Goal: Transaction & Acquisition: Purchase product/service

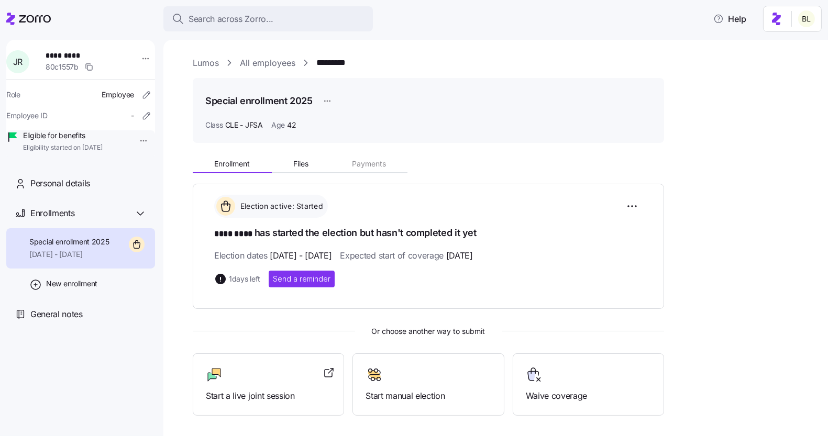
click at [201, 61] on link "Lumos" at bounding box center [206, 63] width 26 height 13
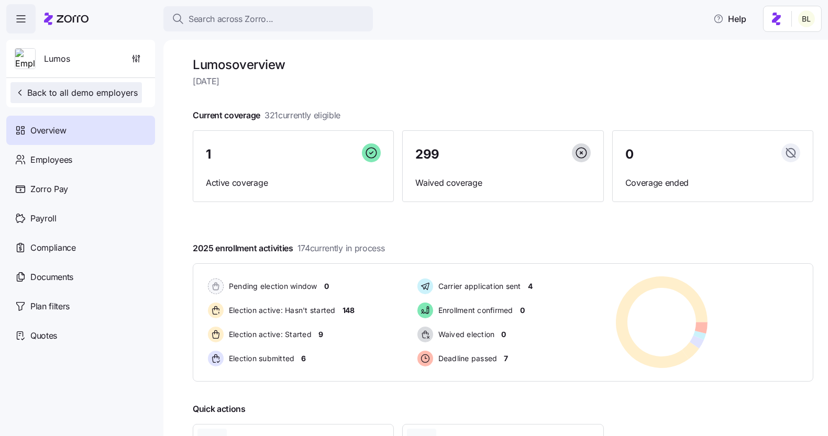
click at [101, 84] on button "Back to all demo employers" at bounding box center [75, 92] width 131 height 21
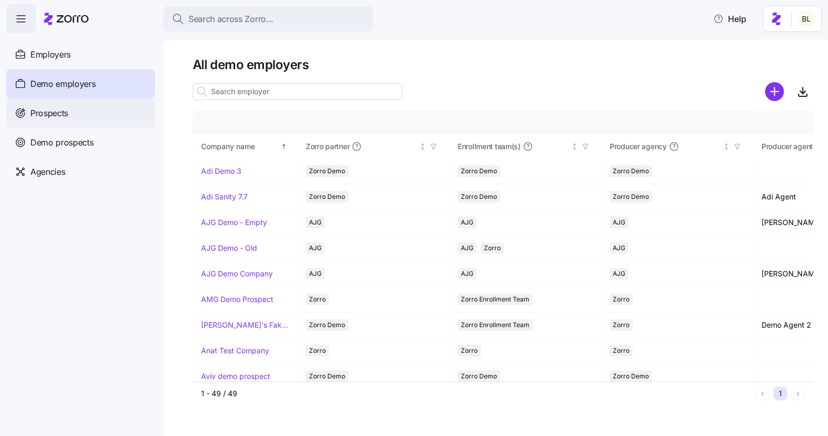
click at [75, 109] on div "Prospects" at bounding box center [80, 112] width 149 height 29
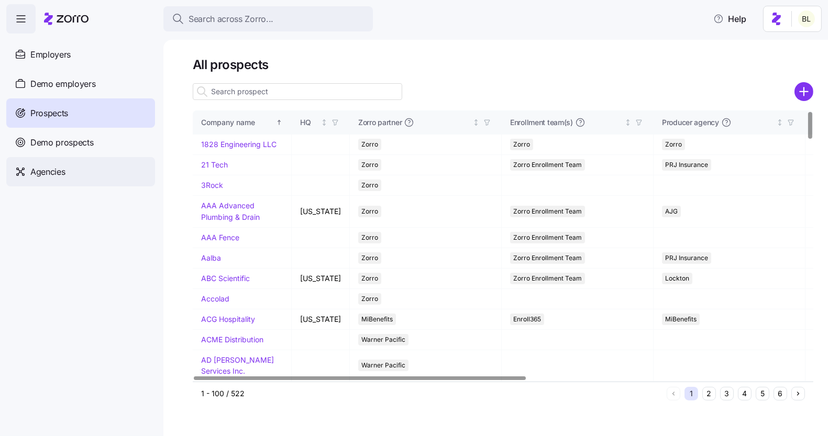
click at [83, 181] on div "Agencies" at bounding box center [80, 171] width 149 height 29
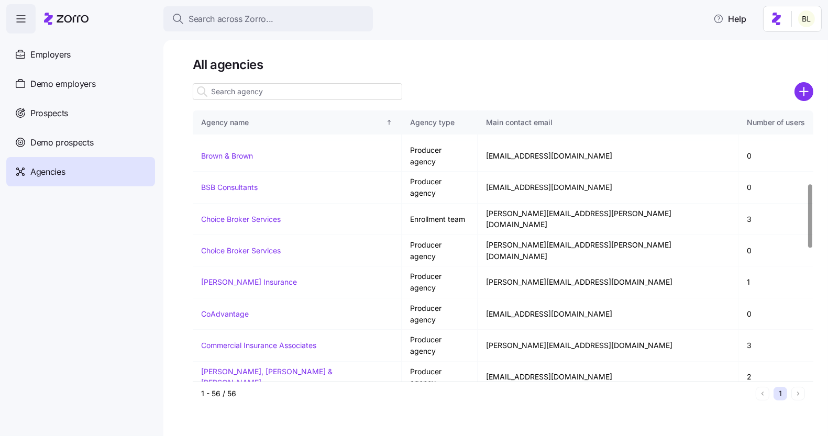
scroll to position [307, 0]
click at [93, 109] on div "Prospects" at bounding box center [80, 112] width 149 height 29
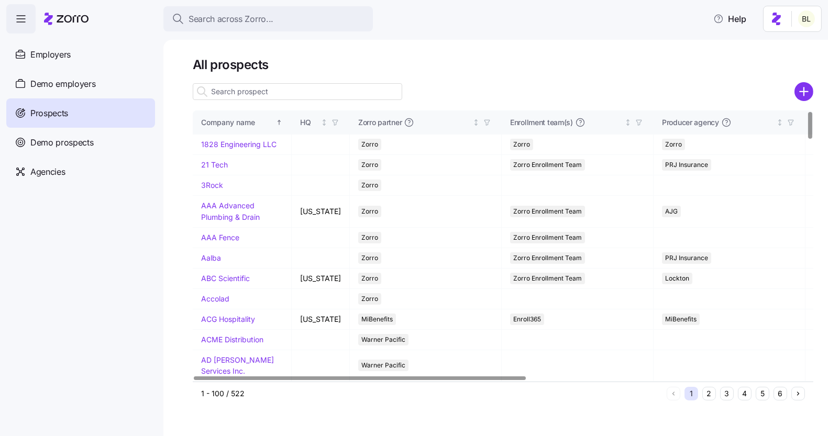
click at [278, 91] on input at bounding box center [297, 91] width 209 height 17
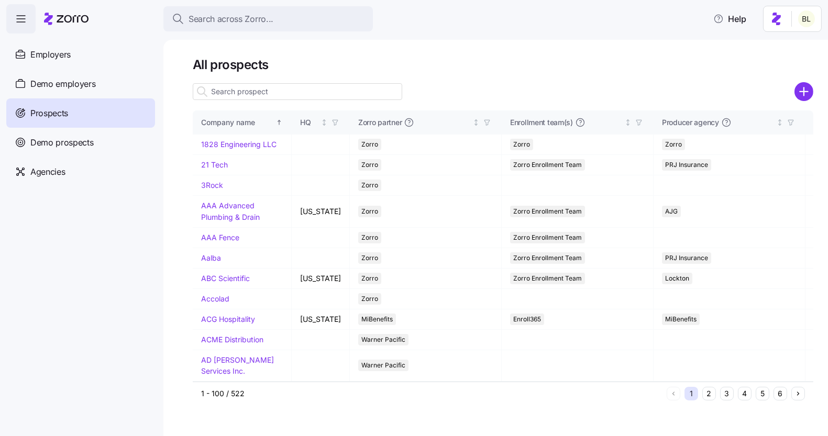
click at [801, 93] on icon "add icon" at bounding box center [804, 91] width 19 height 19
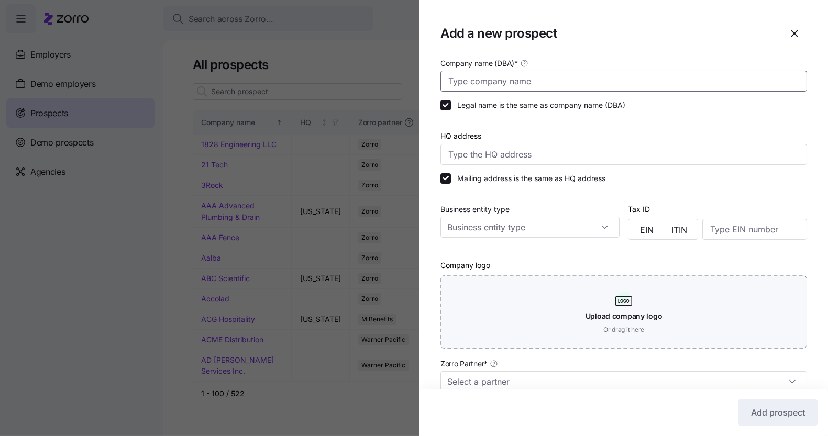
click at [498, 75] on input "Company name (DBA) *" at bounding box center [623, 81] width 367 height 21
paste input "American [MEDICAL_DATA] & Rheumatology Assoc."
type input "American [MEDICAL_DATA] & Rheumatology Assoc."
click at [479, 156] on input "HQ address" at bounding box center [623, 154] width 367 height 21
click at [503, 153] on input "1701 FL A1AAlt, Jupiter, FL 33469, USA" at bounding box center [623, 154] width 367 height 21
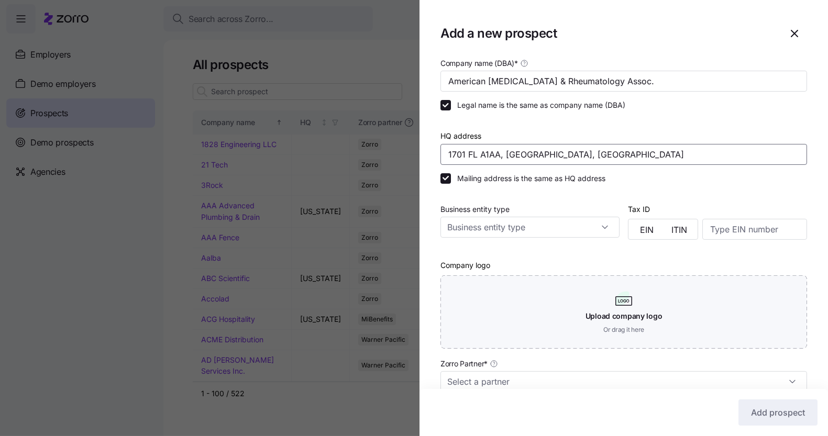
type input "1701 FL A1A, Jupiter, FL 33469, USA"
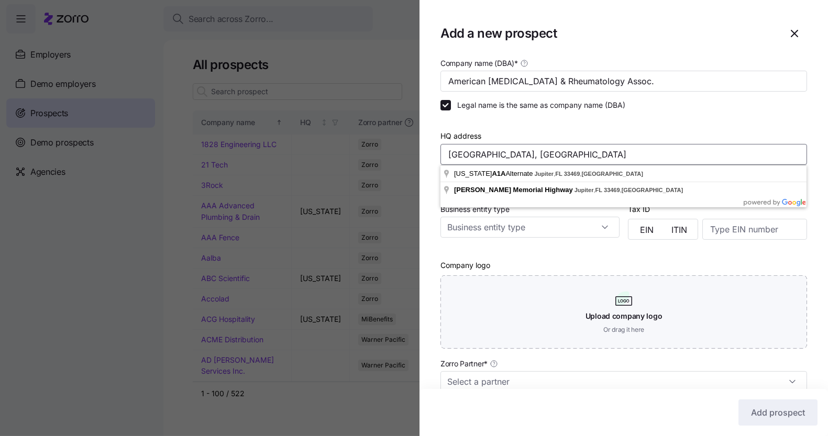
drag, startPoint x: 610, startPoint y: 154, endPoint x: 436, endPoint y: 137, distance: 175.3
click at [436, 137] on div "Company name (DBA) * American Arthritis & Rheumatology Assoc. Legal name is the…" at bounding box center [624, 322] width 409 height 530
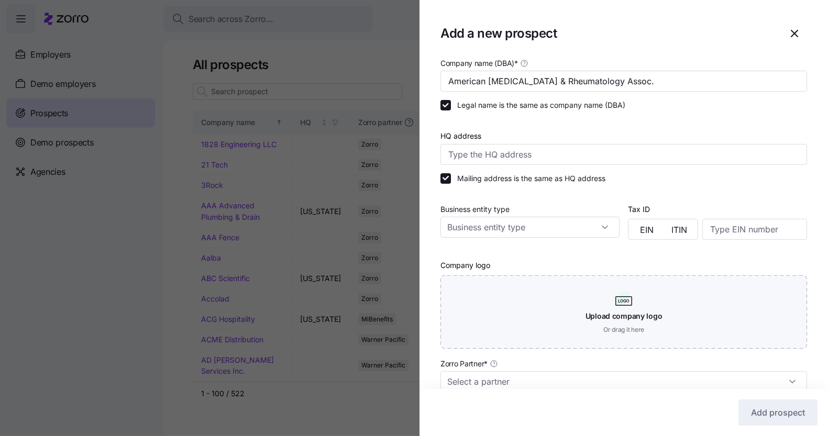
click at [516, 127] on div at bounding box center [623, 124] width 367 height 10
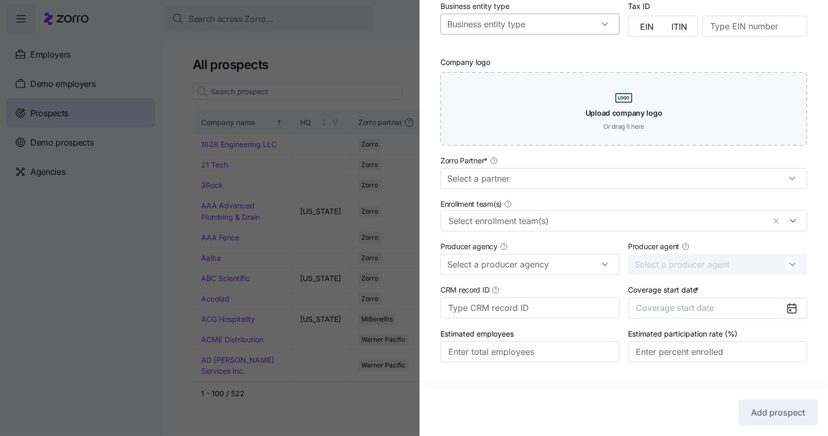
scroll to position [220, 0]
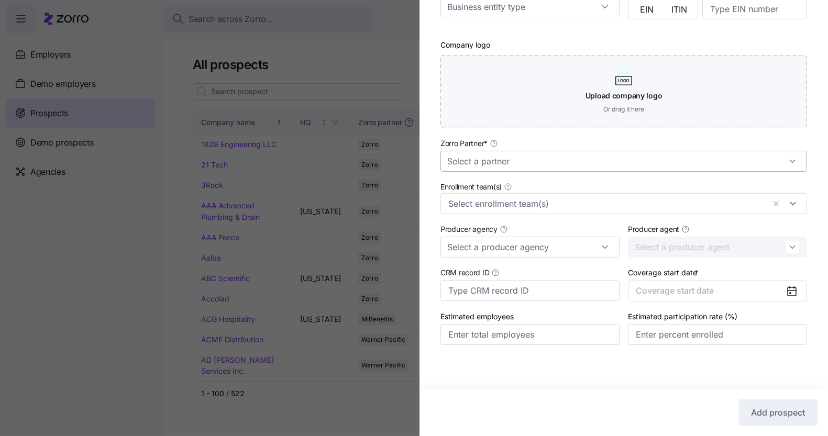
click at [524, 162] on input "Zorro Partner *" at bounding box center [623, 161] width 367 height 21
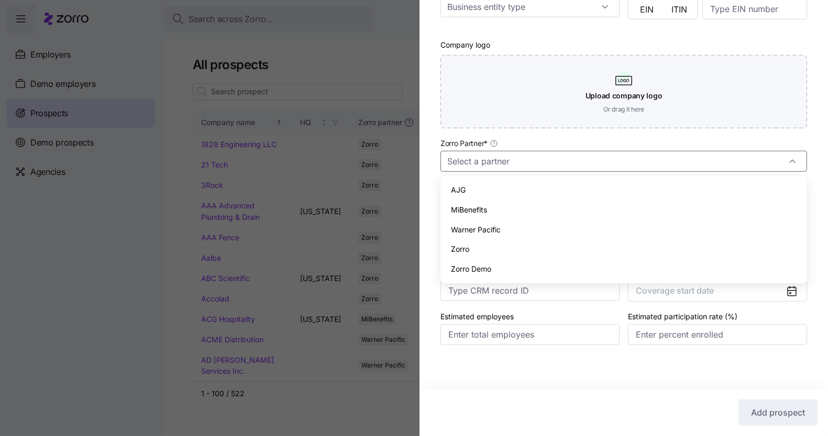
click at [499, 247] on div "Zorro" at bounding box center [624, 249] width 358 height 20
type input "Zorro"
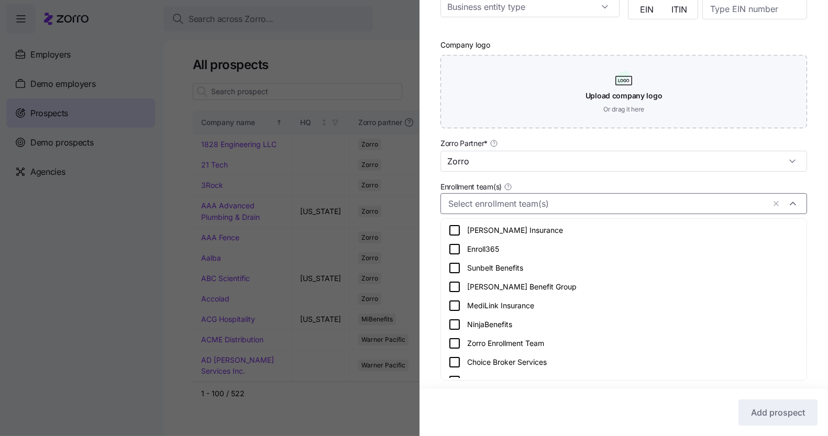
click at [510, 209] on input "Enrollment team(s)" at bounding box center [606, 204] width 316 height 14
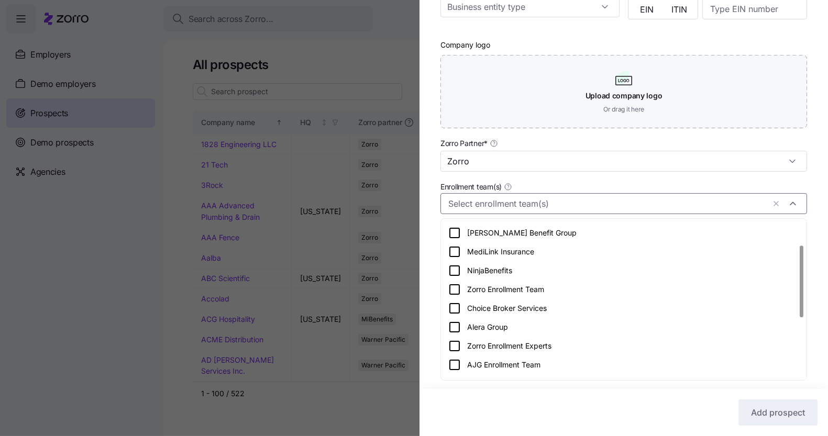
scroll to position [51, 0]
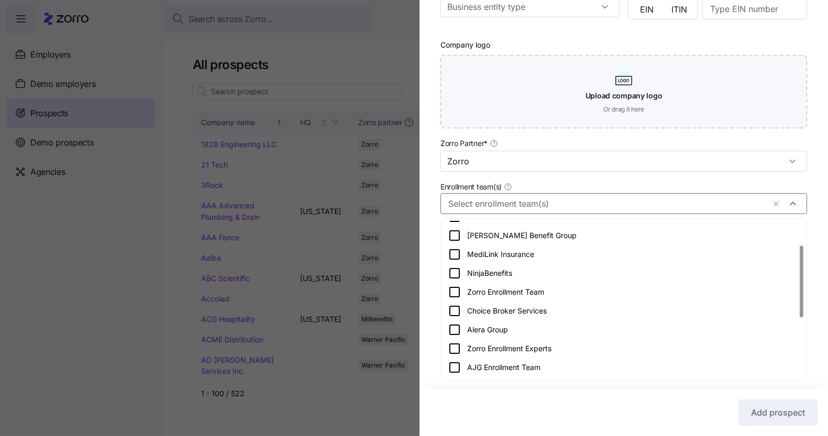
click at [454, 291] on icon at bounding box center [454, 292] width 13 height 13
click at [429, 270] on div "Company name (DBA) * American Arthritis & Rheumatology Assoc. Legal name is the…" at bounding box center [624, 101] width 409 height 530
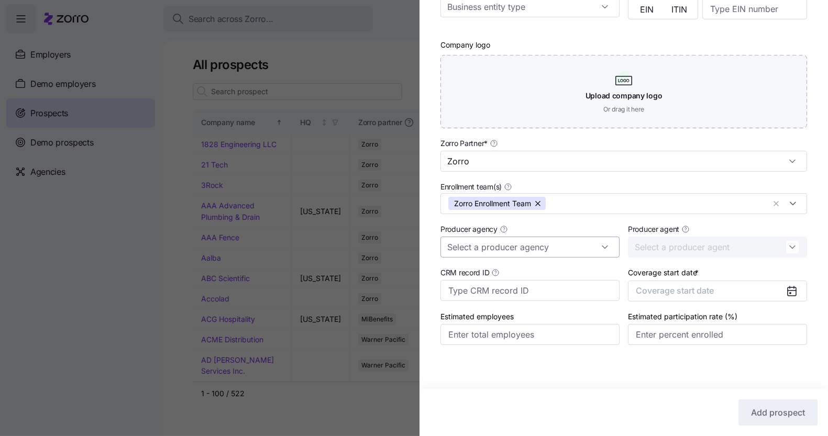
click at [484, 249] on input "Producer agency" at bounding box center [529, 247] width 179 height 21
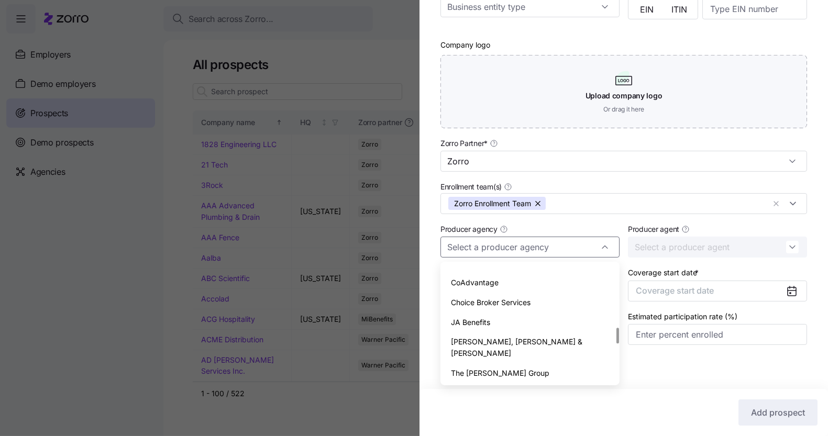
scroll to position [454, 0]
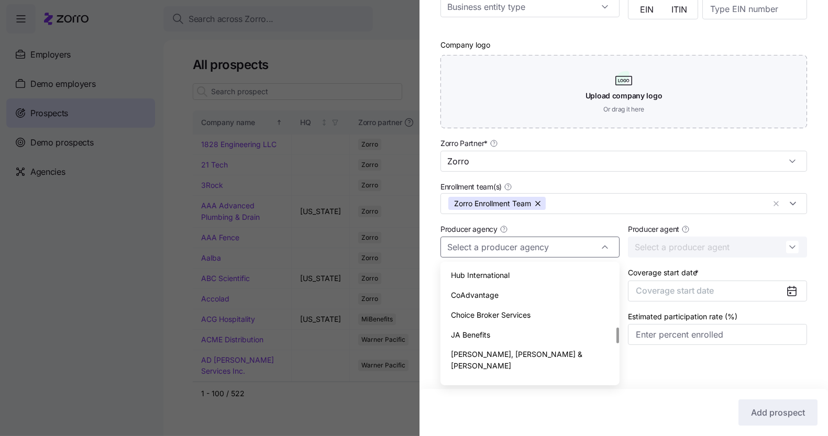
click at [486, 297] on span "CoAdvantage" at bounding box center [475, 296] width 48 height 12
type input "CoAdvantage"
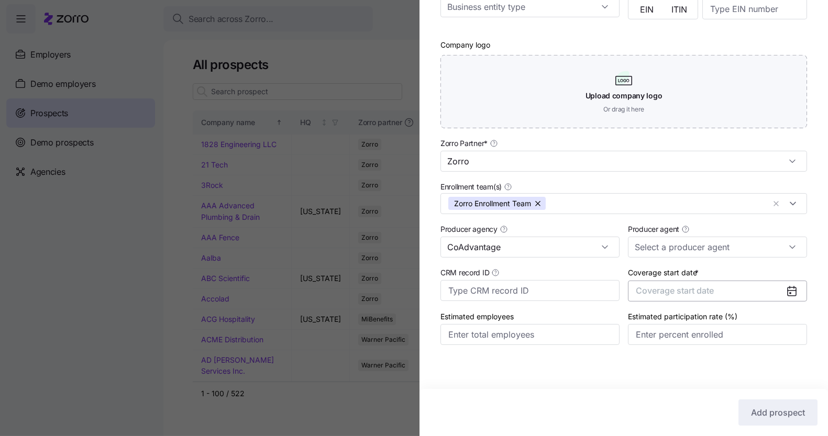
click at [709, 299] on button "Coverage start date" at bounding box center [717, 291] width 179 height 21
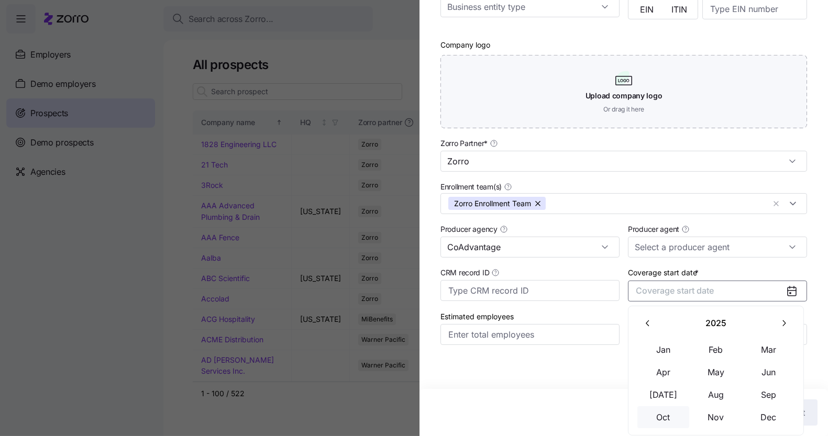
click at [650, 419] on button "Oct" at bounding box center [663, 417] width 52 height 22
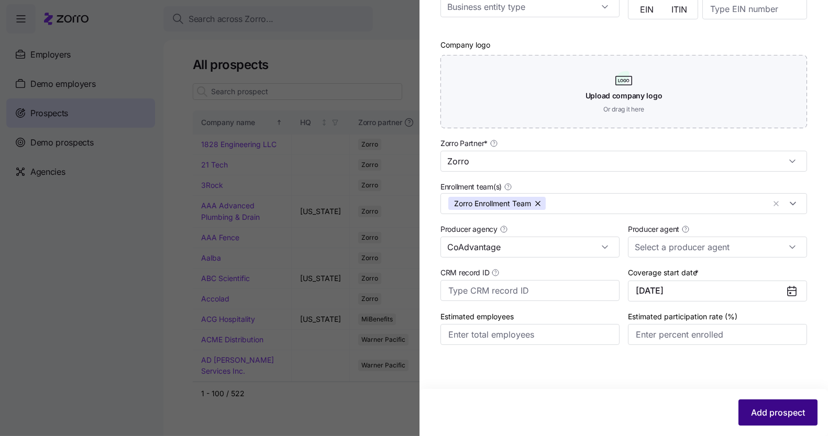
click at [762, 416] on span "Add prospect" at bounding box center [778, 412] width 54 height 13
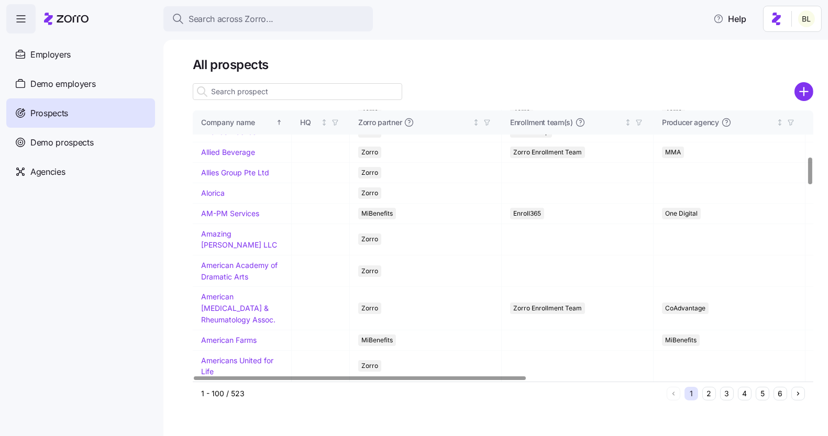
scroll to position [494, 0]
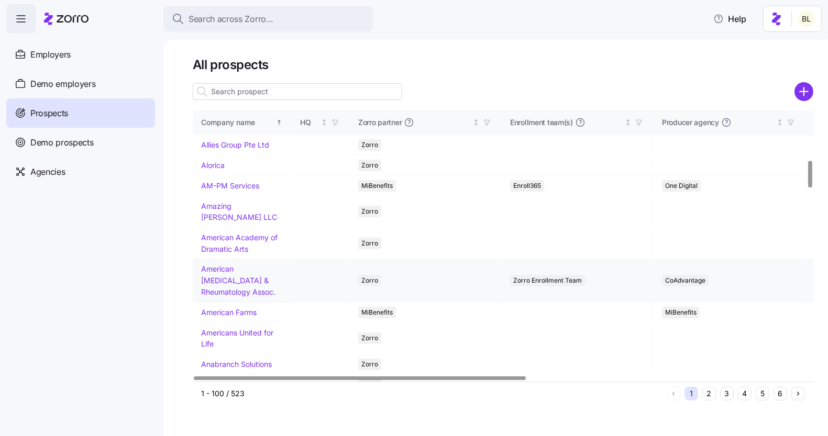
click at [251, 296] on link "American [MEDICAL_DATA] & Rheumatology Assoc." at bounding box center [238, 279] width 74 height 31
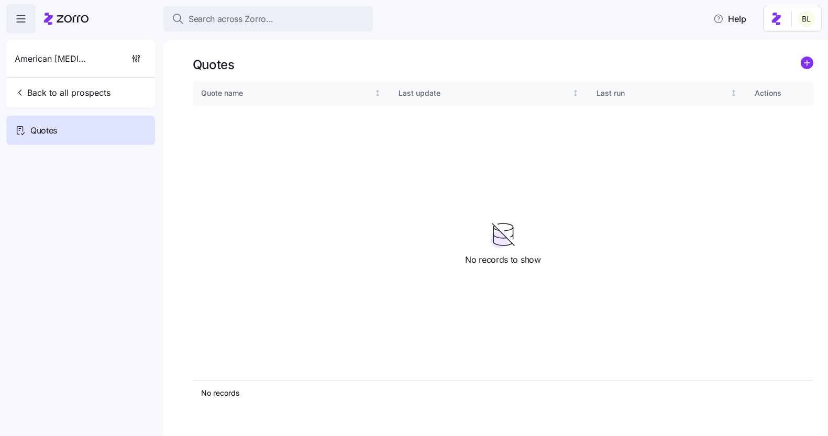
click at [807, 60] on icon "add icon" at bounding box center [807, 62] width 0 height 5
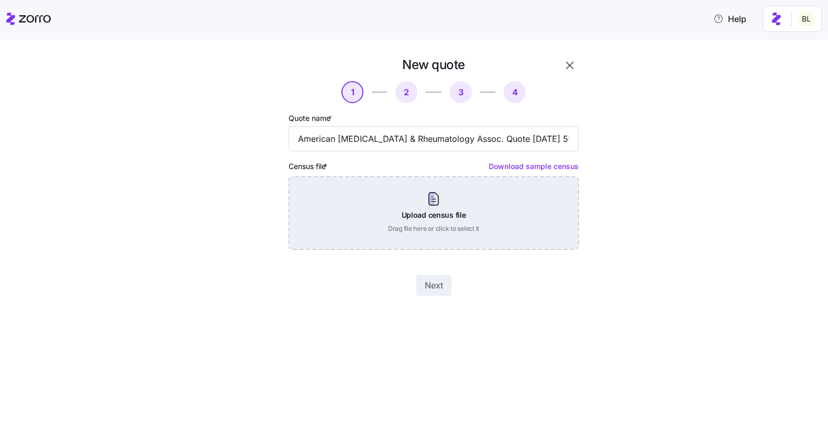
click at [455, 204] on div "Upload census file Drag file here or click to select it" at bounding box center [434, 212] width 290 height 73
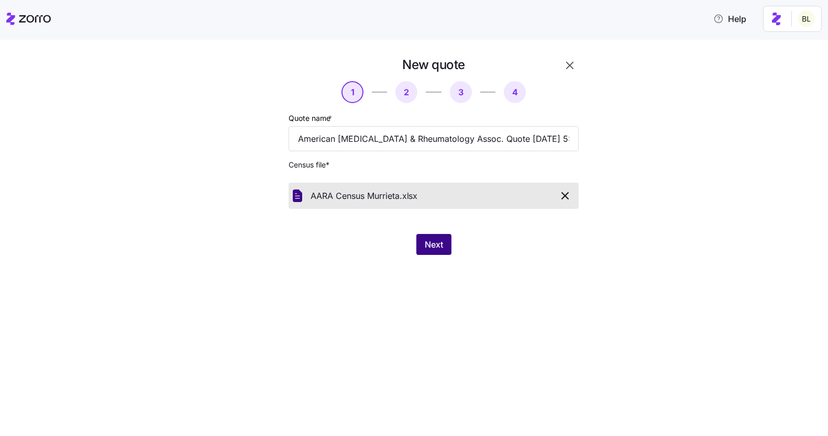
click at [428, 239] on span "Next" at bounding box center [434, 244] width 18 height 13
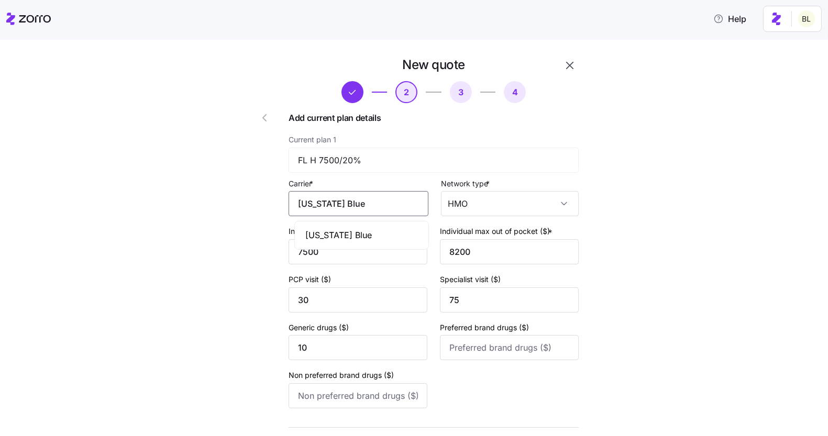
click at [386, 196] on input "Florida Blue" at bounding box center [359, 203] width 140 height 25
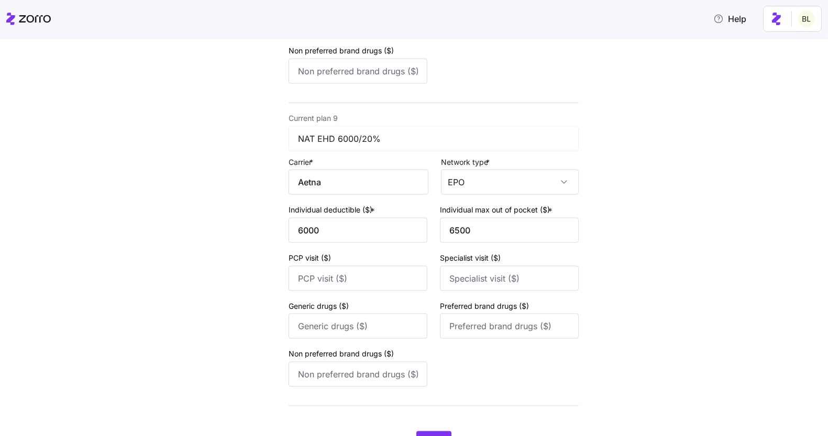
scroll to position [2506, 0]
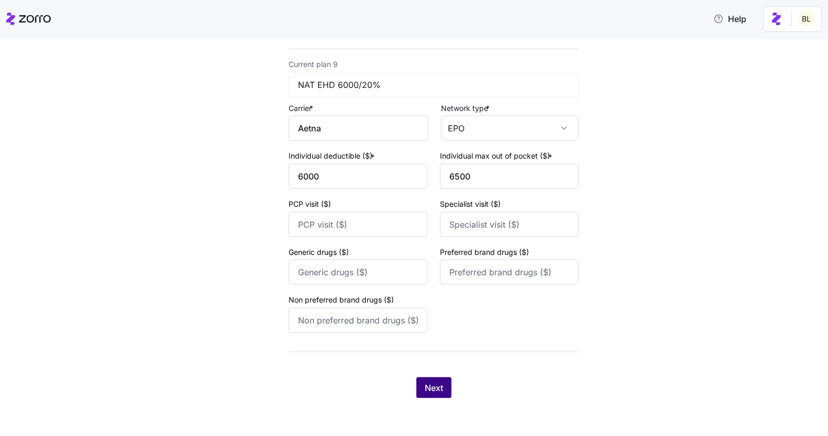
click at [441, 387] on span "Next" at bounding box center [434, 388] width 18 height 13
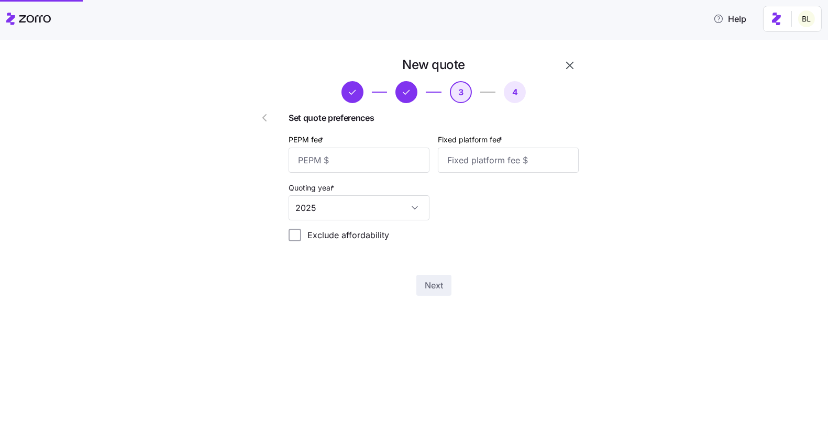
scroll to position [0, 0]
click at [345, 149] on input "PEPM fee *" at bounding box center [359, 160] width 141 height 25
type input "45"
type input "75"
click at [428, 284] on span "Next" at bounding box center [434, 285] width 18 height 13
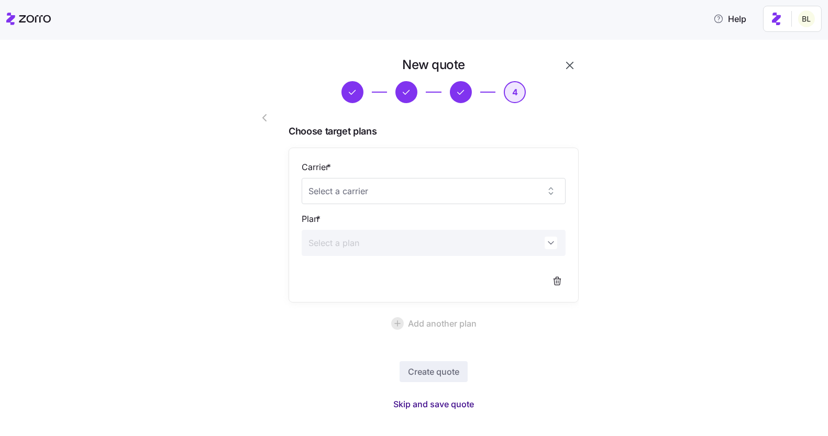
click at [433, 402] on span "Skip and save quote" at bounding box center [433, 404] width 81 height 13
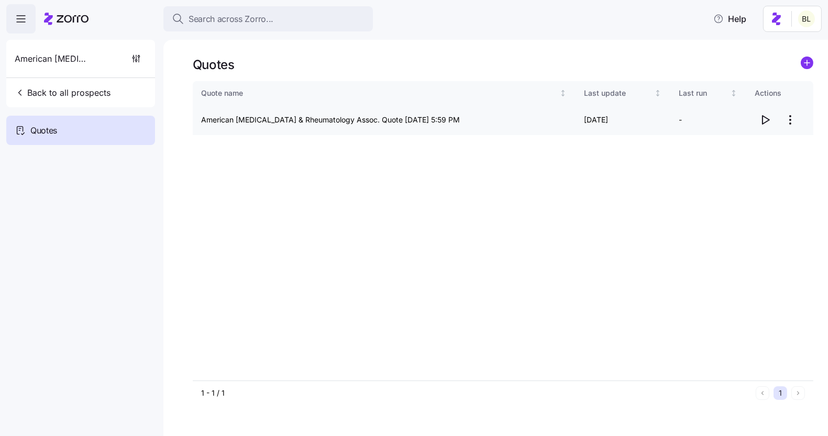
click at [765, 118] on icon "button" at bounding box center [765, 120] width 13 height 13
click at [786, 118] on html "Search across Zorro... Help American Arthritis & Rheumatology Assoc. Back to al…" at bounding box center [414, 215] width 828 height 430
click at [771, 140] on div "Edit quote" at bounding box center [748, 145] width 96 height 17
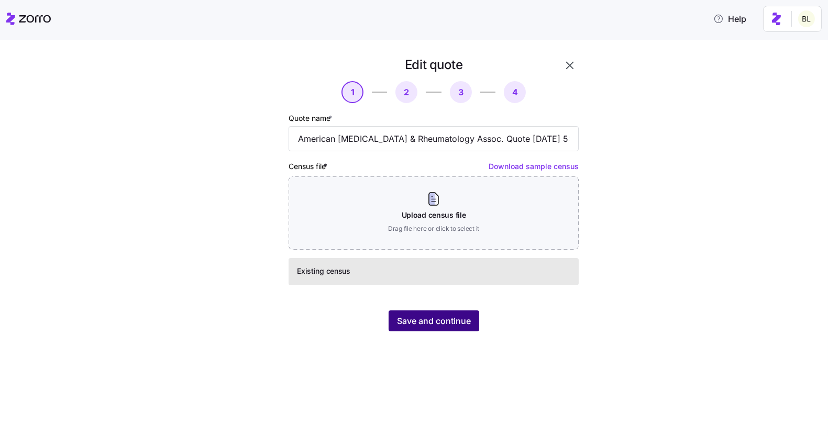
click at [465, 323] on span "Save and continue" at bounding box center [434, 321] width 74 height 13
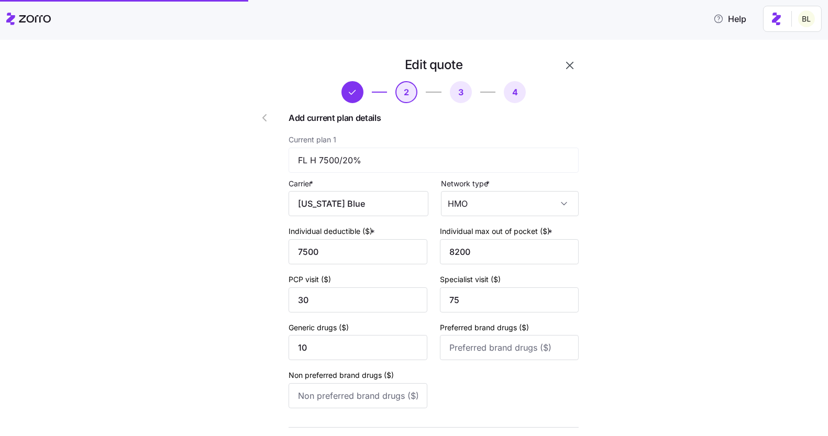
type input "Aetna"
type input "6000"
type input "6500"
type input "7500"
type input "8200"
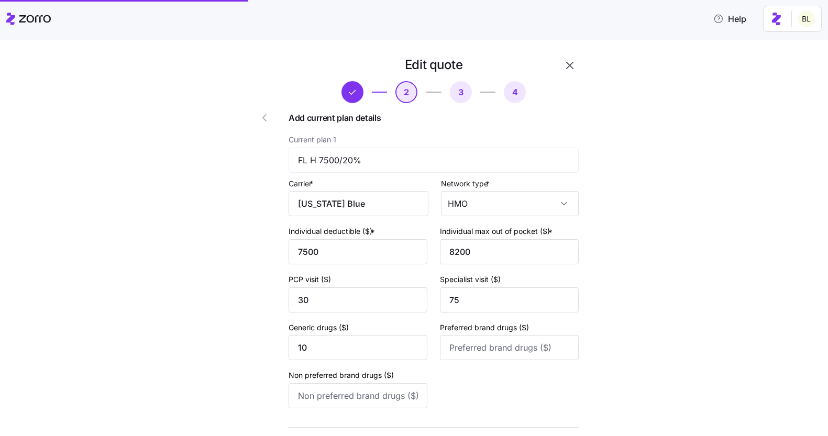
type input "30"
type input "3500"
type input "6600"
type input "40"
type input "75"
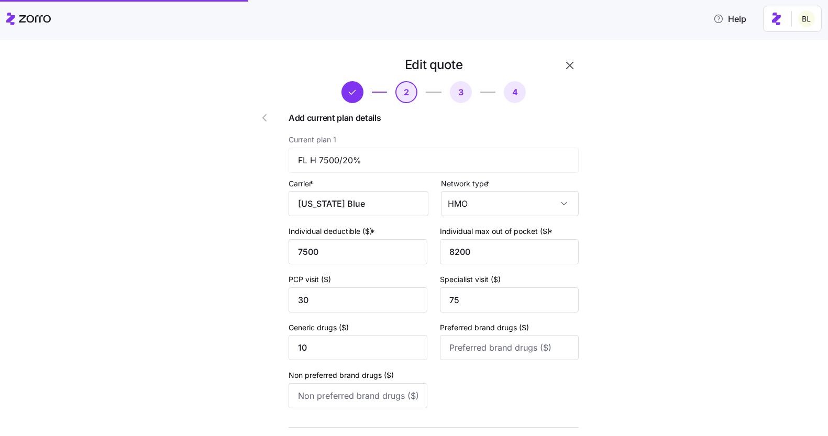
type input "50"
type input "80"
type input "7000"
type input "7350"
type input "50"
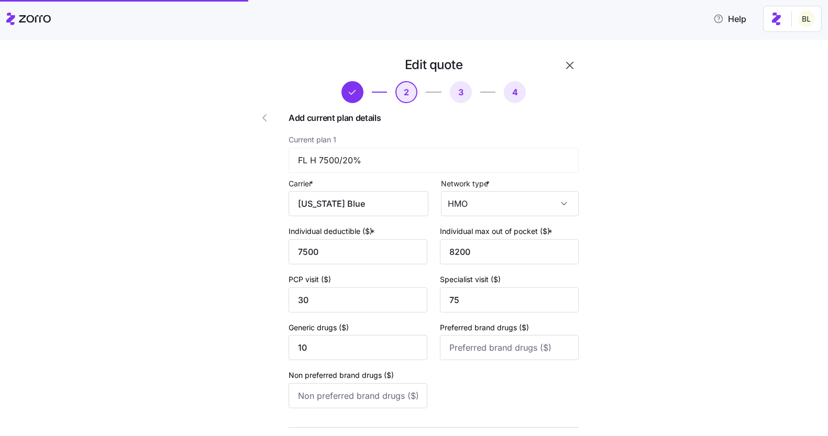
type input "100"
type input "10"
type input "60"
type input "100"
type input "2500"
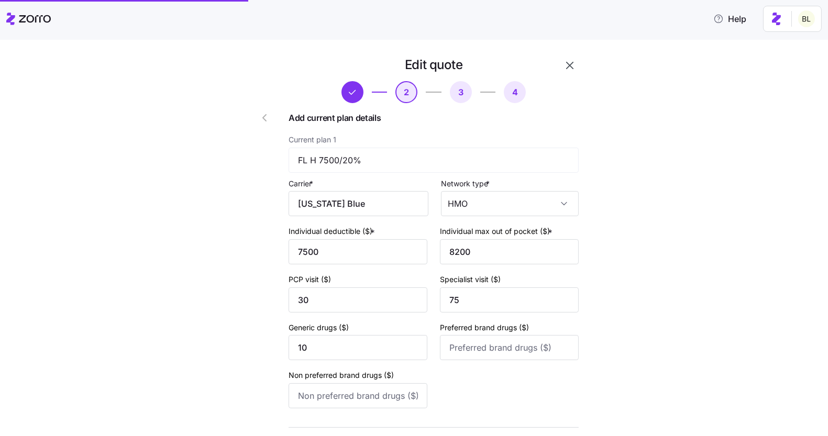
type input "Florida Blue"
type input "5000"
type input "6350"
type input "7350"
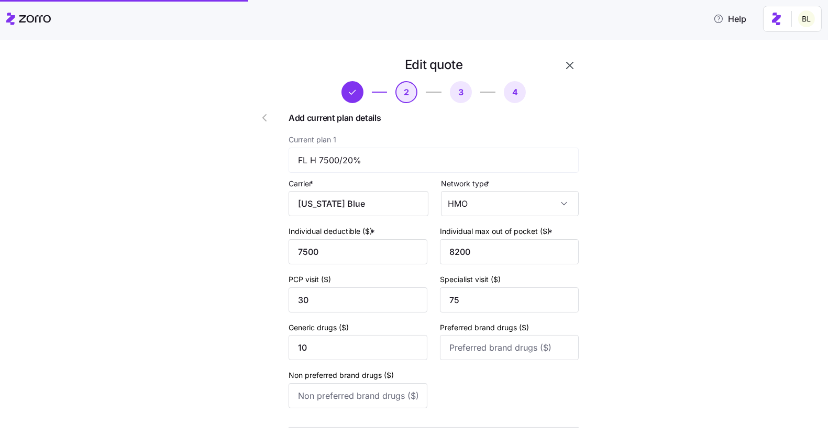
type input "40"
type input "80"
type input "7150"
type input "7600"
type input "25"
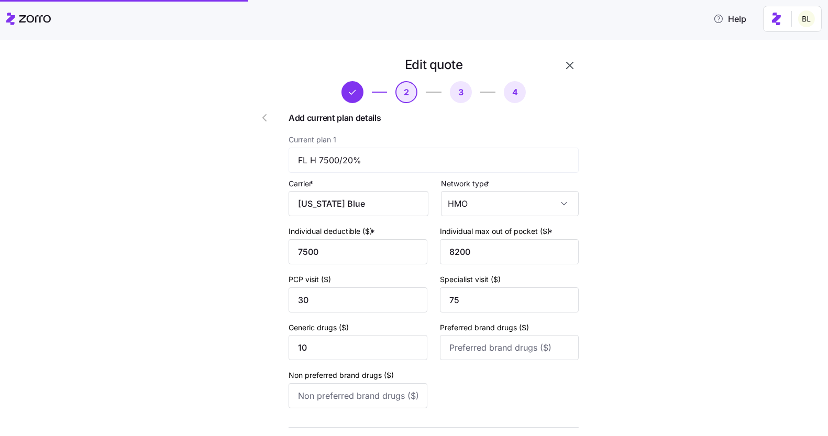
type input "10"
type input "45"
type input "70"
type input "3500"
type input "EPO"
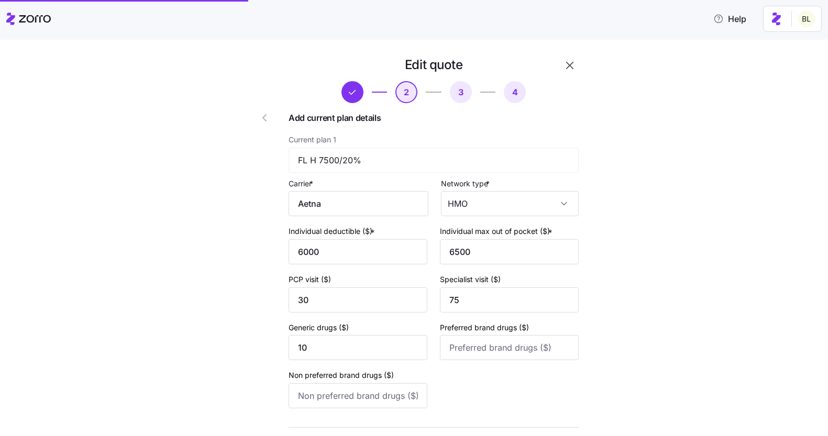
type input "HMO"
type input "PPO"
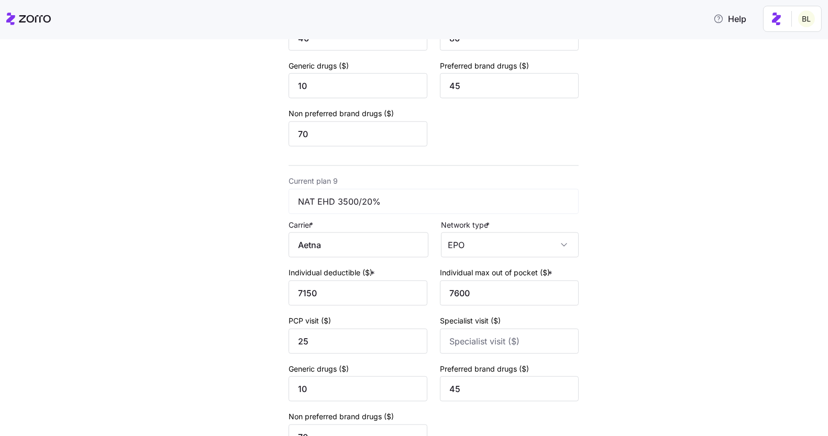
scroll to position [2506, 0]
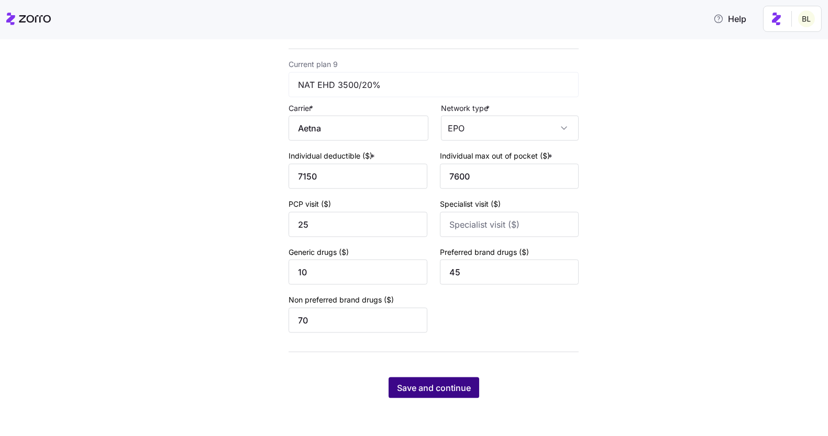
click at [439, 387] on span "Save and continue" at bounding box center [434, 388] width 74 height 13
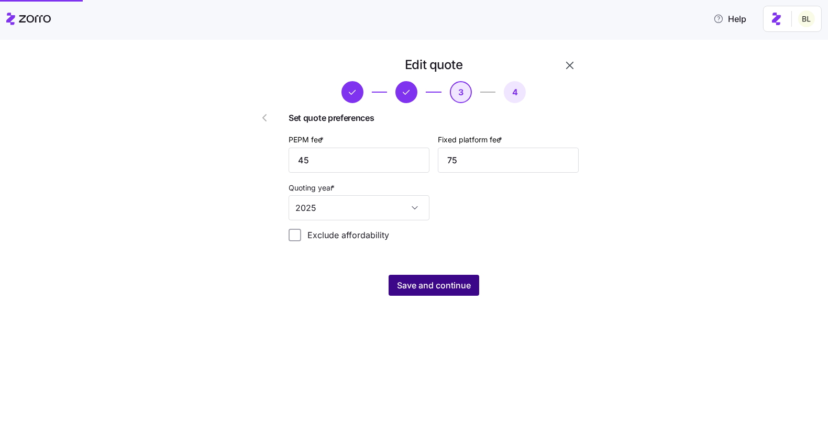
scroll to position [0, 0]
click at [442, 282] on span "Save and continue" at bounding box center [434, 285] width 74 height 13
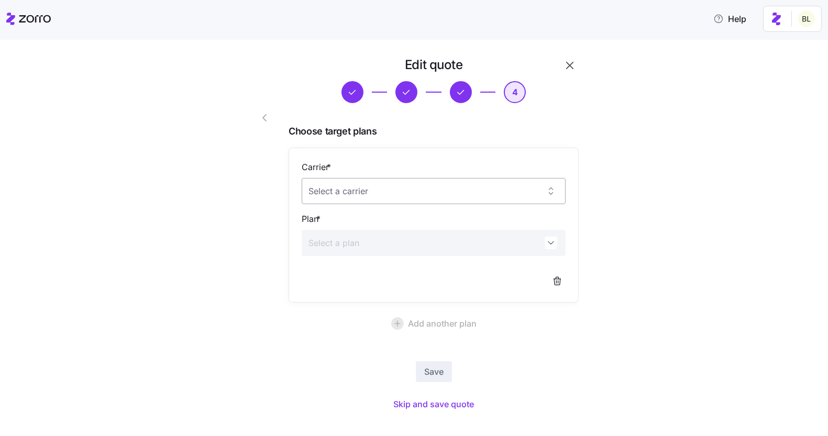
click at [398, 192] on input "Carrier *" at bounding box center [434, 191] width 264 height 26
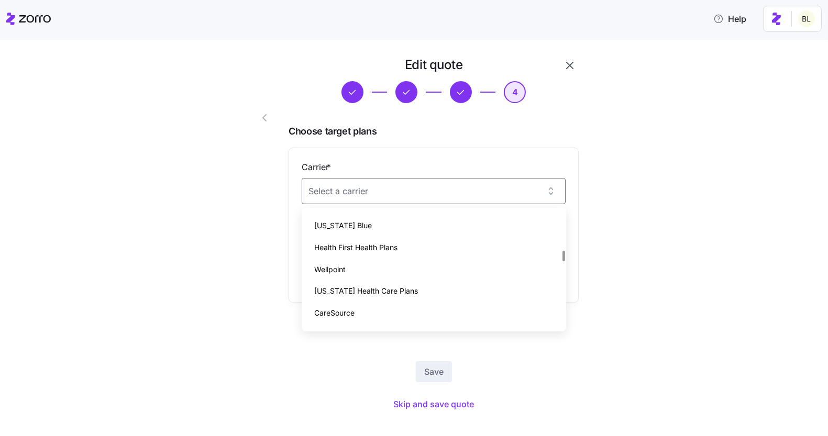
scroll to position [413, 0]
click at [383, 226] on div "Florida Blue" at bounding box center [434, 225] width 256 height 22
type input "Florida Blue"
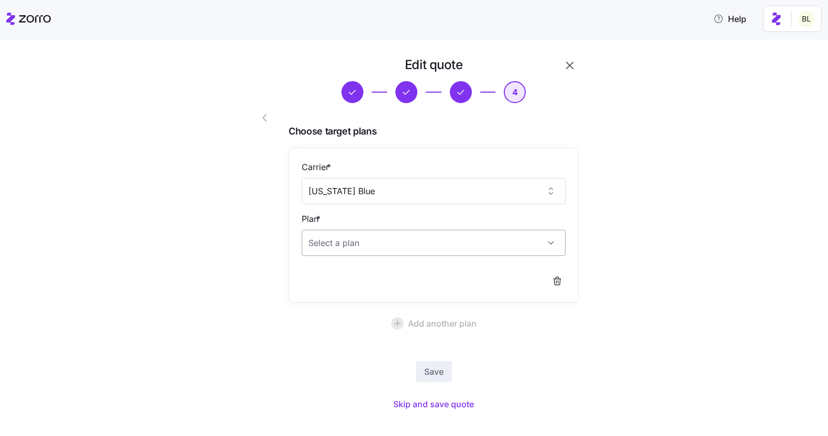
click at [383, 245] on input "Plan *" at bounding box center [434, 243] width 264 height 26
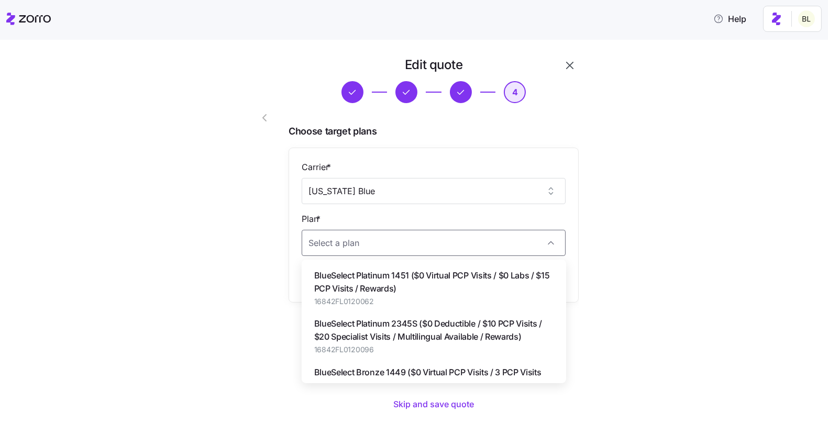
paste input "BlueSelect Gold 1835"
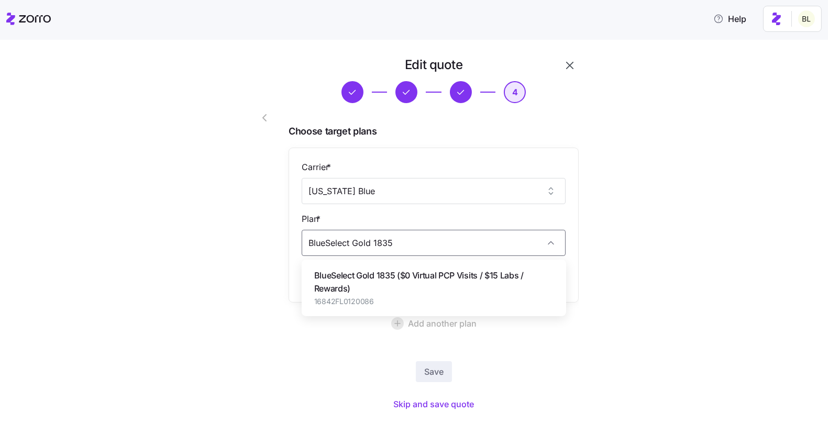
click at [378, 275] on span "BlueSelect Gold 1835 ($0 Virtual PCP Visits / $15 Labs / Rewards)" at bounding box center [433, 282] width 239 height 26
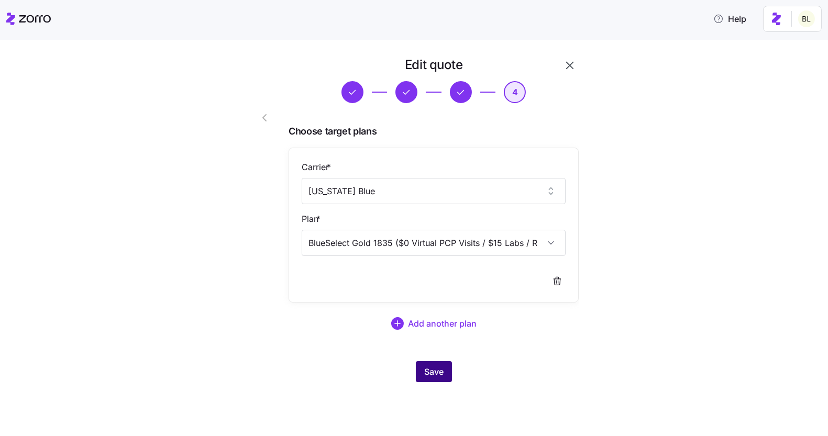
type input "BlueSelect Gold 1835 ($0 Virtual PCP Visits / $15 Labs / Rewards)"
click at [429, 364] on button "Save" at bounding box center [434, 371] width 36 height 21
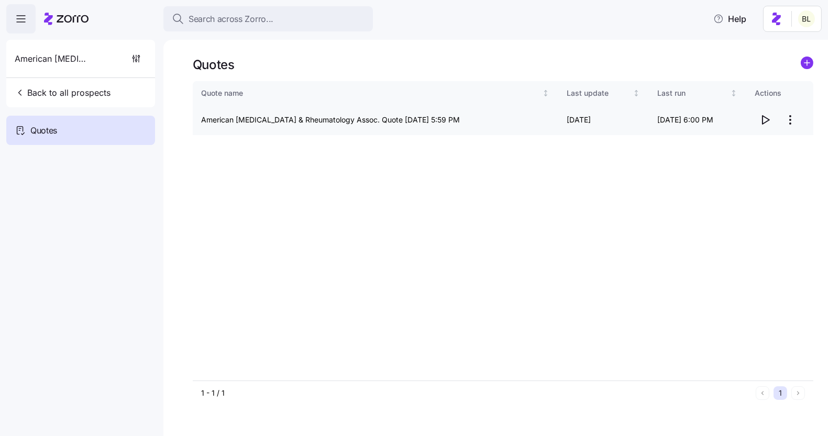
click at [763, 121] on icon "button" at bounding box center [766, 120] width 7 height 8
click at [786, 119] on html "Search across Zorro... Help American Arthritis & Rheumatology Assoc. Back to al…" at bounding box center [414, 215] width 828 height 430
click at [774, 147] on div "Edit quote" at bounding box center [748, 145] width 96 height 17
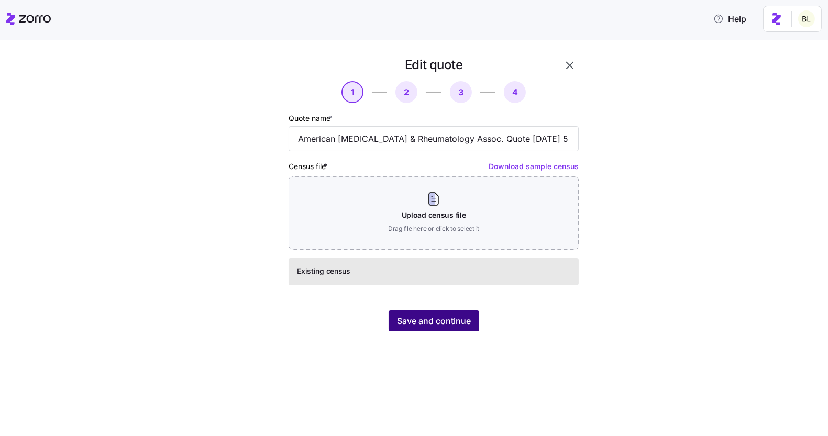
click at [436, 319] on span "Save and continue" at bounding box center [434, 321] width 74 height 13
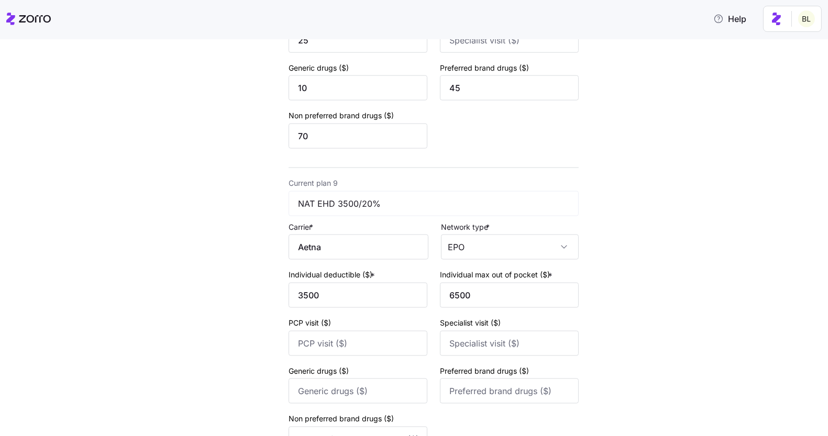
scroll to position [2506, 0]
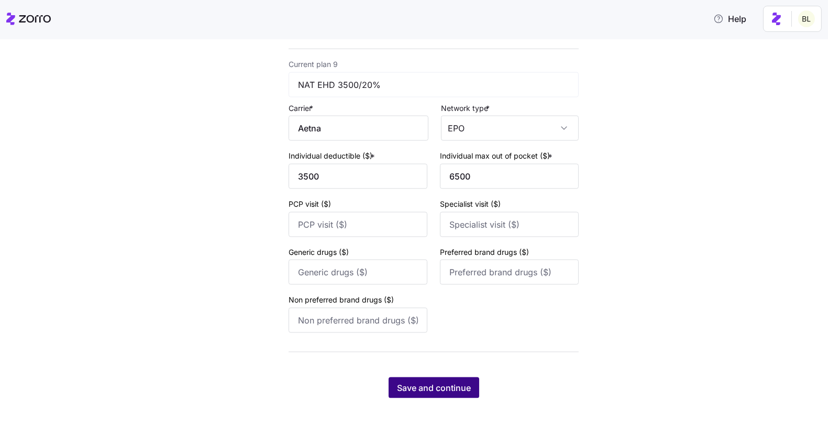
click at [461, 383] on span "Save and continue" at bounding box center [434, 388] width 74 height 13
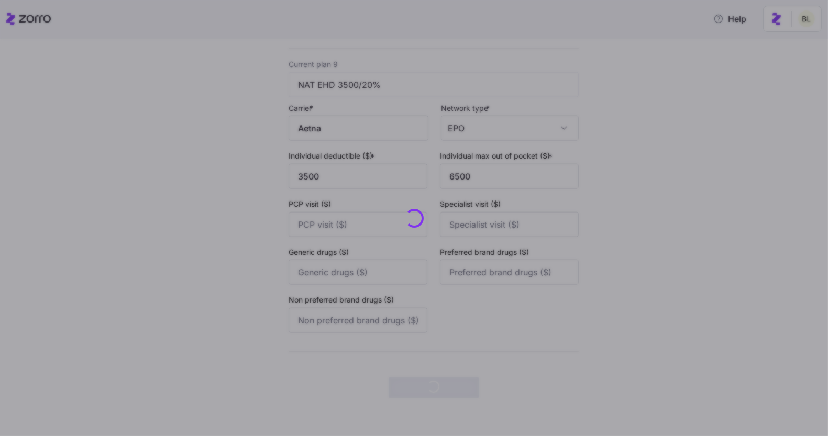
scroll to position [0, 0]
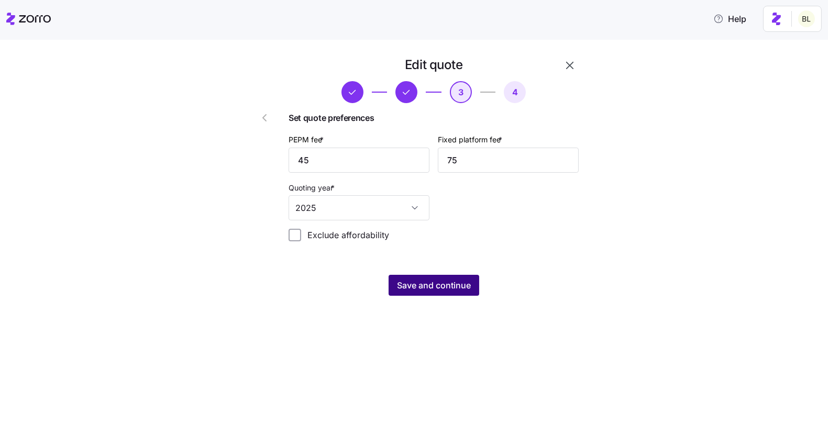
click at [451, 282] on span "Save and continue" at bounding box center [434, 285] width 74 height 13
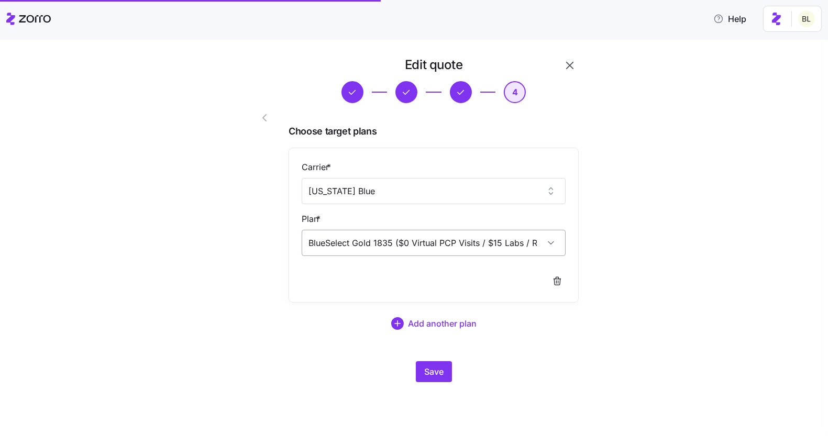
scroll to position [597, 0]
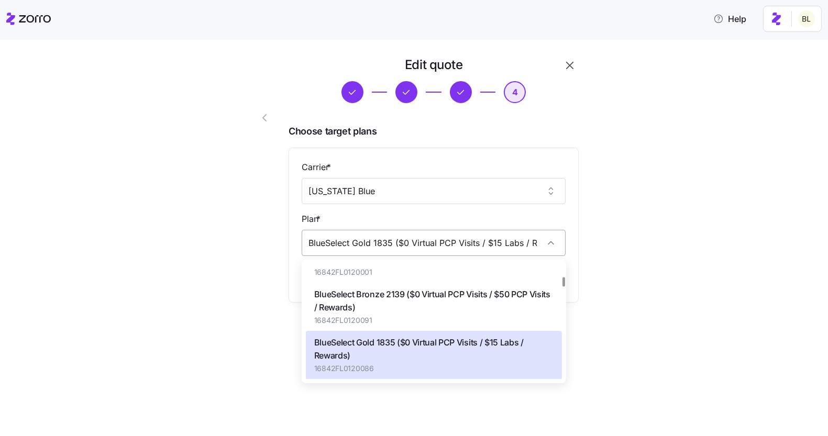
click at [345, 244] on input "BlueSelect Gold 1835 ($0 Virtual PCP Visits / $15 Labs / Rewards)" at bounding box center [434, 243] width 264 height 26
drag, startPoint x: 308, startPoint y: 244, endPoint x: 544, endPoint y: 245, distance: 235.7
click at [544, 245] on input "BlueSelect Gold 1835 ($0 Virtual PCP Visits / $15 Labs / Rewards)" at bounding box center [434, 243] width 264 height 26
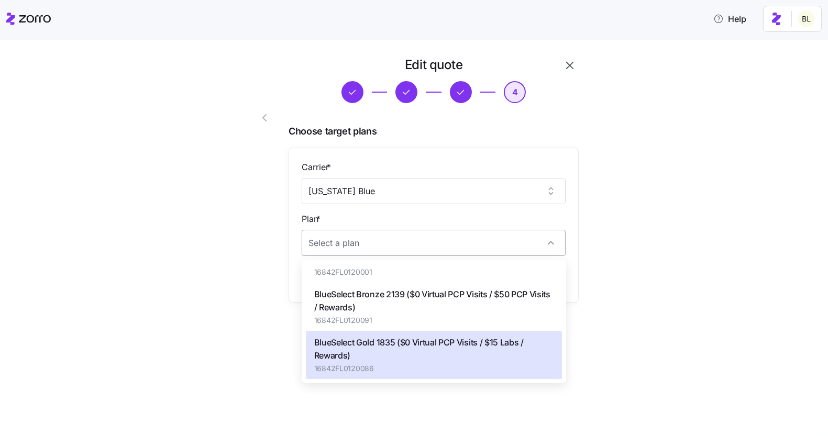
paste input "BlueSelect Silver 1456"
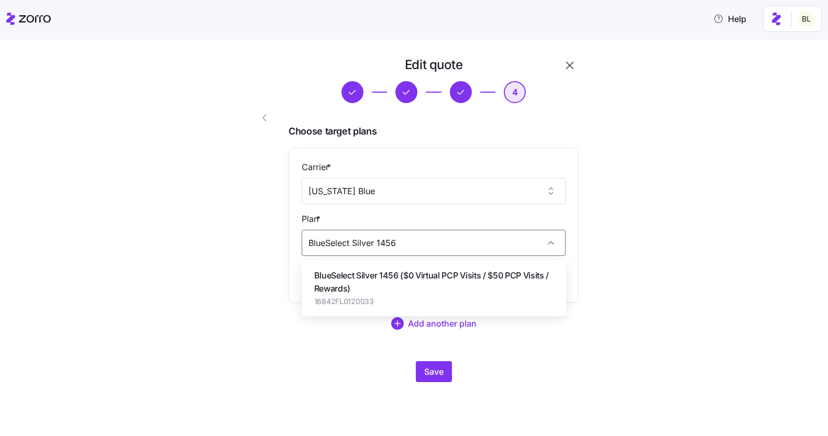
click at [430, 274] on span "BlueSelect Silver 1456 ($0 Virtual PCP Visits / $50 PCP Visits / Rewards)" at bounding box center [433, 282] width 239 height 26
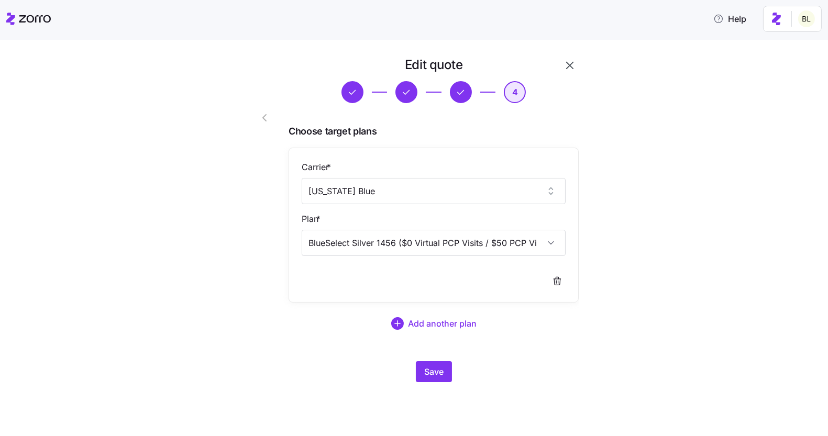
type input "BlueSelect Silver 1456 ($0 Virtual PCP Visits / $50 PCP Visits / Rewards)"
click at [432, 382] on div "Edit quote 4 Choose target plans Carrier * Florida Blue Plan * BlueSelect Silve…" at bounding box center [421, 226] width 367 height 338
click at [433, 370] on span "Save" at bounding box center [433, 372] width 19 height 13
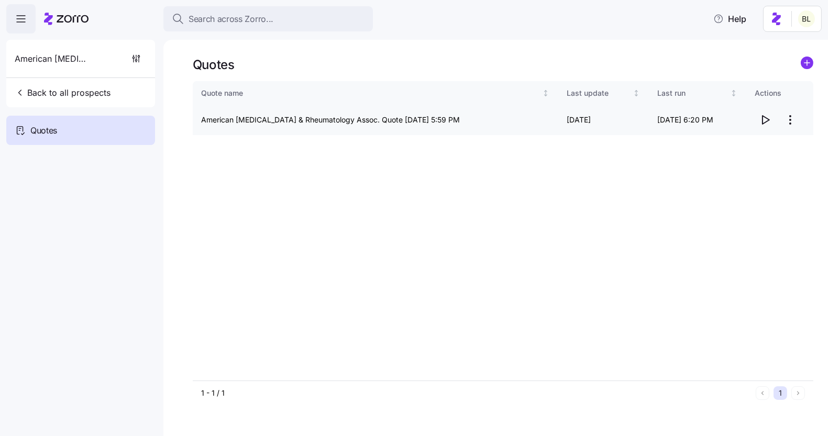
click at [763, 120] on icon "button" at bounding box center [765, 120] width 13 height 13
click at [791, 118] on html "Search across Zorro... Help American Arthritis & Rheumatology Assoc. Back to al…" at bounding box center [414, 215] width 828 height 430
click at [778, 145] on div "Edit quote" at bounding box center [748, 145] width 96 height 17
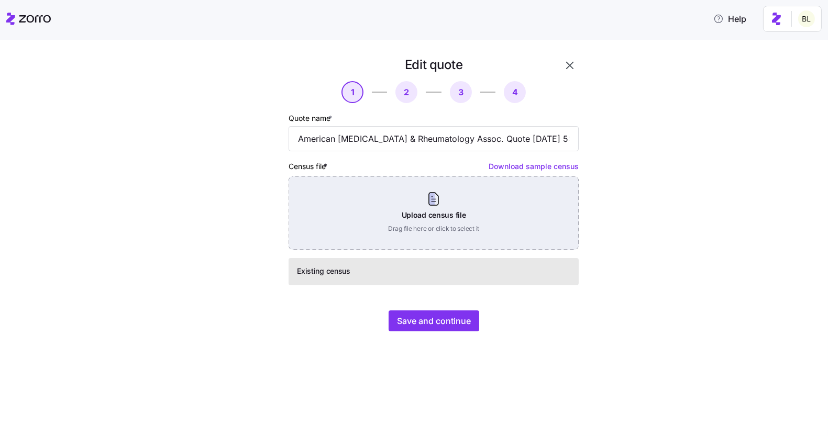
click at [439, 207] on div "Upload census file Drag file here or click to select it" at bounding box center [434, 212] width 290 height 73
click at [437, 197] on div "Upload census file Drag file here or click to select it" at bounding box center [434, 212] width 290 height 73
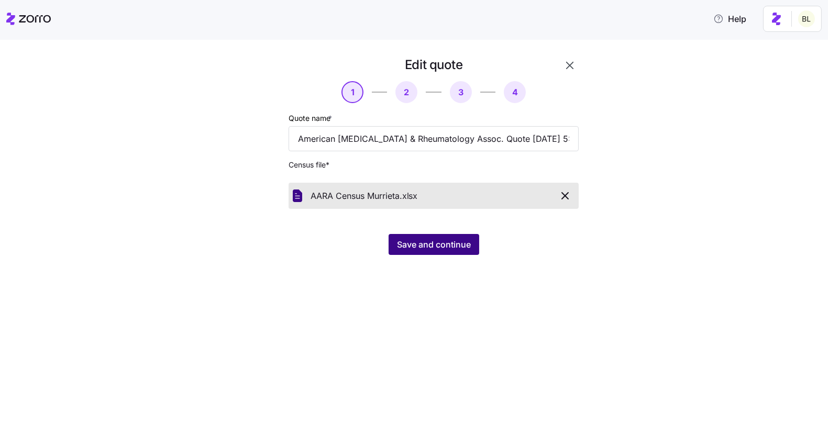
click at [447, 242] on span "Save and continue" at bounding box center [434, 244] width 74 height 13
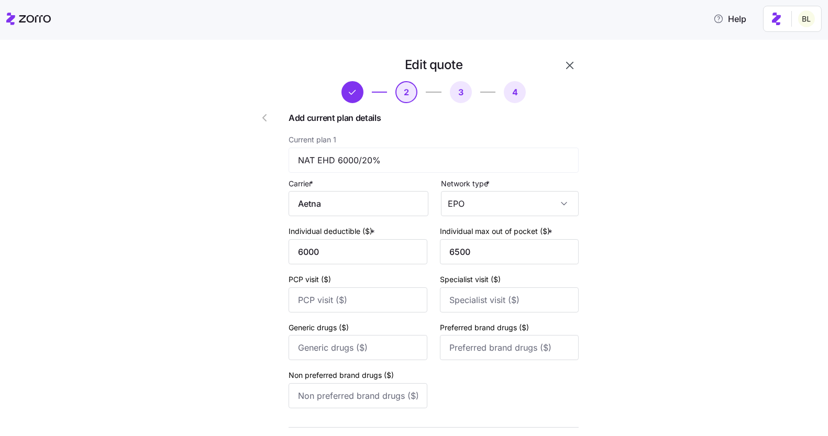
type input "Florida Blue"
type input "7500"
type input "8200"
type input "30"
type input "75"
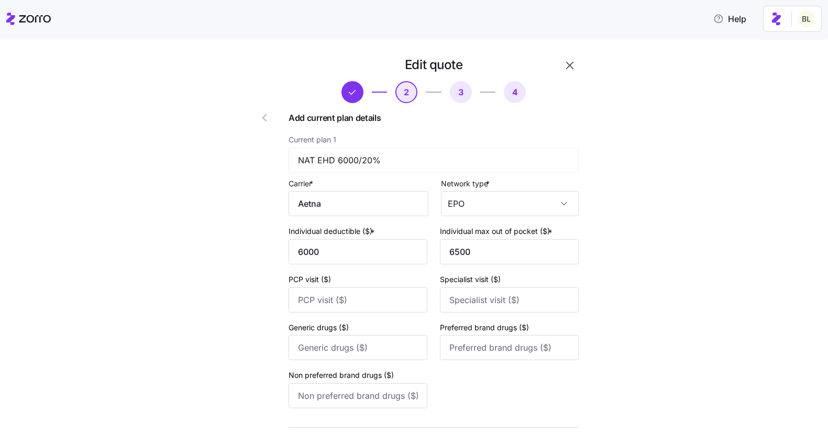
type input "10"
type input "3500"
type input "6600"
type input "40"
type input "50"
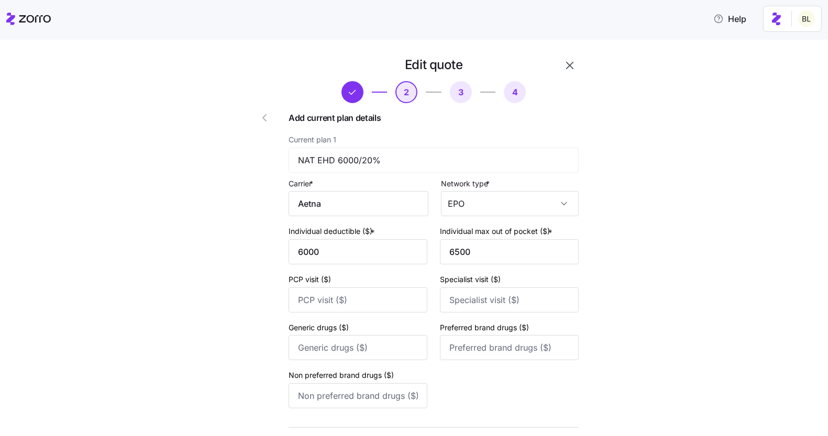
type input "80"
type input "7000"
type input "7350"
type input "50"
type input "100"
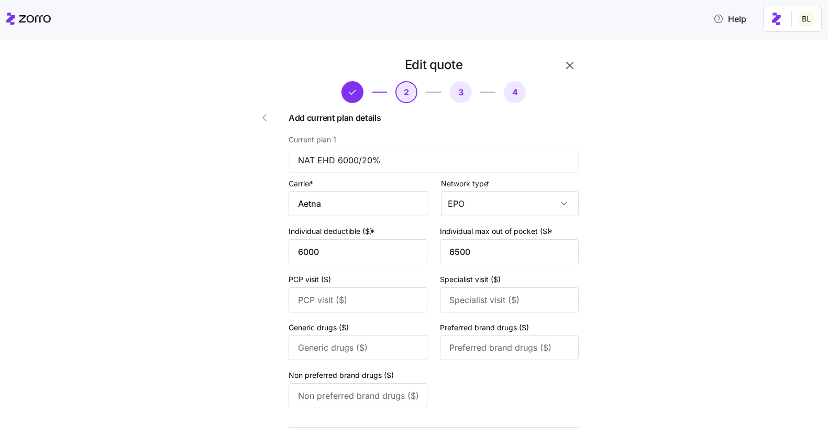
type input "60"
type input "100"
type input "2500"
type input "5000"
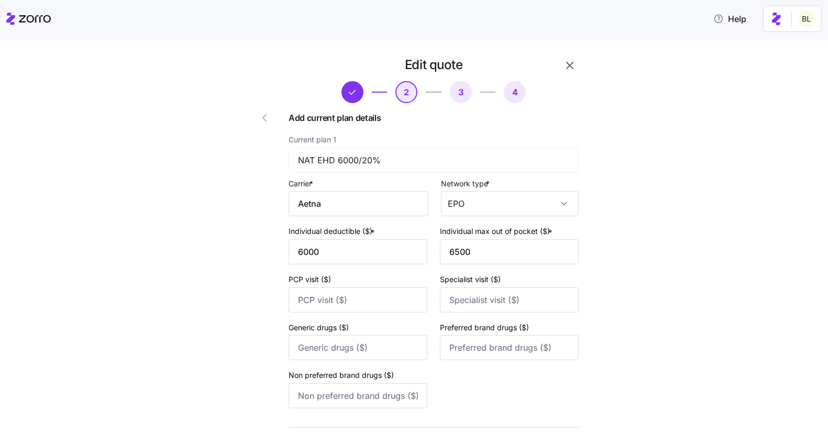
type input "Aetna"
type input "6350"
type input "7350"
type input "40"
type input "80"
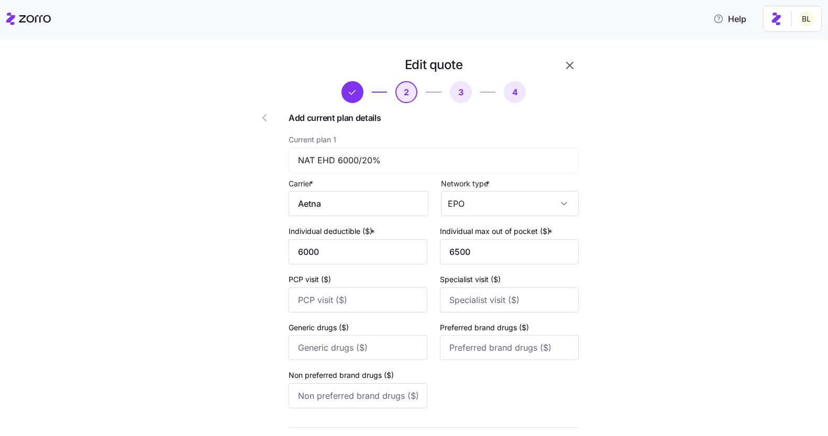
type input "10"
type input "45"
type input "70"
type input "7150"
type input "7600"
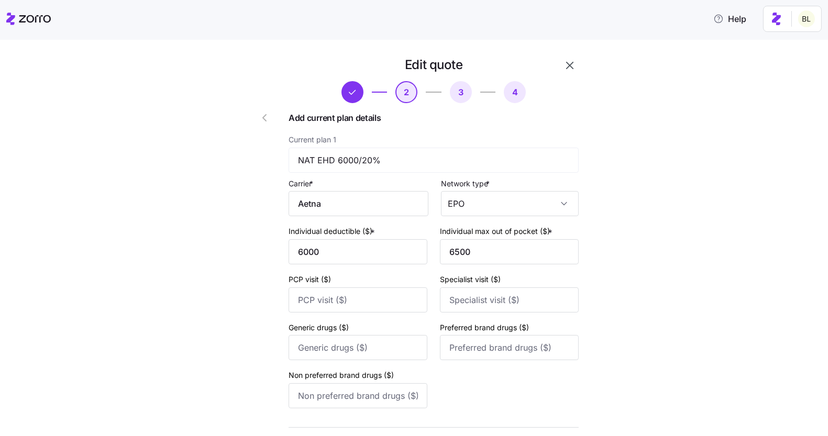
type input "25"
type input "3500"
type input "6500"
type input "6000"
type input "HMO"
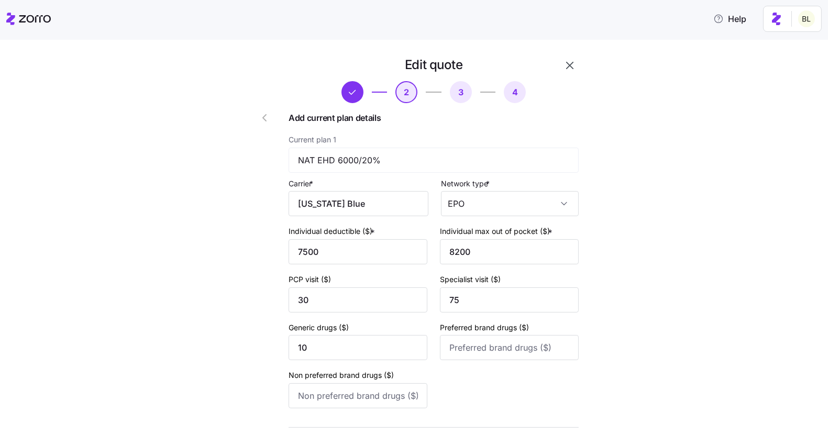
type input "PPO"
type input "EPO"
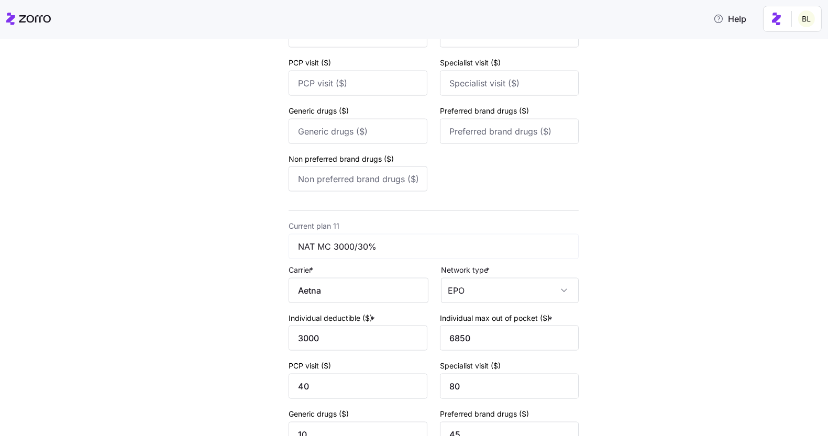
scroll to position [3113, 0]
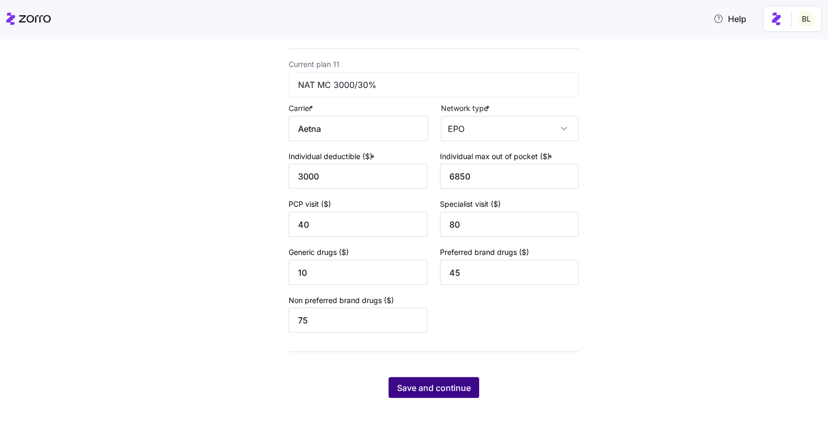
click at [460, 393] on span "Save and continue" at bounding box center [434, 388] width 74 height 13
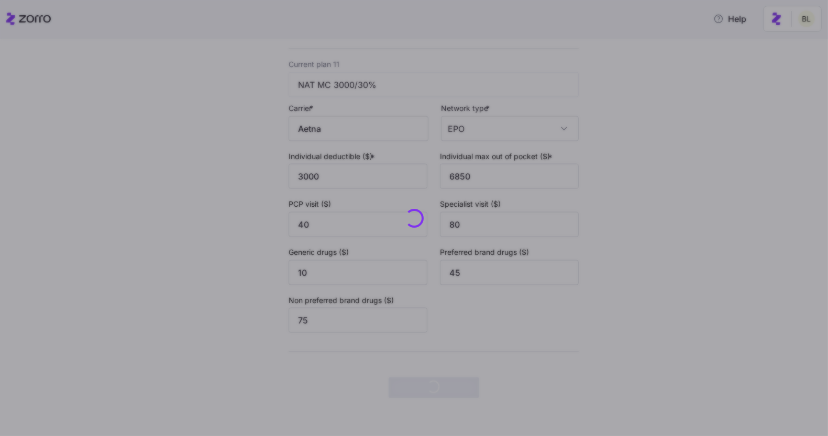
scroll to position [0, 0]
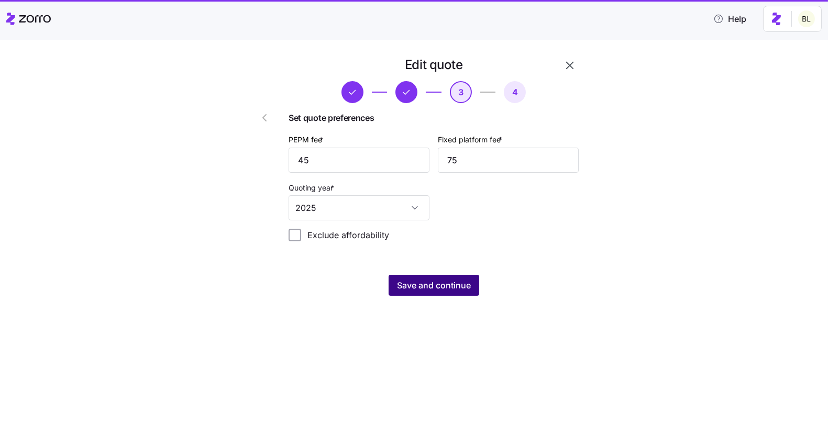
click at [436, 287] on span "Save and continue" at bounding box center [434, 285] width 74 height 13
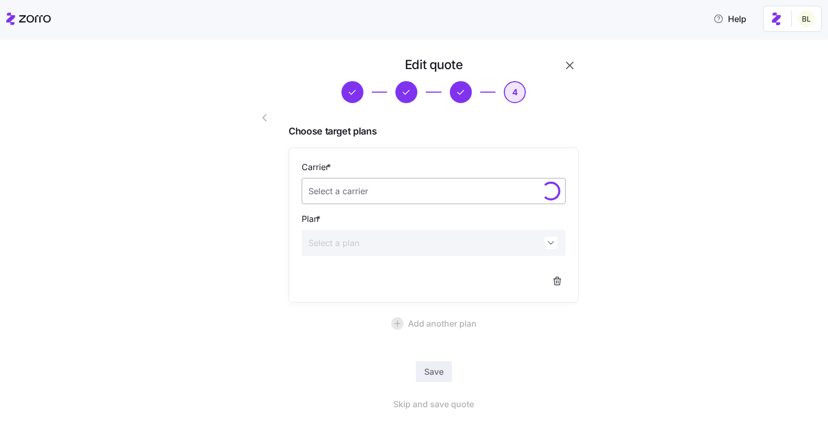
click at [385, 189] on input "Carrier *" at bounding box center [434, 191] width 264 height 26
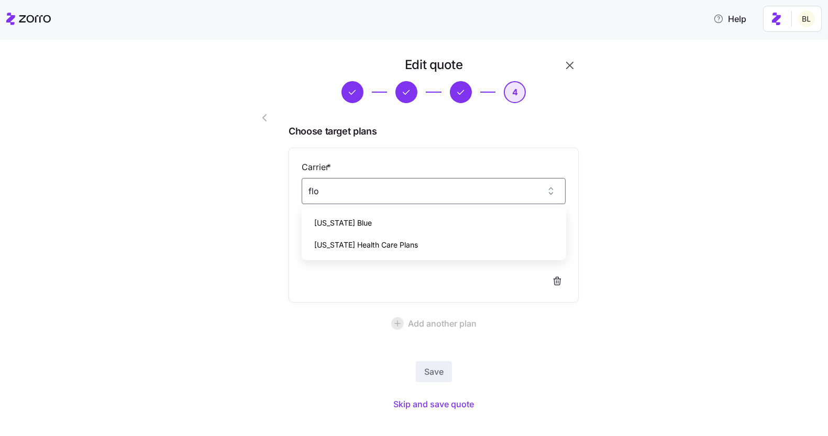
click at [352, 220] on span "Florida Blue" at bounding box center [343, 223] width 58 height 12
type input "Florida Blue"
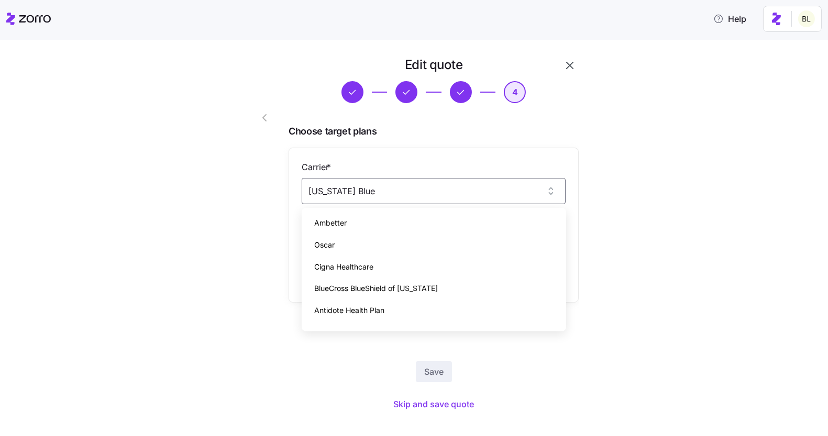
scroll to position [321, 0]
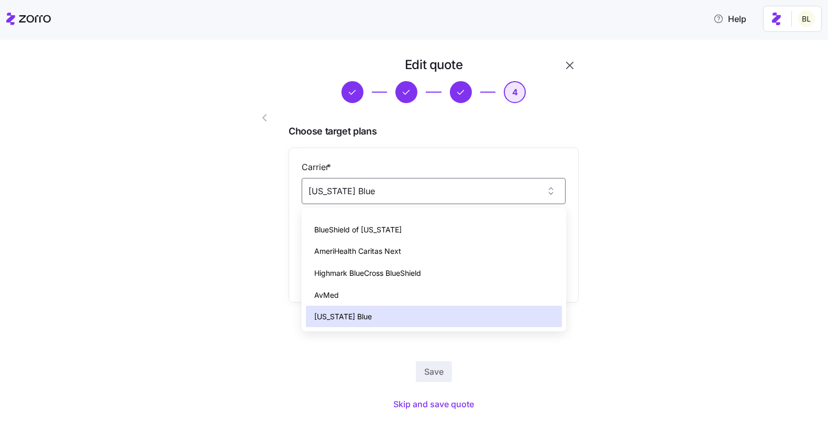
click at [347, 313] on span "Florida Blue" at bounding box center [343, 317] width 58 height 12
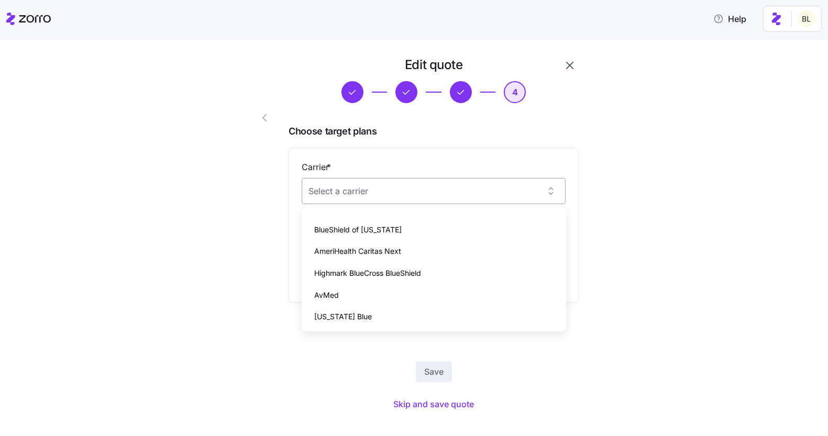
click at [354, 194] on input "Carrier *" at bounding box center [434, 191] width 264 height 26
click at [347, 313] on span "Florida Blue" at bounding box center [343, 317] width 58 height 12
type input "Florida Blue"
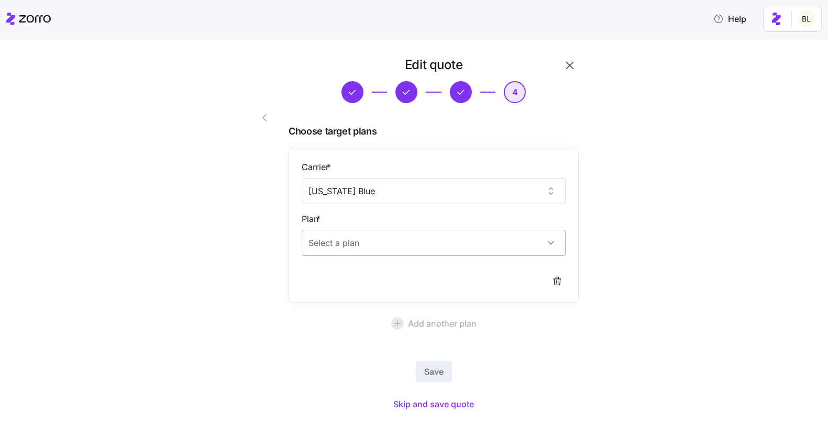
click at [358, 236] on input "Plan *" at bounding box center [434, 243] width 264 height 26
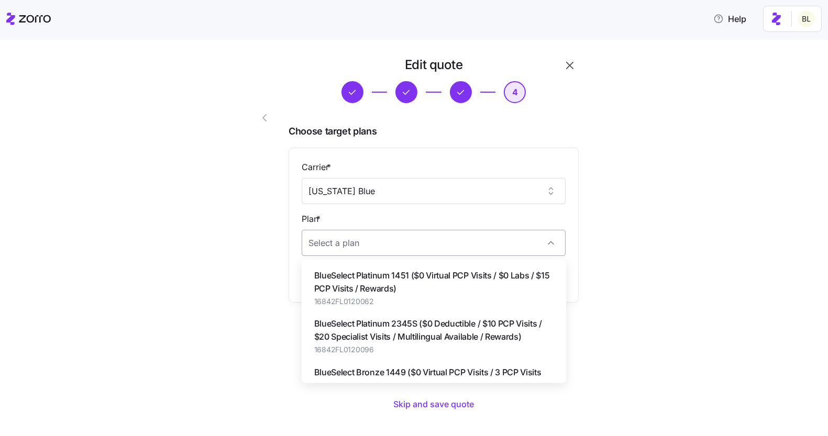
paste input "BlueSelect Silver 1456"
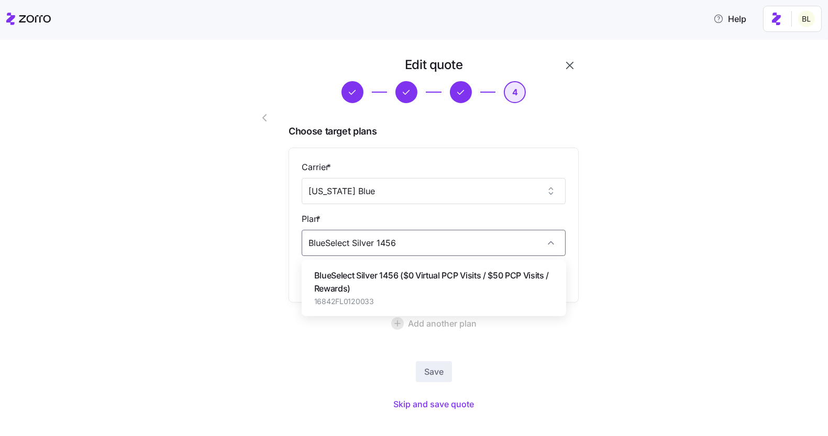
click at [353, 282] on span "BlueSelect Silver 1456 ($0 Virtual PCP Visits / $50 PCP Visits / Rewards)" at bounding box center [433, 282] width 239 height 26
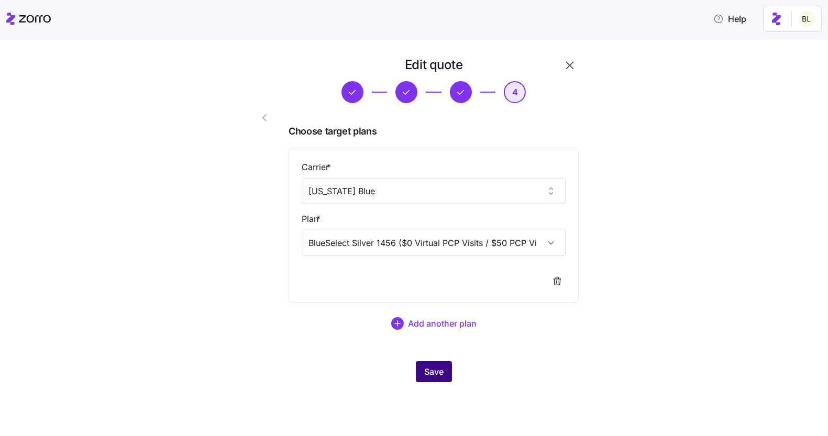
type input "BlueSelect Silver 1456 ($0 Virtual PCP Visits / $50 PCP Visits / Rewards)"
click at [437, 371] on span "Save" at bounding box center [433, 372] width 19 height 13
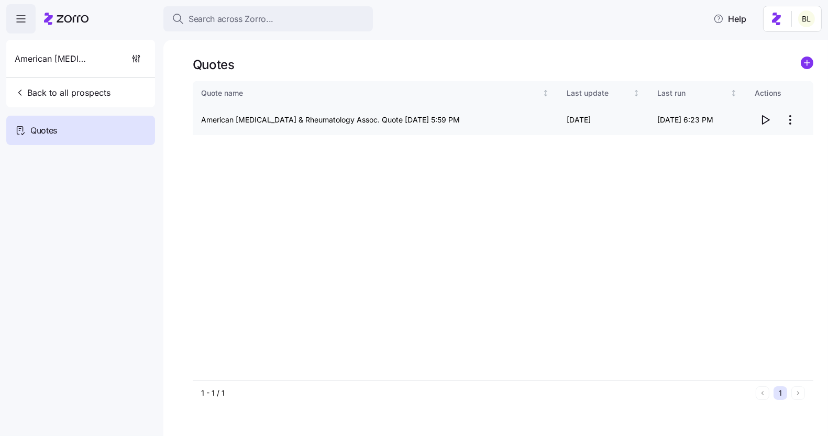
click at [760, 118] on icon "button" at bounding box center [765, 120] width 13 height 13
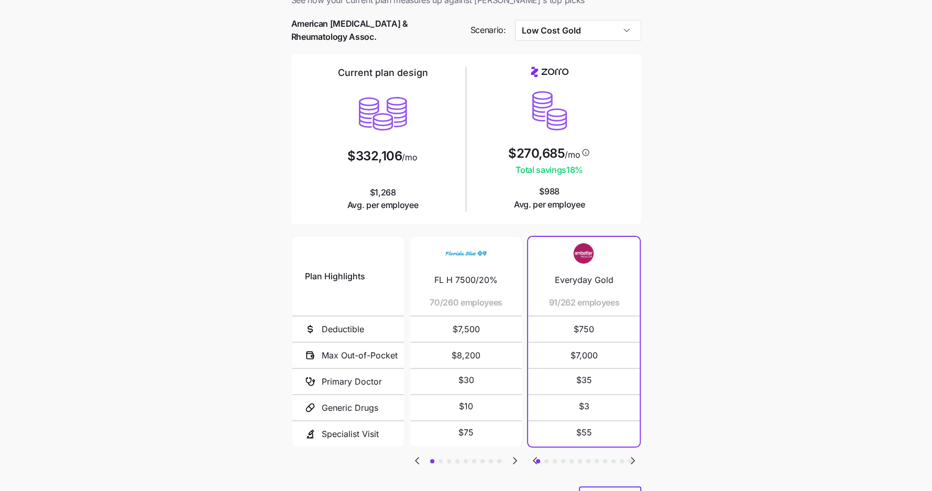
scroll to position [80, 0]
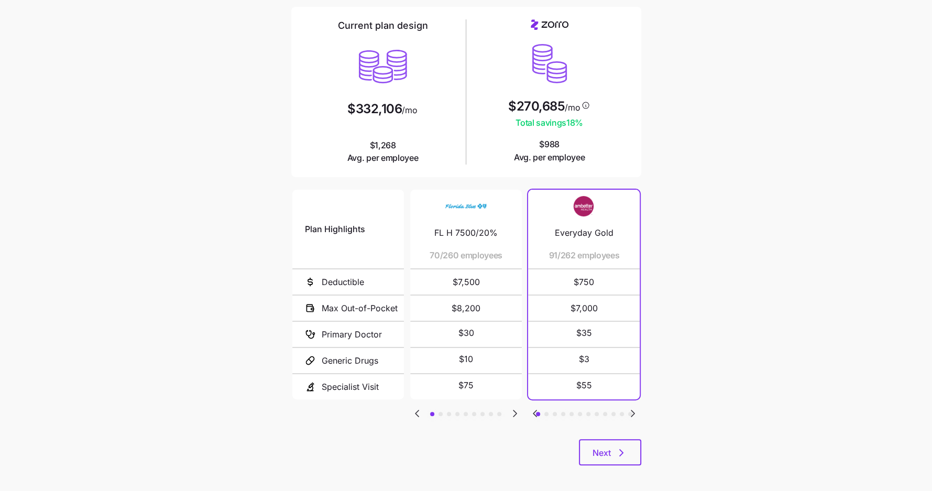
click at [516, 410] on icon "Go to next slide" at bounding box center [514, 413] width 3 height 6
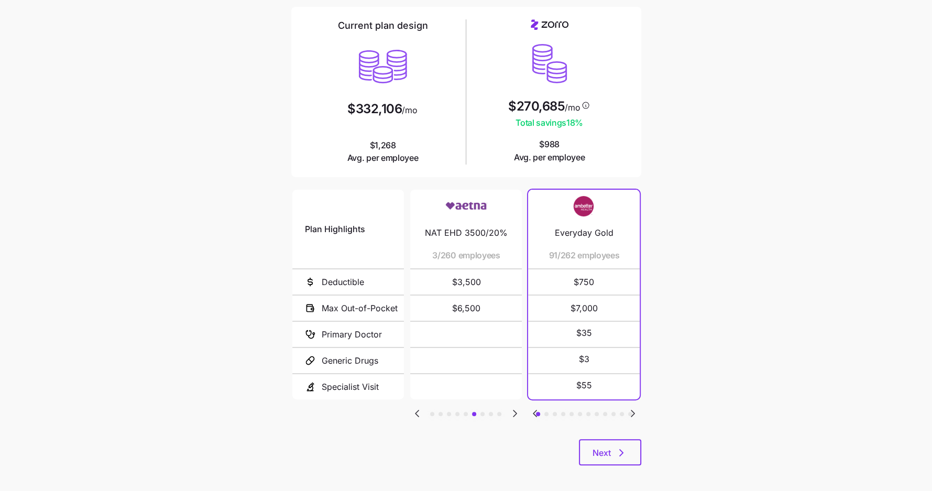
click at [516, 410] on icon "Go to next slide" at bounding box center [514, 413] width 3 height 6
click at [415, 407] on icon "Go to previous slide" at bounding box center [417, 413] width 13 height 13
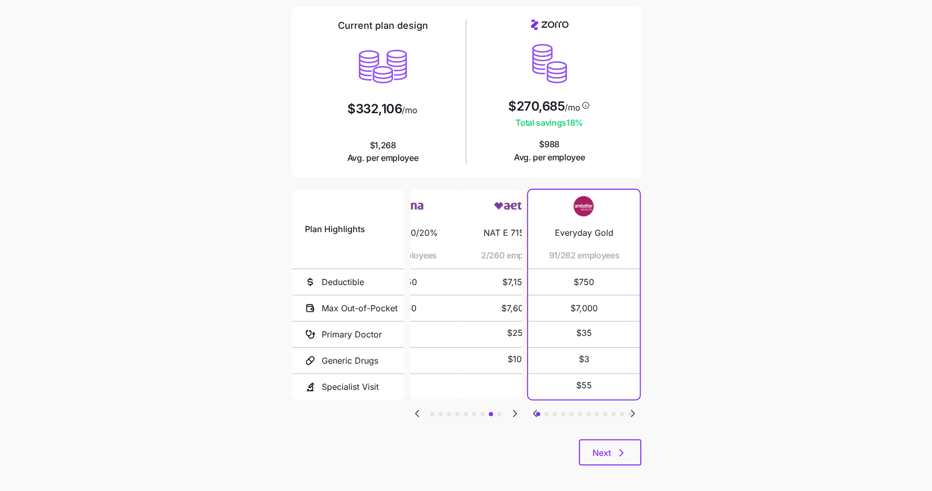
click at [415, 407] on icon "Go to previous slide" at bounding box center [417, 413] width 13 height 13
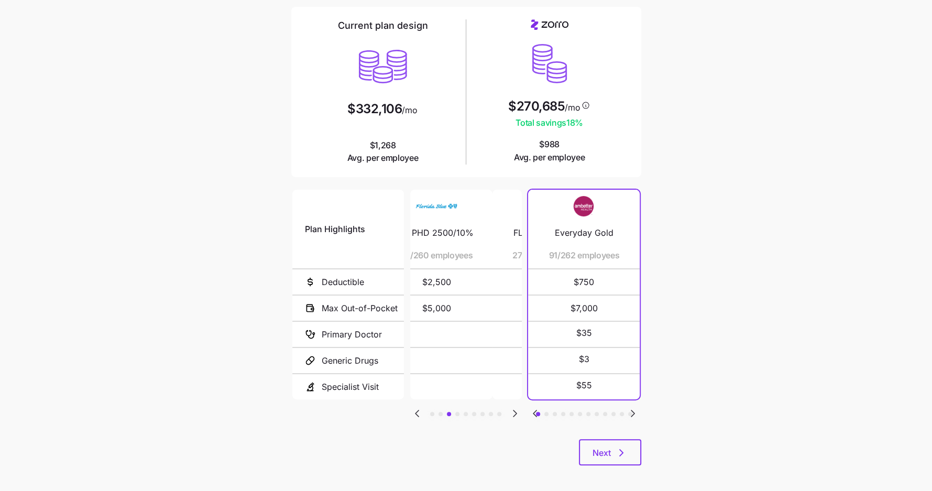
click at [415, 407] on icon "Go to previous slide" at bounding box center [417, 413] width 13 height 13
click at [516, 407] on icon "Go to next slide" at bounding box center [515, 413] width 13 height 13
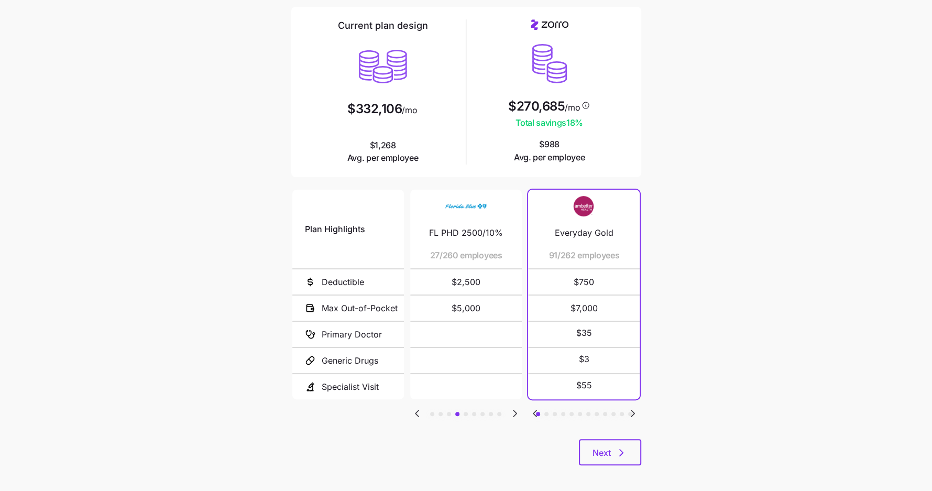
click at [516, 407] on icon "Go to next slide" at bounding box center [515, 413] width 13 height 13
click at [520, 407] on icon "Go to next slide" at bounding box center [515, 413] width 13 height 13
click at [518, 407] on icon "Go to next slide" at bounding box center [515, 413] width 13 height 13
click at [419, 407] on icon "Go to previous slide" at bounding box center [417, 413] width 13 height 13
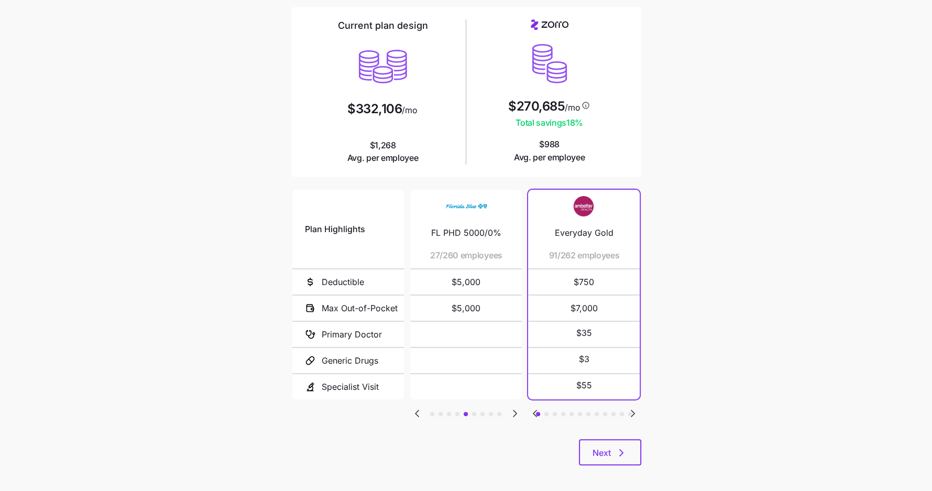
click at [419, 407] on icon "Go to previous slide" at bounding box center [417, 413] width 13 height 13
click at [420, 407] on icon "Go to previous slide" at bounding box center [417, 413] width 13 height 13
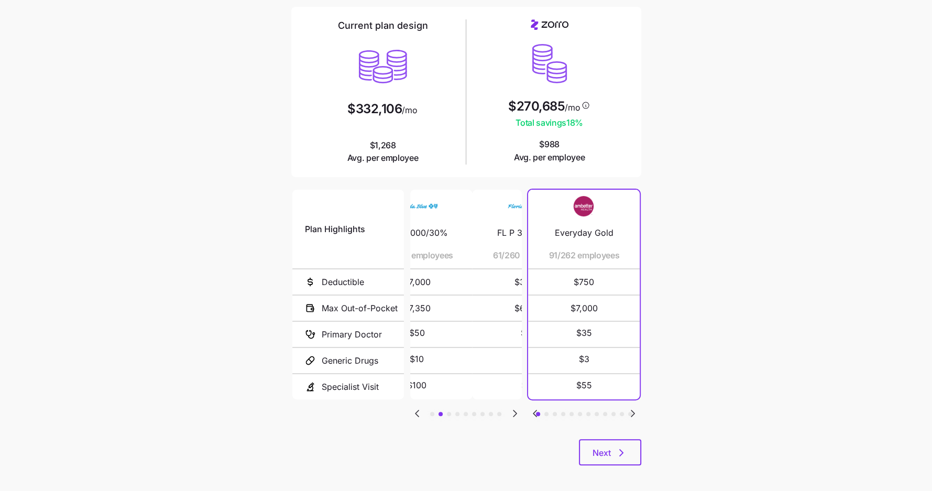
click at [420, 407] on icon "Go to previous slide" at bounding box center [417, 413] width 13 height 13
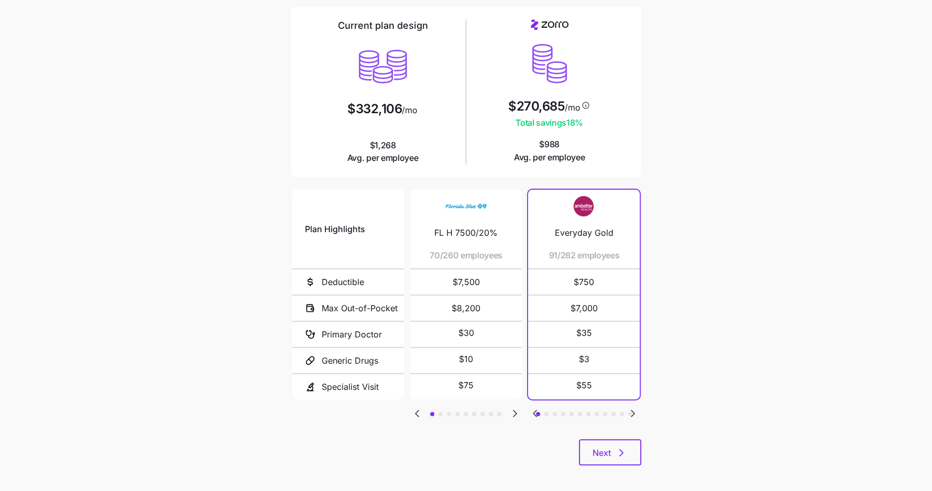
click at [636, 407] on icon "Go to next slide" at bounding box center [632, 413] width 13 height 13
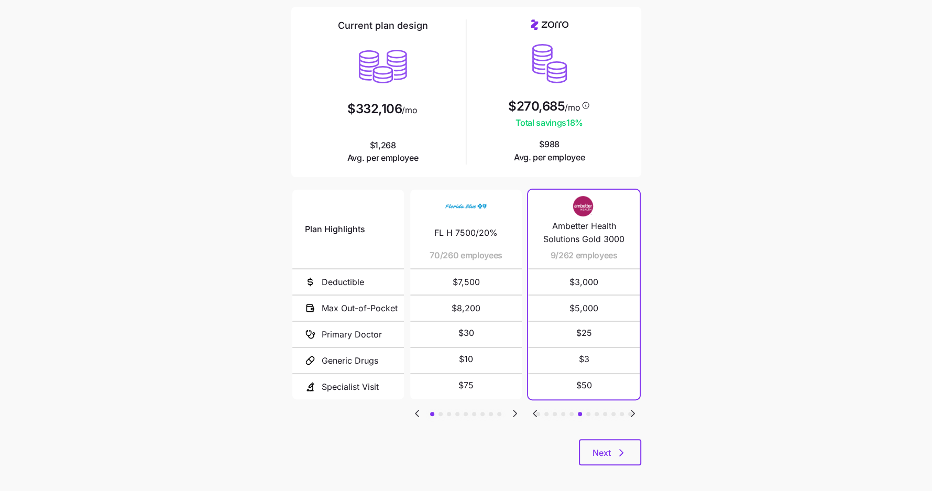
click at [636, 407] on icon "Go to next slide" at bounding box center [632, 413] width 13 height 13
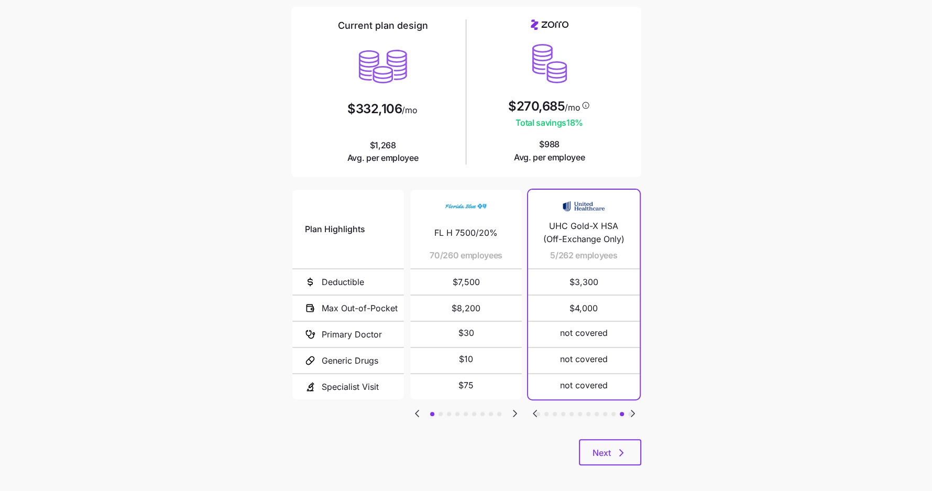
click at [535, 410] on icon "Go to previous slide" at bounding box center [534, 413] width 3 height 6
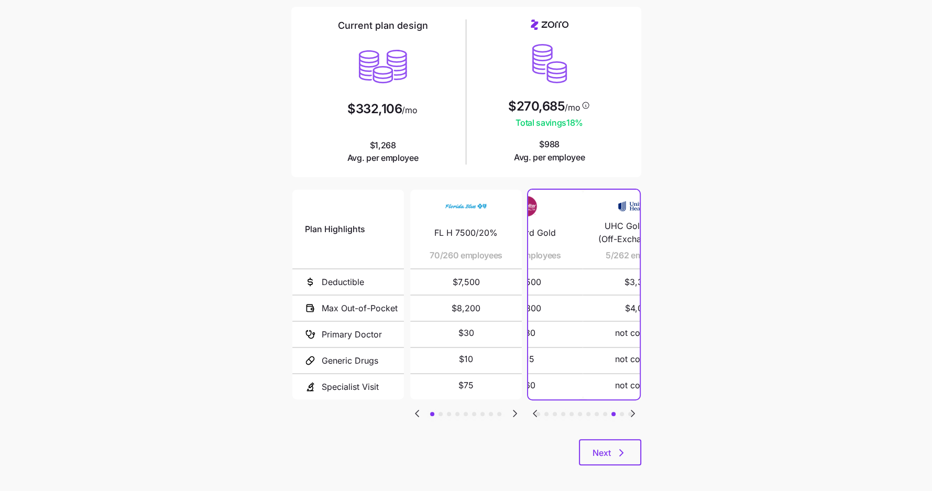
click at [535, 410] on icon "Go to previous slide" at bounding box center [534, 413] width 3 height 6
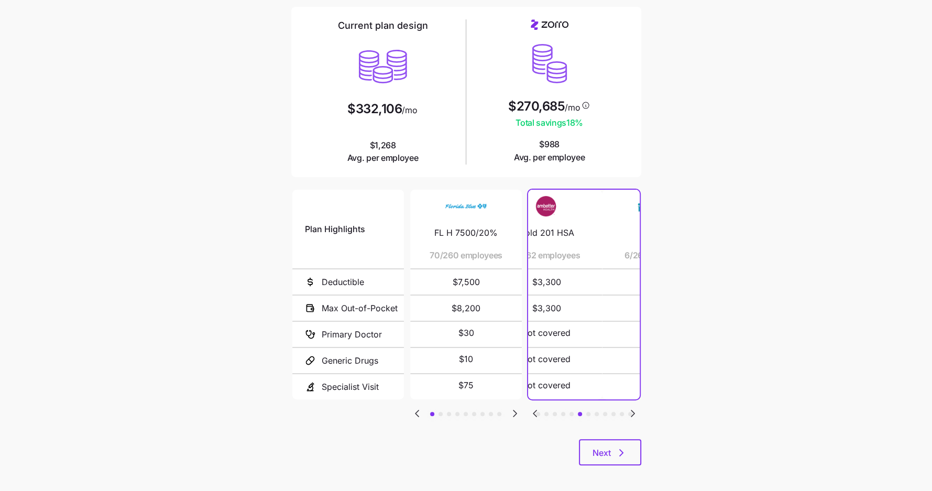
click at [535, 410] on icon "Go to previous slide" at bounding box center [534, 413] width 3 height 6
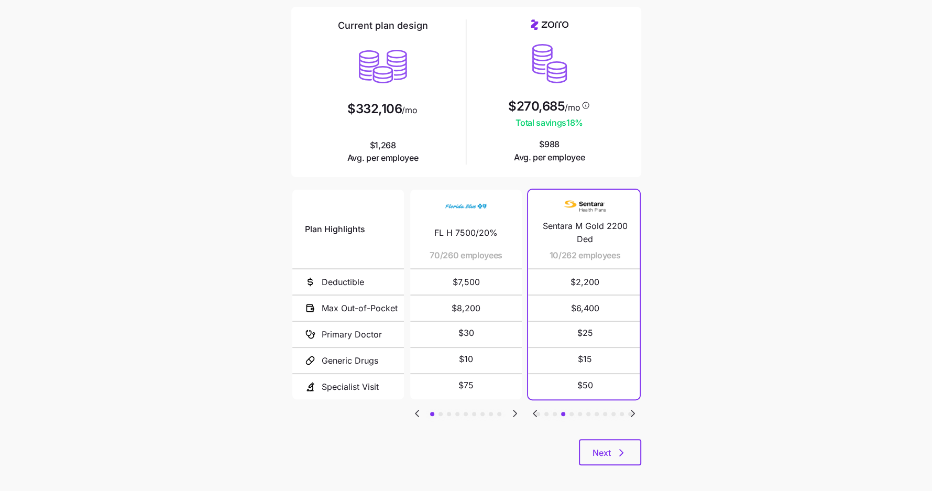
click at [535, 410] on icon "Go to previous slide" at bounding box center [534, 413] width 3 height 6
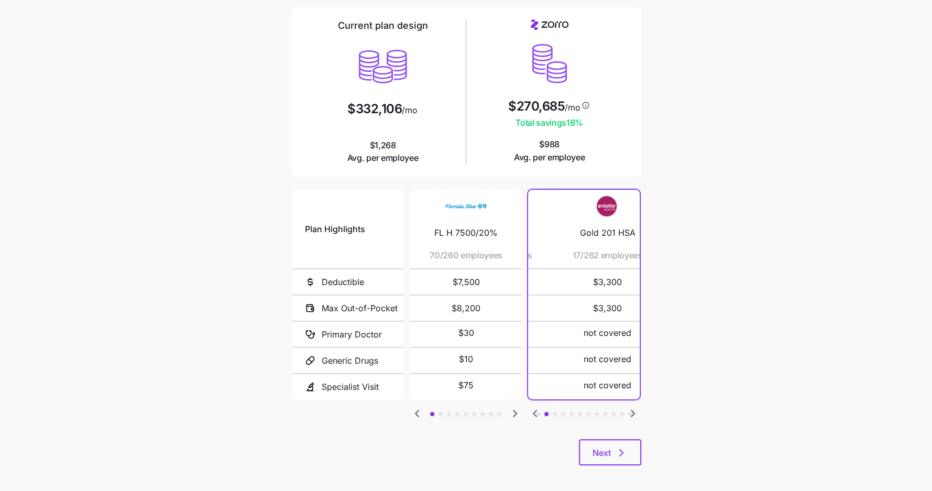
click at [535, 410] on icon "Go to previous slide" at bounding box center [534, 413] width 3 height 6
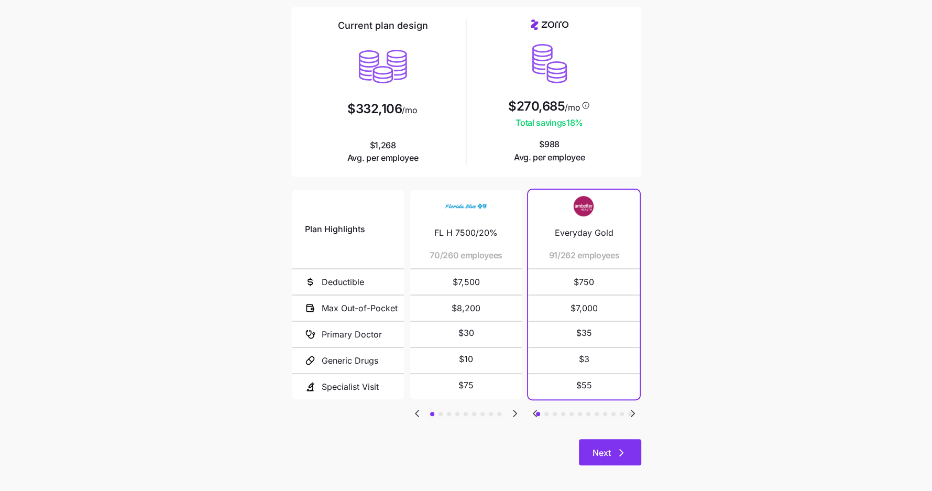
click at [607, 448] on span "Next" at bounding box center [601, 452] width 18 height 13
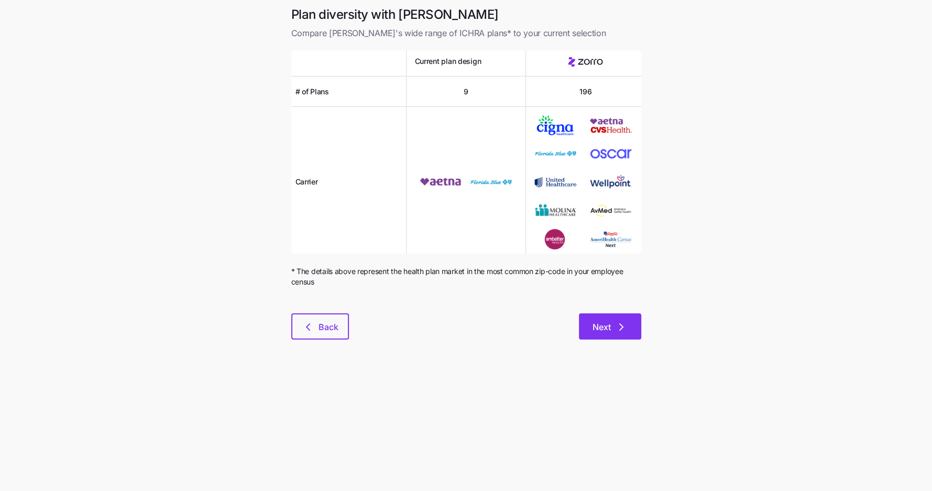
click at [638, 334] on button "Next" at bounding box center [610, 326] width 62 height 26
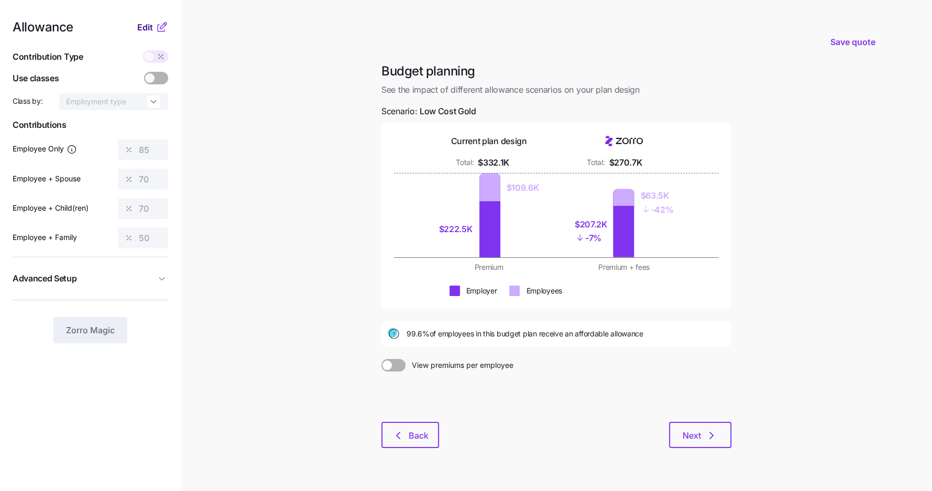
click at [147, 31] on span "Edit" at bounding box center [145, 27] width 16 height 13
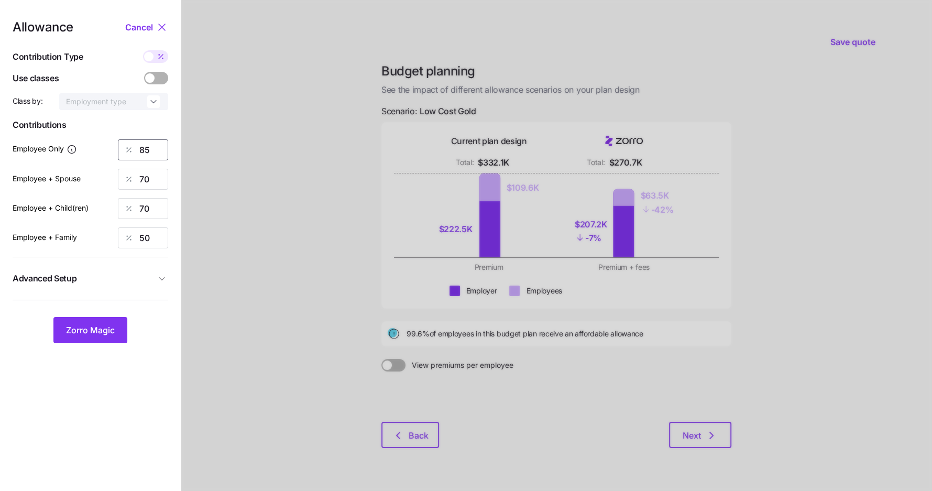
click at [140, 159] on input "85" at bounding box center [143, 149] width 50 height 21
type input "85"
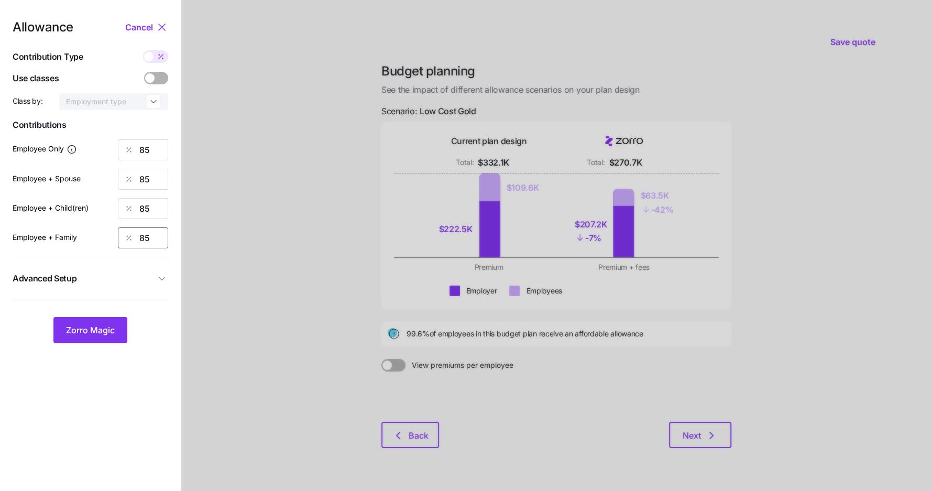
type input "85"
click at [107, 275] on span "Advanced Setup" at bounding box center [84, 278] width 143 height 13
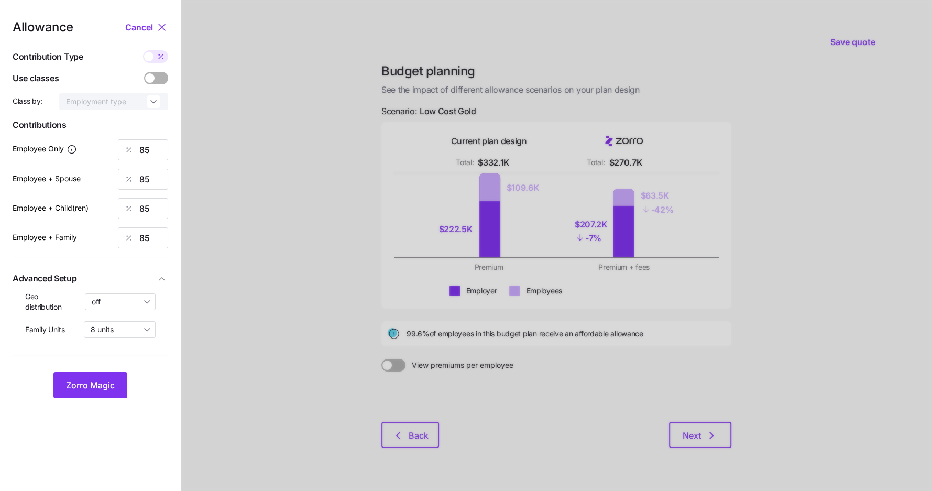
click at [120, 290] on button "Advanced Setup" at bounding box center [91, 279] width 156 height 26
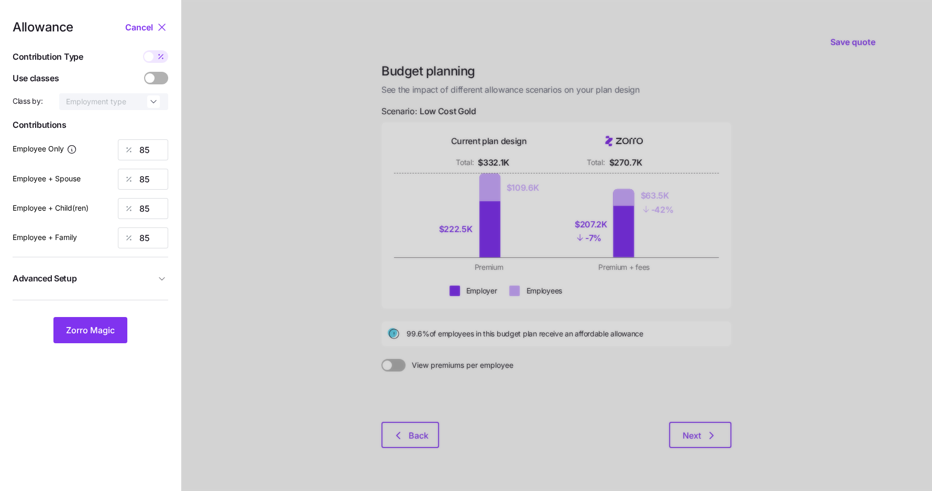
click at [120, 296] on div "Allowance Cancel Contribution Type Use classes Class by: Employment type Contri…" at bounding box center [91, 182] width 156 height 322
click at [123, 273] on span "Advanced Setup" at bounding box center [84, 278] width 143 height 13
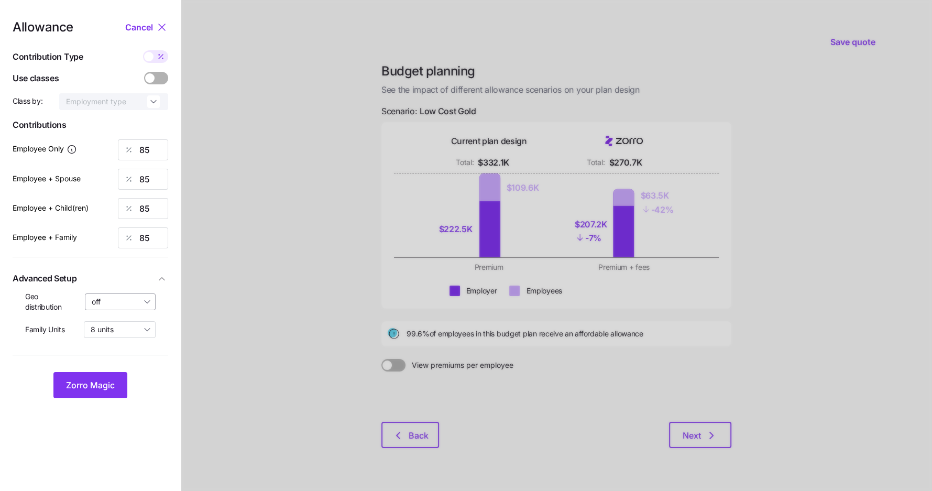
click at [125, 300] on input "off" at bounding box center [120, 301] width 71 height 17
click at [125, 363] on span "By state (18)" at bounding box center [116, 363] width 43 height 12
type input "By state (18)"
click at [99, 388] on span "Zorro Magic" at bounding box center [90, 385] width 49 height 13
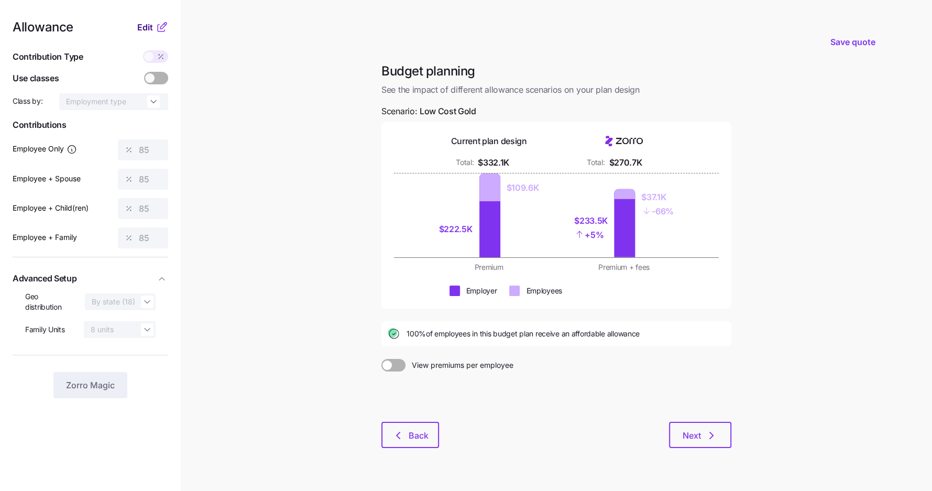
click at [146, 28] on span "Edit" at bounding box center [145, 27] width 16 height 13
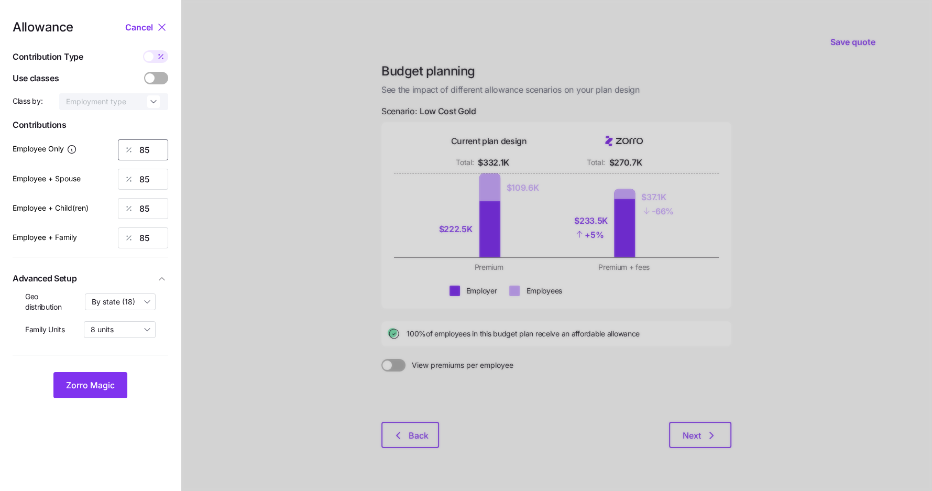
click at [147, 149] on input "85" at bounding box center [143, 149] width 50 height 21
type input "70"
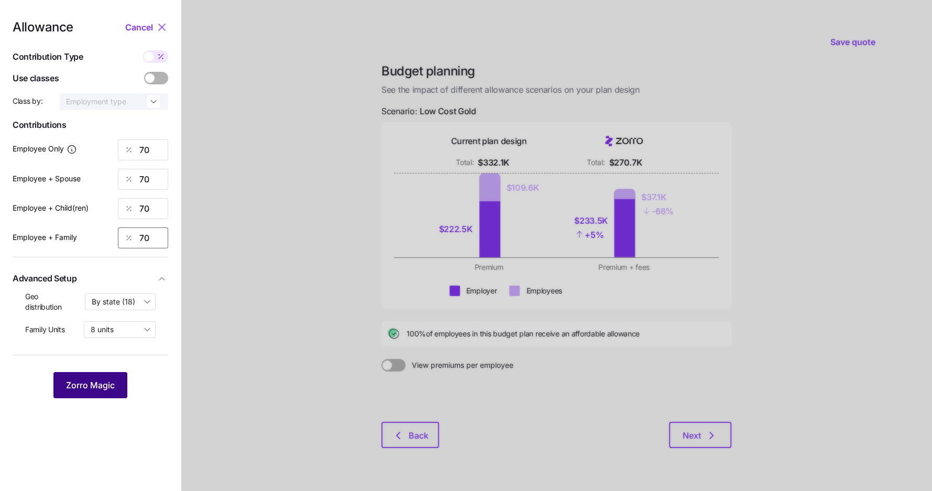
type input "70"
click at [108, 385] on span "Zorro Magic" at bounding box center [90, 385] width 49 height 13
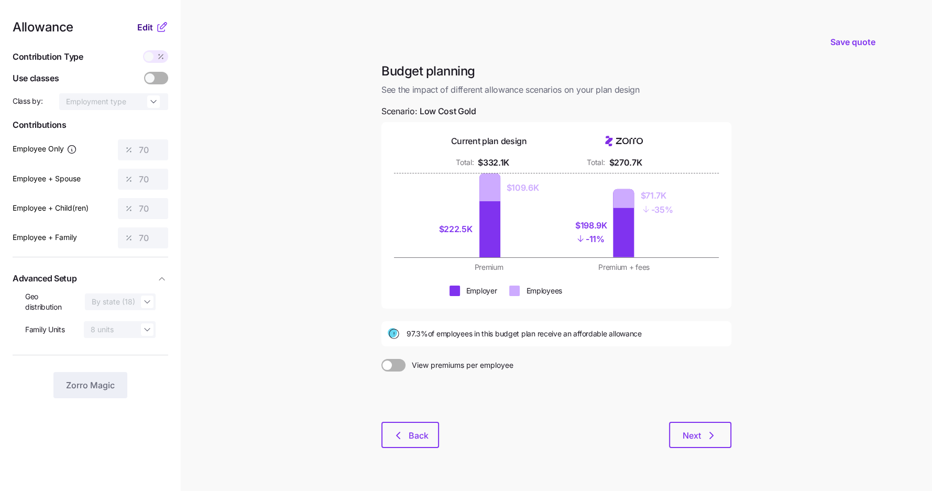
click at [142, 26] on span "Edit" at bounding box center [145, 27] width 16 height 13
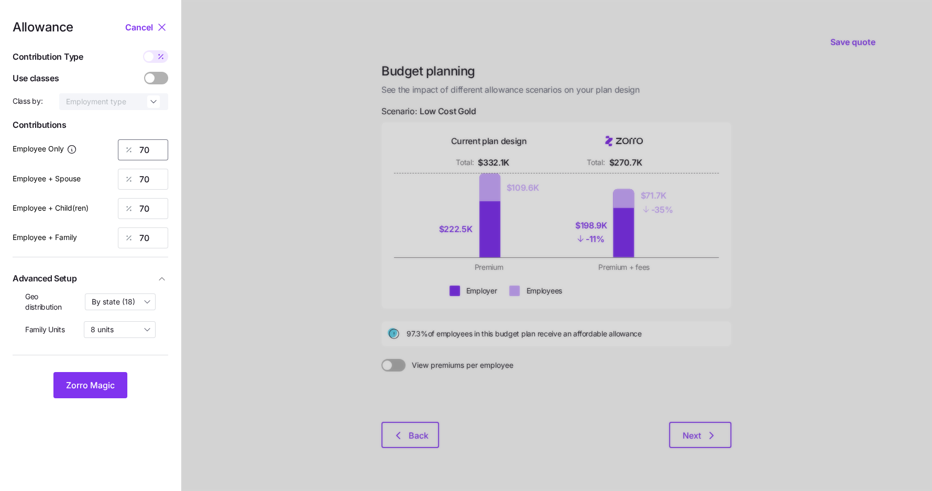
click at [143, 149] on input "70" at bounding box center [143, 149] width 50 height 21
click at [144, 149] on input "70" at bounding box center [143, 149] width 50 height 21
type input "75"
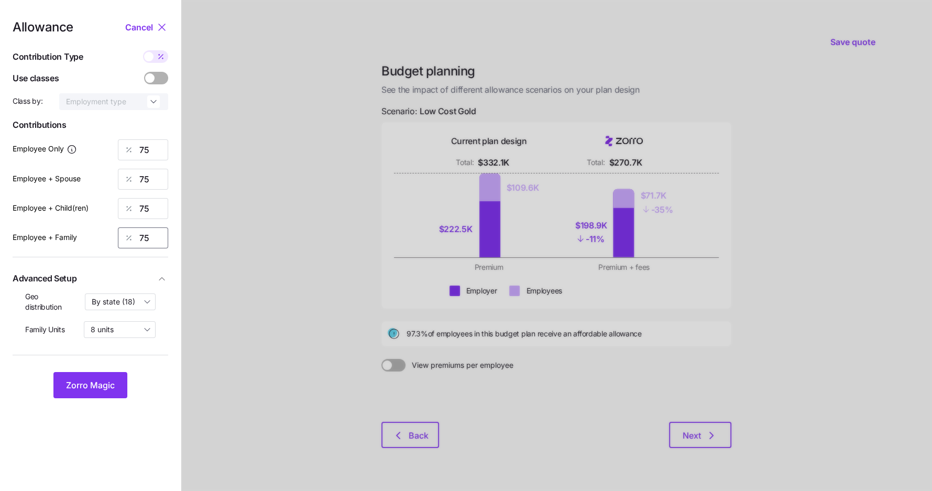
type input "75"
click at [153, 58] on span at bounding box center [160, 56] width 15 height 13
click at [143, 50] on input "checkbox" at bounding box center [143, 50] width 0 height 0
type input "565"
type input "1130"
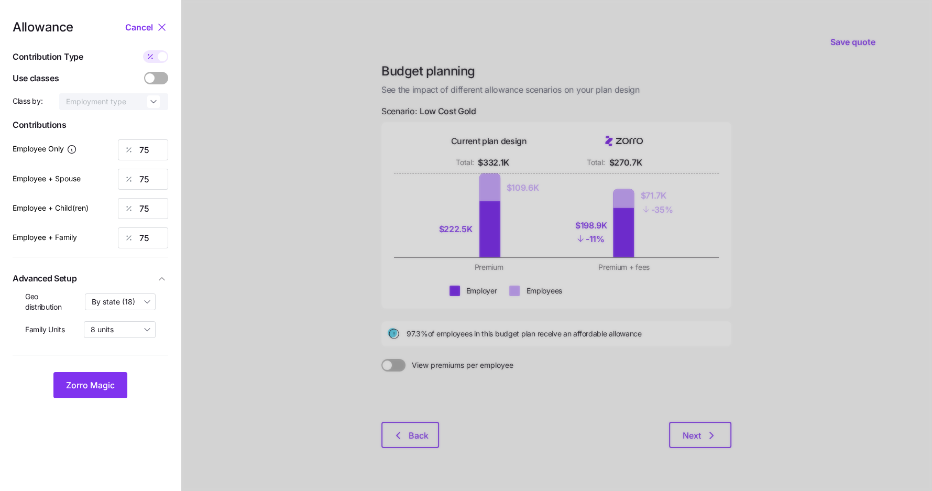
type input "925"
type input "1490"
click at [146, 182] on input "1130" at bounding box center [143, 179] width 50 height 21
type input "565"
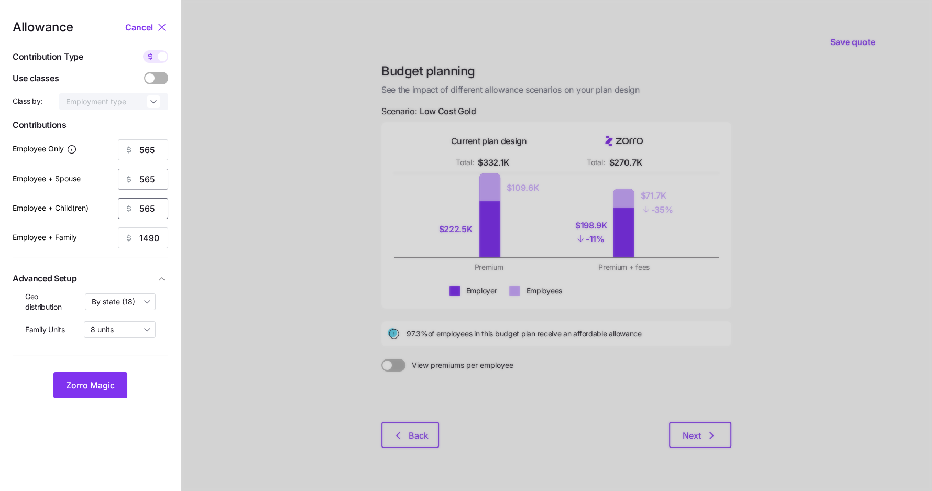
type input "565"
click at [75, 374] on button "Zorro Magic" at bounding box center [90, 385] width 74 height 26
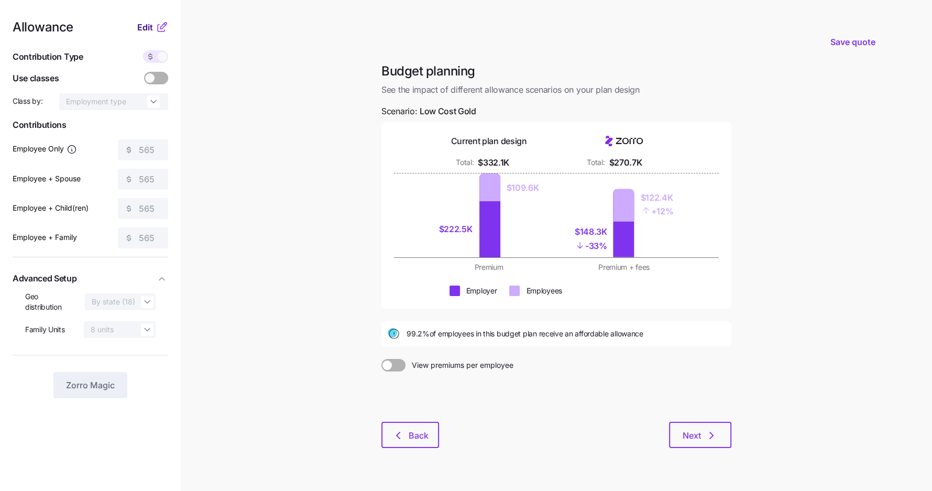
click at [149, 27] on span "Edit" at bounding box center [145, 27] width 16 height 13
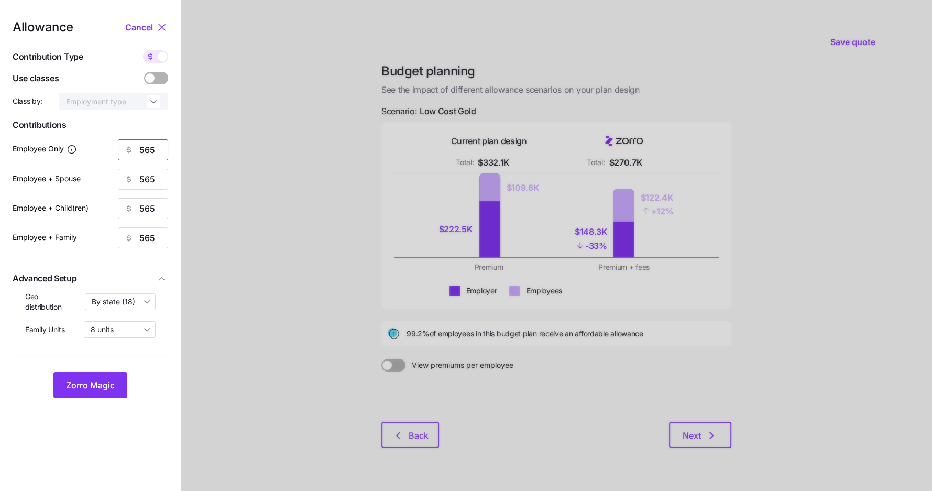
click at [145, 152] on input "565" at bounding box center [143, 149] width 50 height 21
type input "575"
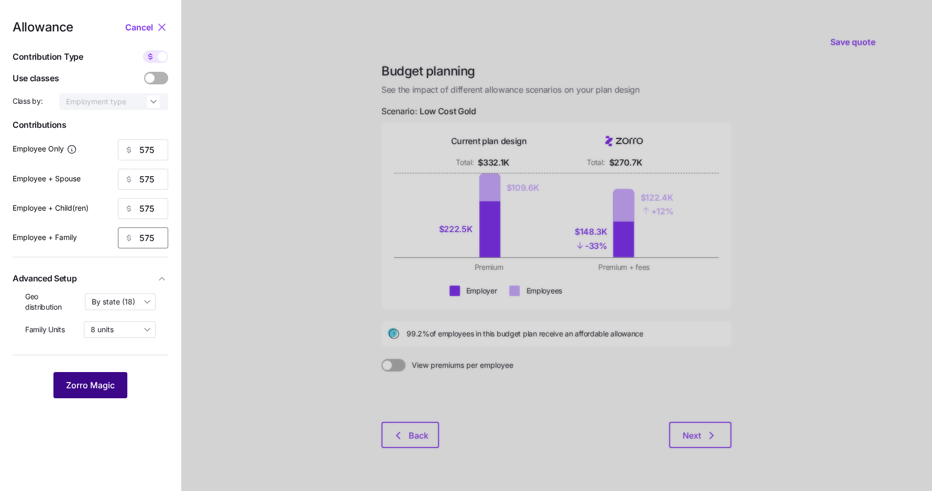
type input "575"
click at [101, 380] on span "Zorro Magic" at bounding box center [90, 385] width 49 height 13
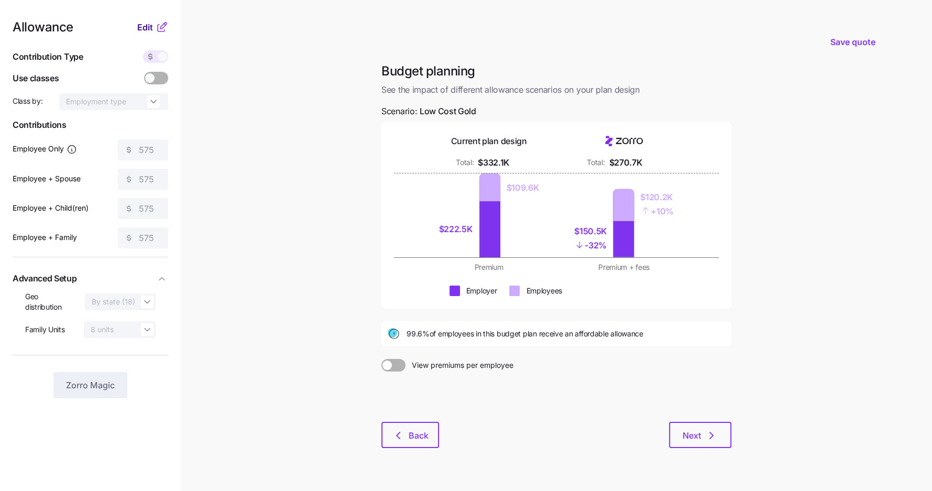
click at [148, 27] on span "Edit" at bounding box center [145, 27] width 16 height 13
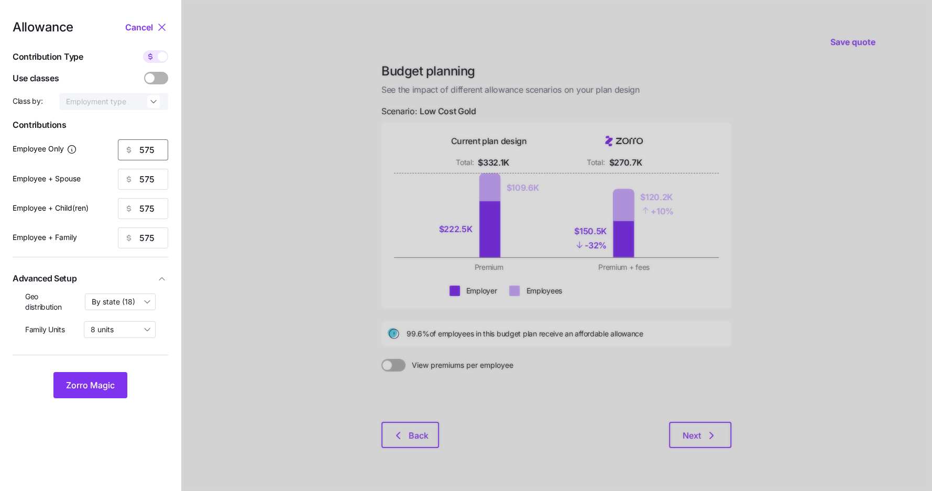
click at [145, 148] on input "575" at bounding box center [143, 149] width 50 height 21
type input "600"
type input "606"
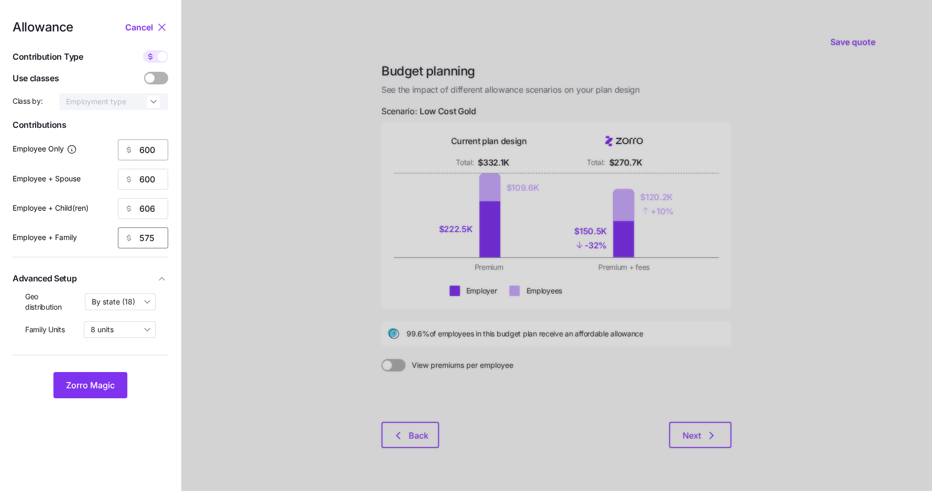
type input "0"
type input "600"
click at [92, 381] on span "Zorro Magic" at bounding box center [90, 385] width 49 height 13
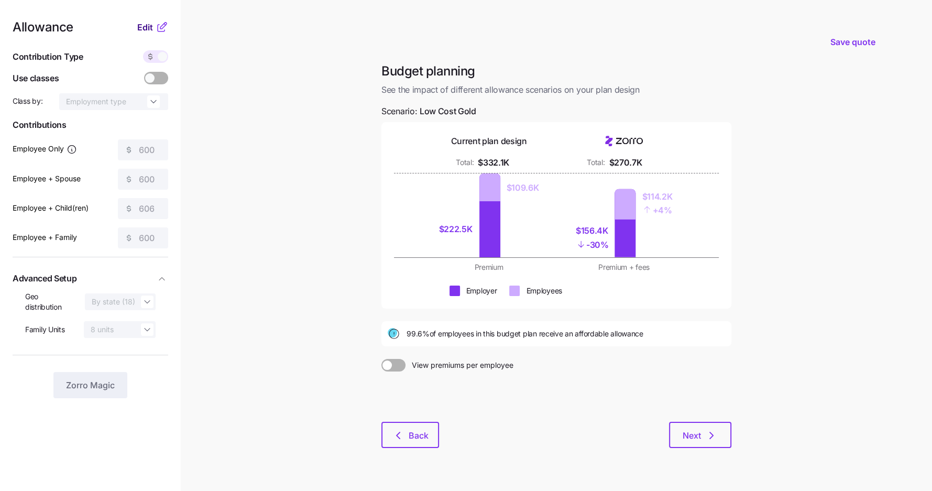
click at [143, 26] on span "Edit" at bounding box center [145, 27] width 16 height 13
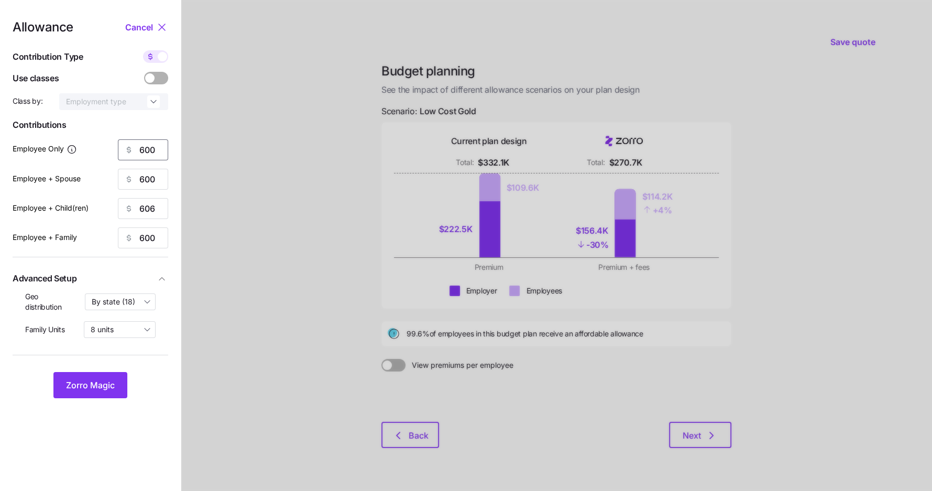
click at [148, 156] on input "600" at bounding box center [143, 149] width 50 height 21
type input "650"
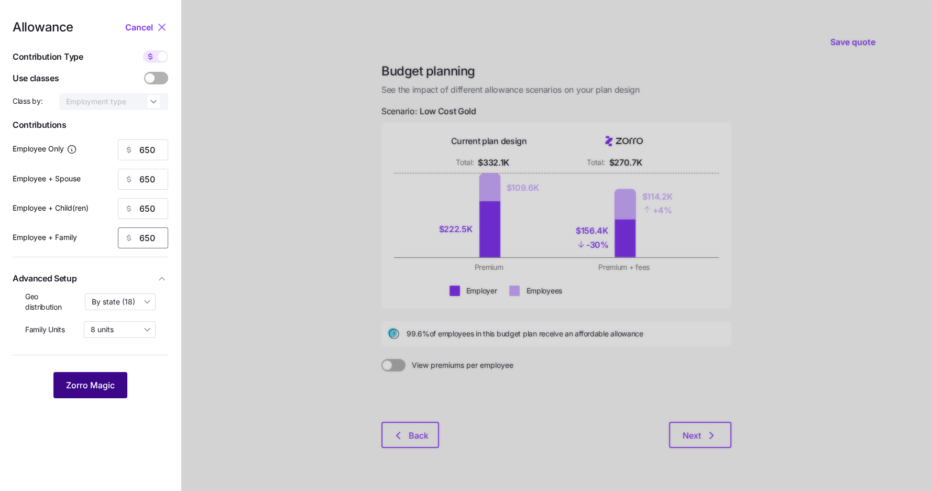
type input "650"
click at [93, 383] on span "Zorro Magic" at bounding box center [90, 385] width 49 height 13
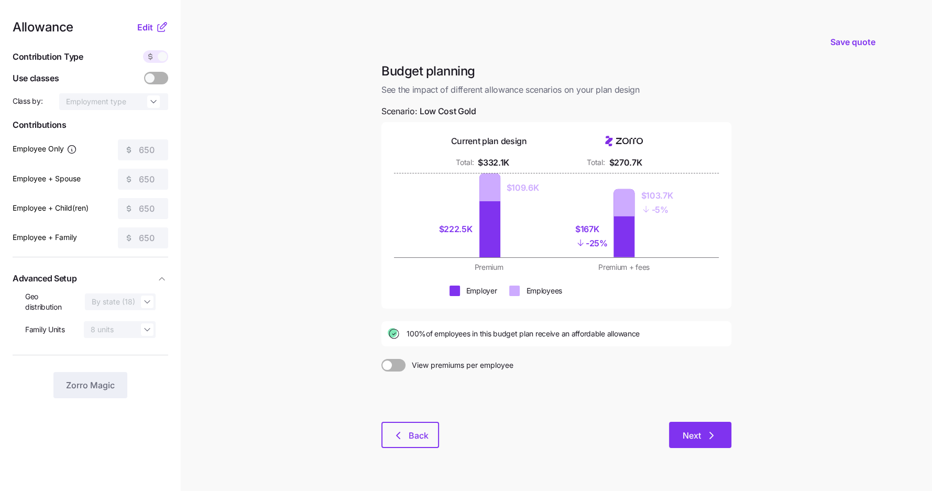
click at [682, 437] on span "Next" at bounding box center [691, 435] width 18 height 13
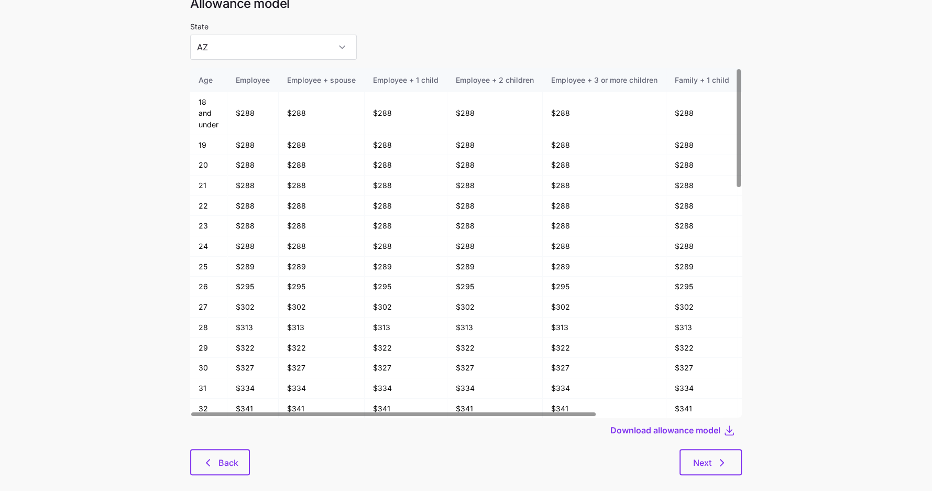
scroll to position [56, 0]
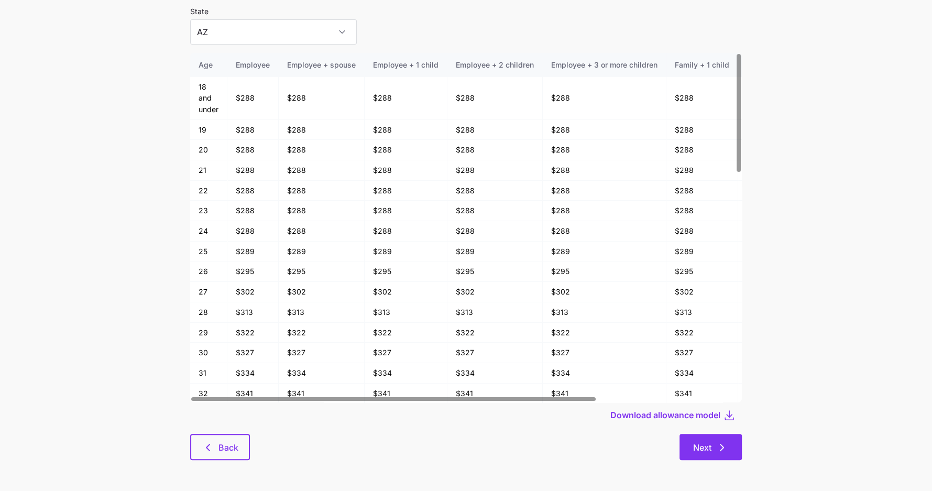
click at [719, 443] on icon "button" at bounding box center [721, 447] width 13 height 13
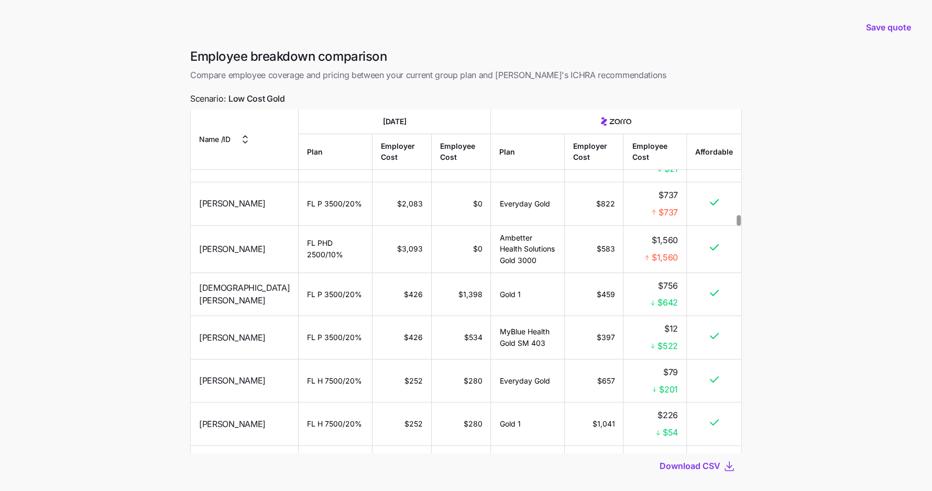
scroll to position [3502, 0]
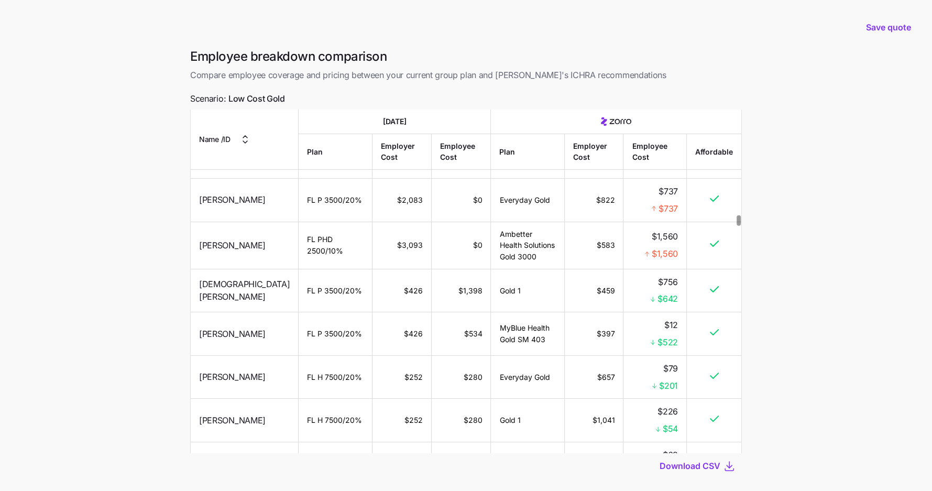
click at [149, 384] on main "Save quote Employee breakdown comparison Compare employee coverage and pricing …" at bounding box center [466, 274] width 932 height 548
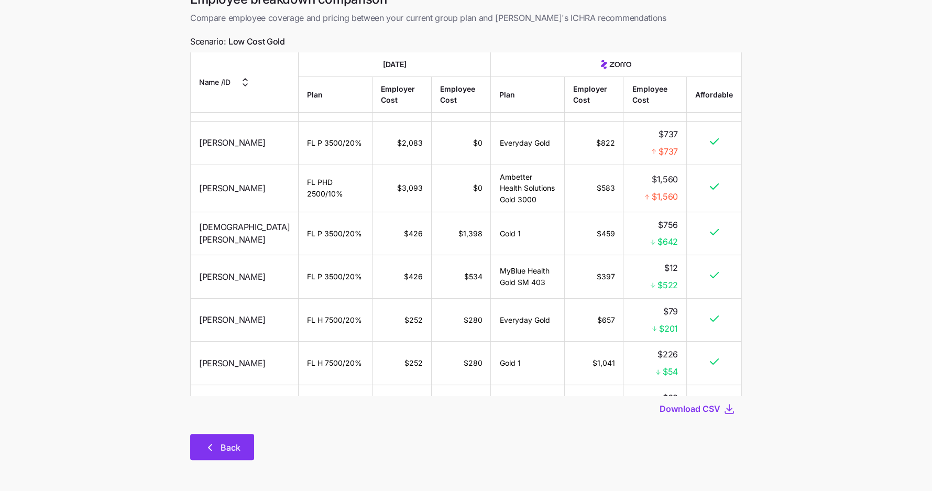
click at [220, 445] on span "Back" at bounding box center [230, 447] width 20 height 13
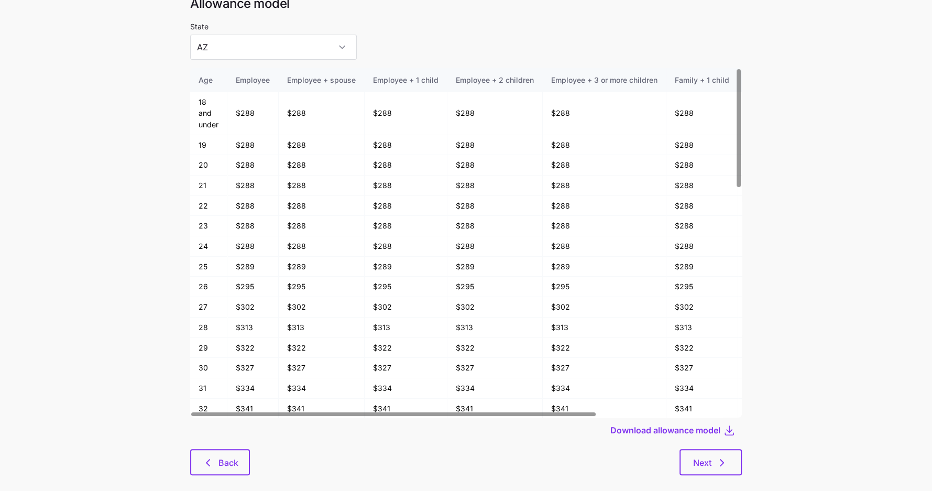
scroll to position [56, 0]
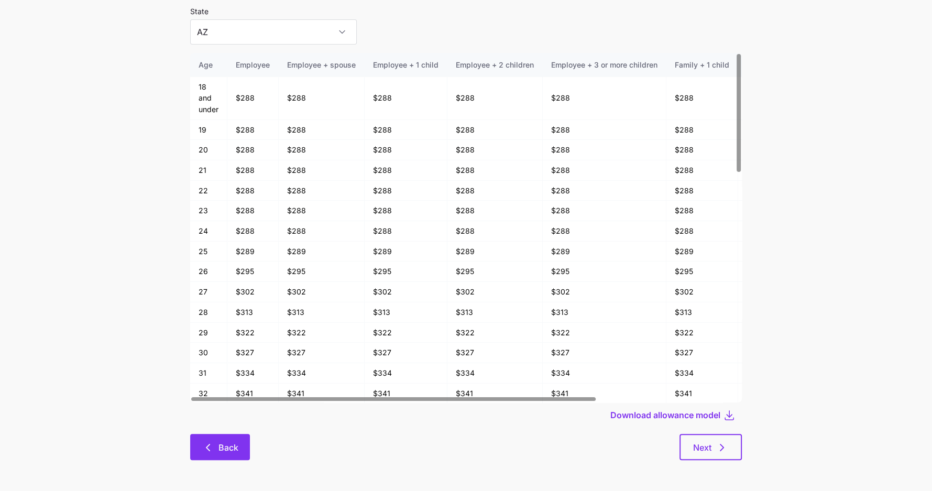
click at [237, 447] on span "Back" at bounding box center [228, 447] width 20 height 13
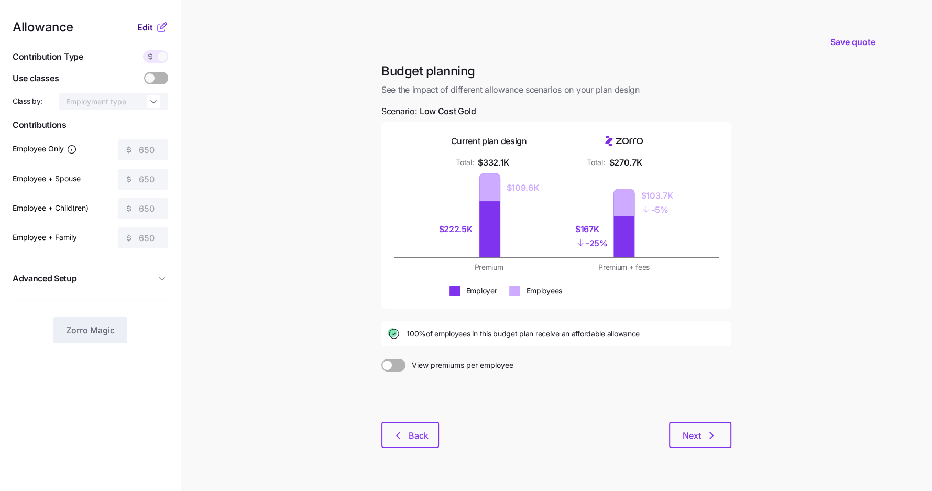
click at [146, 29] on span "Edit" at bounding box center [145, 27] width 16 height 13
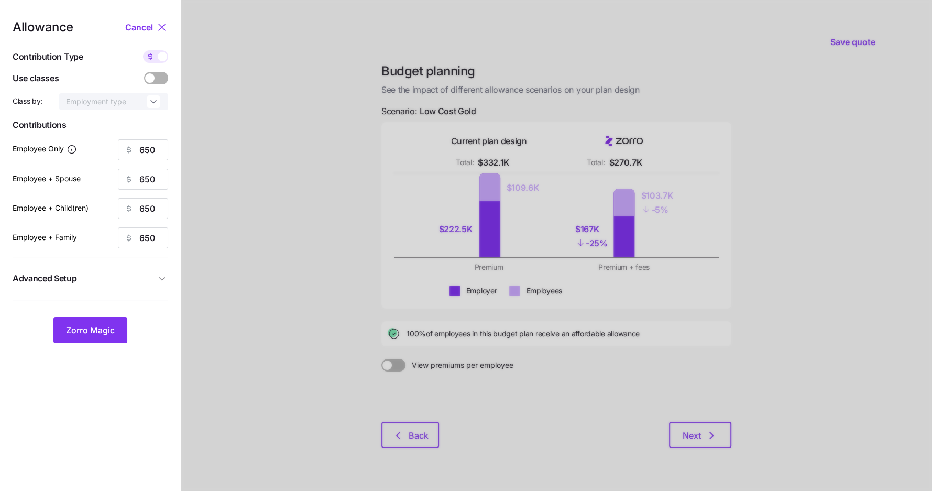
click at [153, 55] on icon at bounding box center [150, 56] width 8 height 8
click at [143, 50] on input "checkbox" at bounding box center [143, 50] width 0 height 0
type input "86"
type input "43"
type input "53"
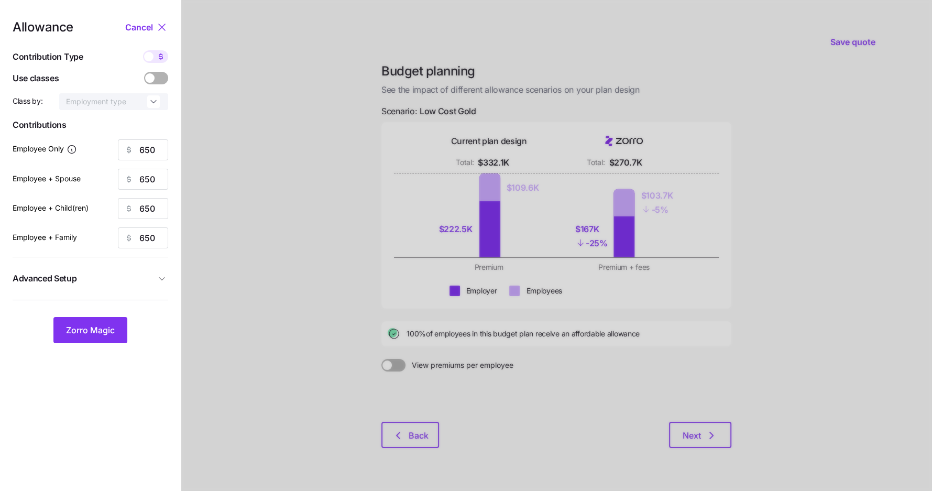
type input "33"
click at [142, 150] on input "86" at bounding box center [143, 149] width 50 height 21
click at [92, 327] on span "Zorro Magic" at bounding box center [90, 330] width 49 height 13
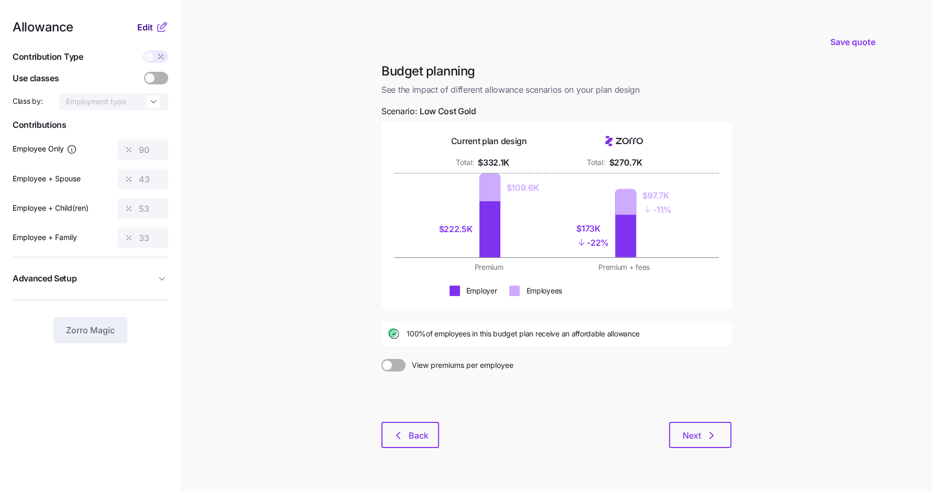
click at [145, 27] on span "Edit" at bounding box center [145, 27] width 16 height 13
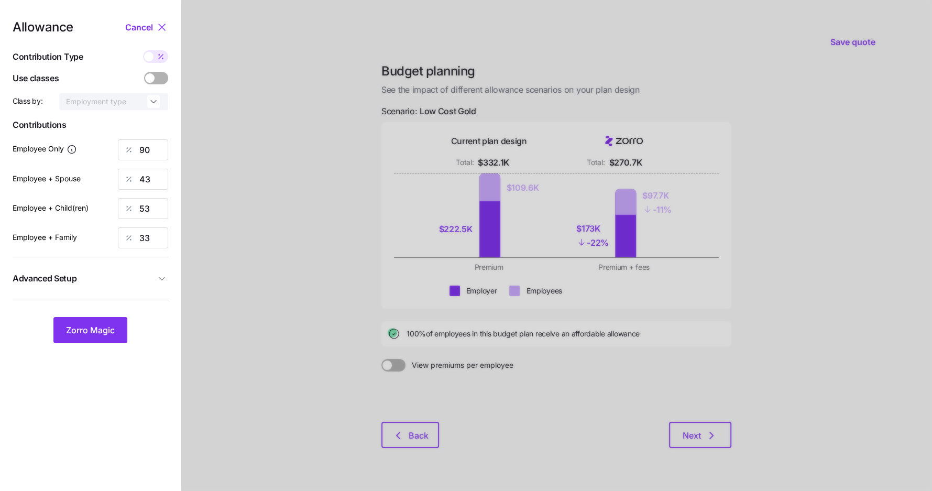
click at [152, 56] on span at bounding box center [148, 56] width 9 height 9
click at [143, 50] on input "checkbox" at bounding box center [143, 50] width 0 height 0
type input "678"
type input "650"
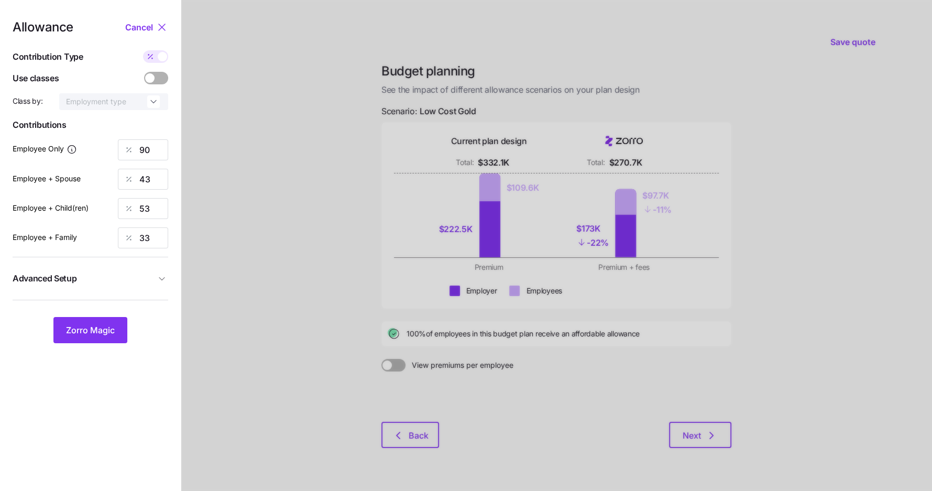
type input "650"
click at [145, 151] on input "678" at bounding box center [143, 149] width 50 height 21
type input "675"
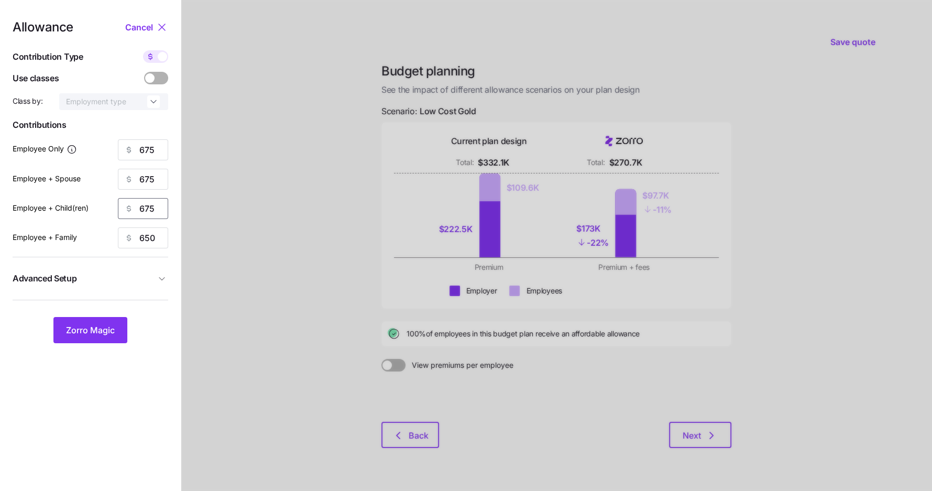
type input "675"
type input "7"
type input "675"
click at [116, 323] on button "Zorro Magic" at bounding box center [90, 330] width 74 height 26
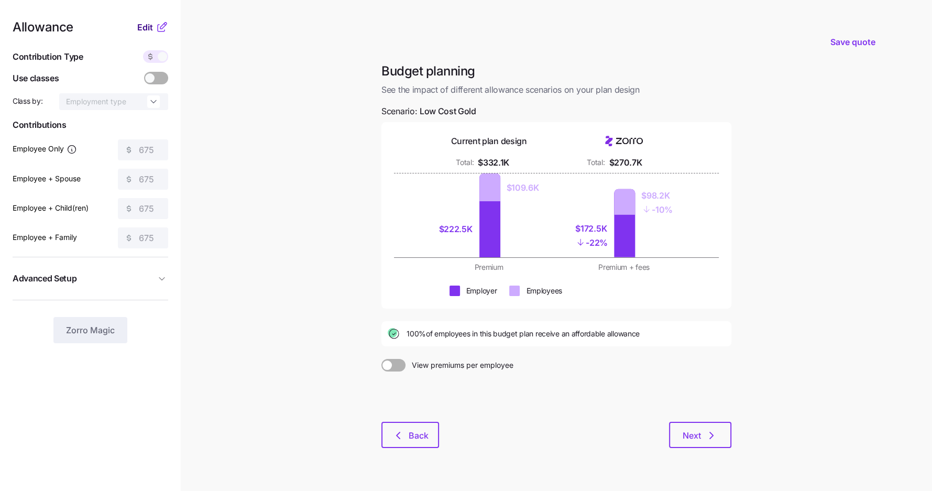
click at [151, 27] on span "Edit" at bounding box center [145, 27] width 16 height 13
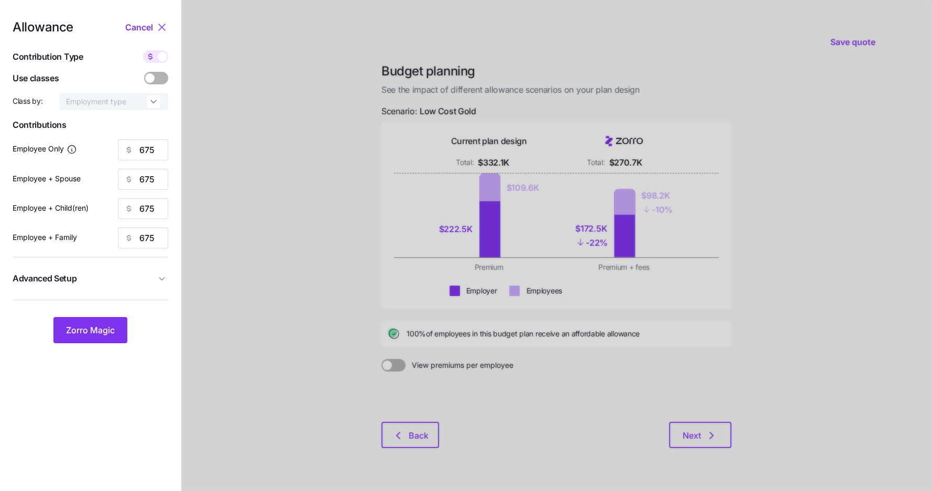
click at [157, 61] on span at bounding box center [150, 56] width 15 height 13
click at [143, 50] on input "checkbox" at bounding box center [143, 50] width 0 height 0
type input "90"
type input "45"
type input "55"
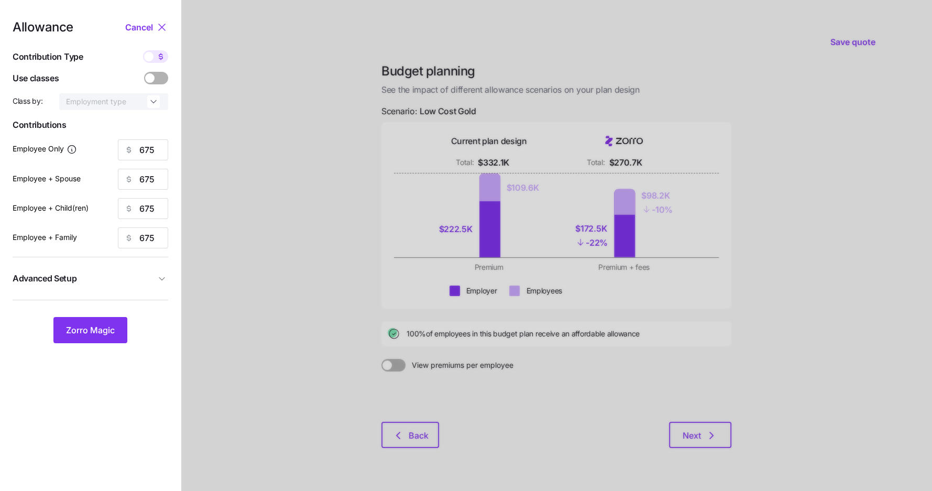
type input "34"
click at [81, 332] on span "Zorro Magic" at bounding box center [90, 330] width 49 height 13
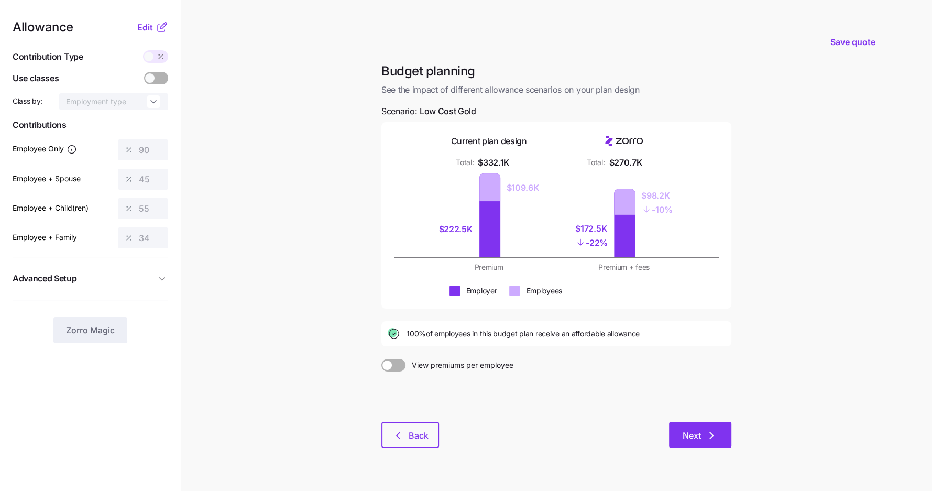
click at [690, 431] on span "Next" at bounding box center [691, 435] width 18 height 13
click at [702, 435] on span "Next" at bounding box center [699, 435] width 35 height 13
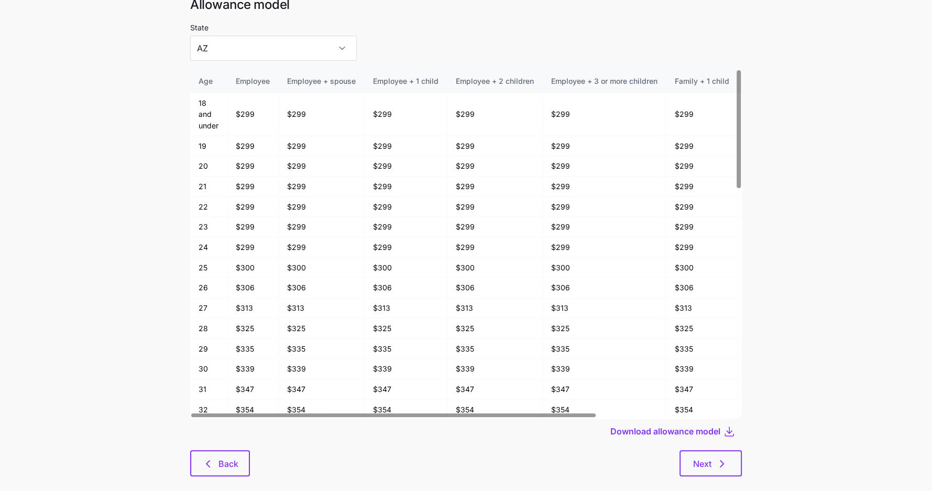
scroll to position [56, 0]
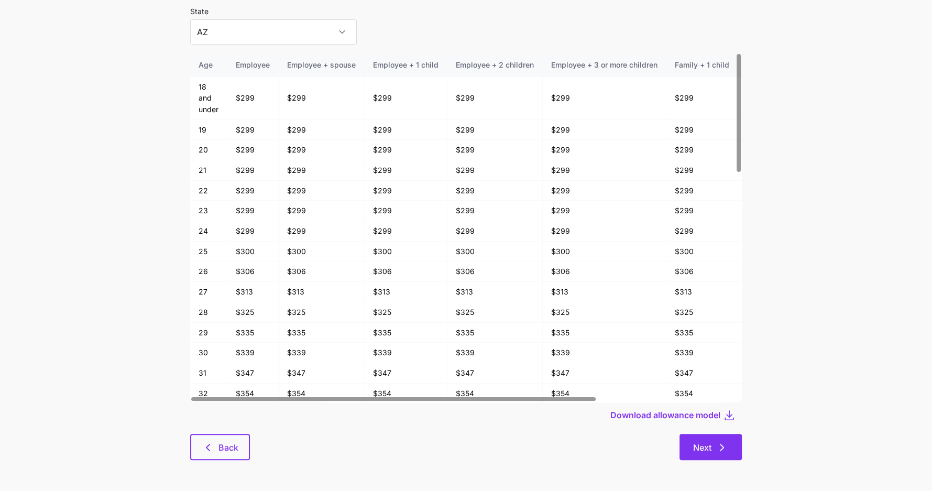
click at [722, 448] on icon "button" at bounding box center [721, 447] width 13 height 13
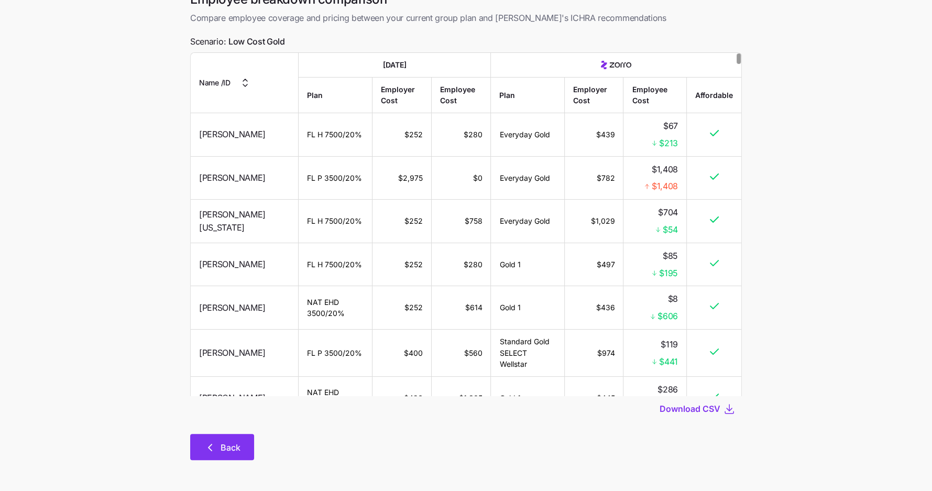
click at [216, 454] on button "Back" at bounding box center [222, 447] width 64 height 26
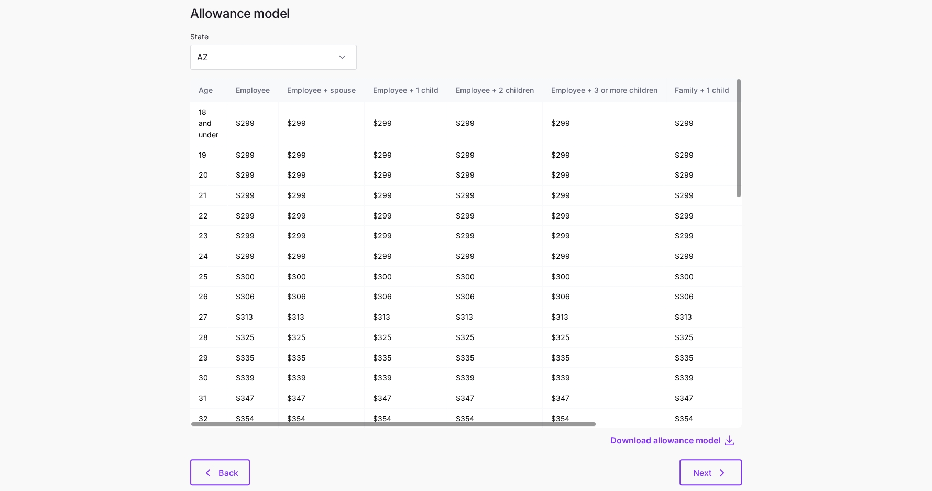
scroll to position [56, 0]
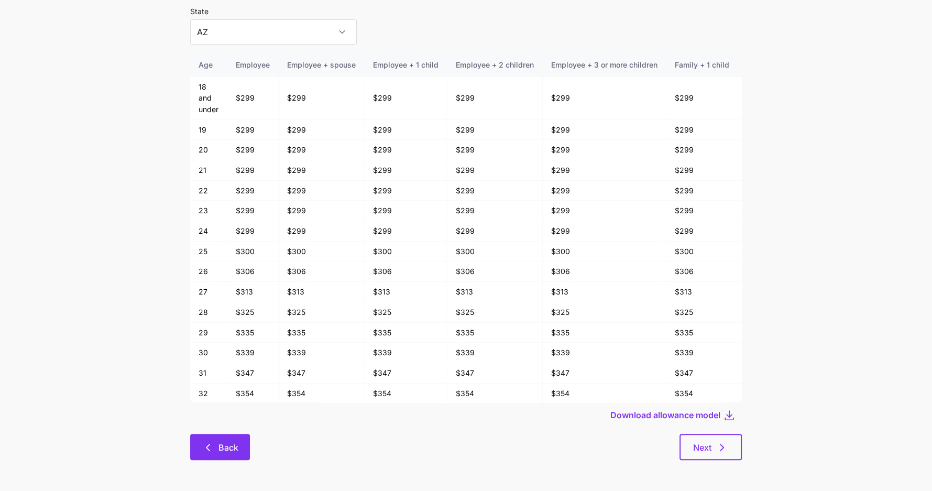
click at [208, 453] on button "Back" at bounding box center [220, 447] width 60 height 26
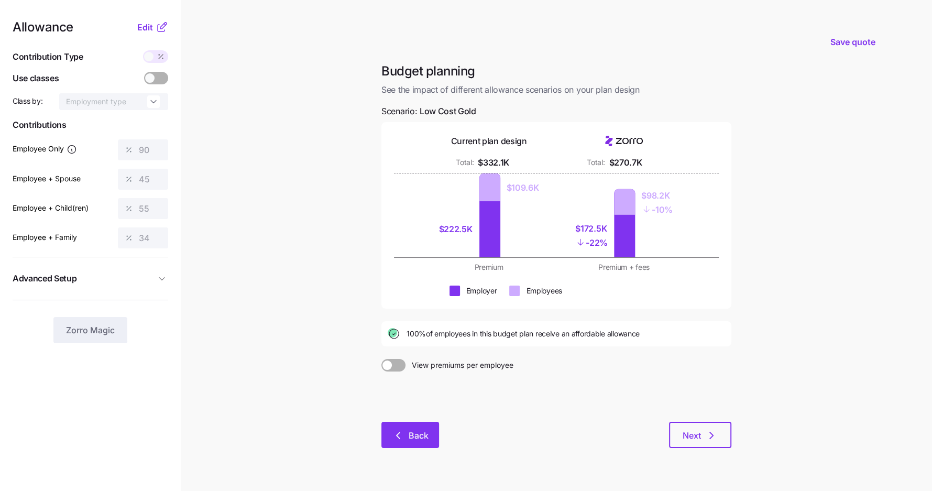
click at [417, 434] on span "Back" at bounding box center [419, 435] width 20 height 13
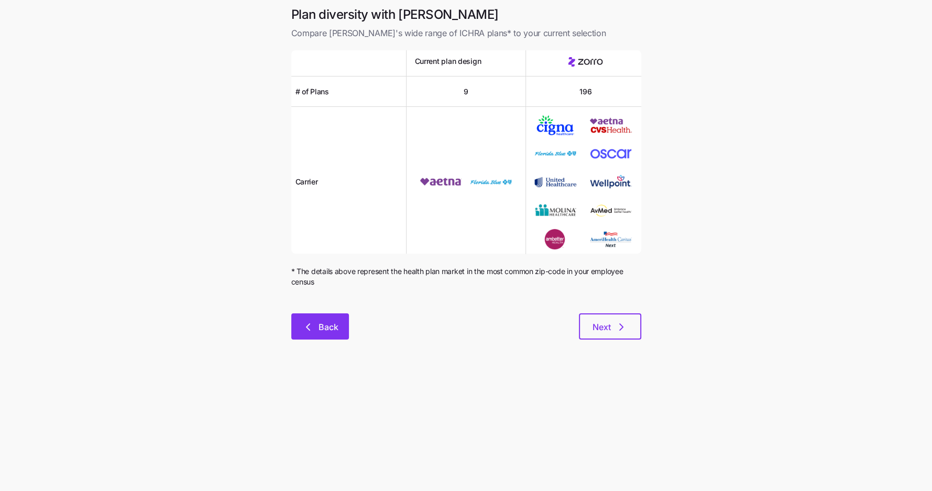
click at [318, 329] on span "Back" at bounding box center [328, 327] width 20 height 13
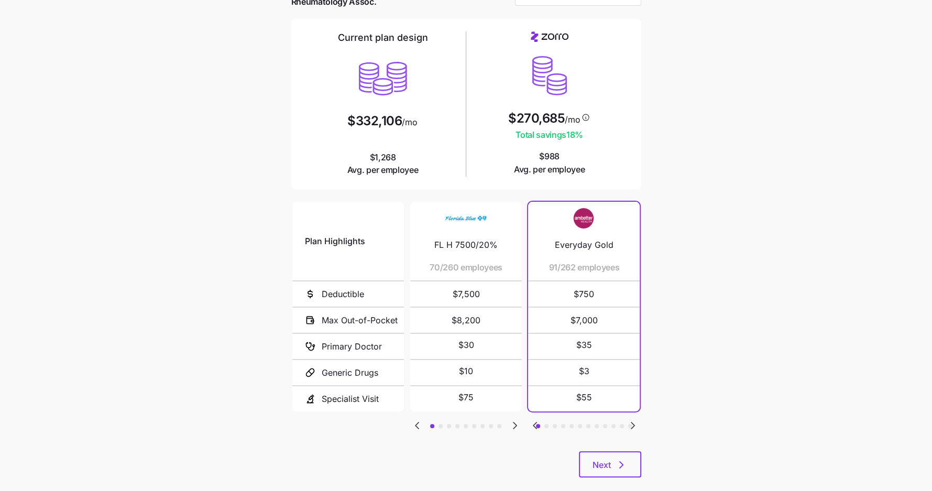
scroll to position [80, 0]
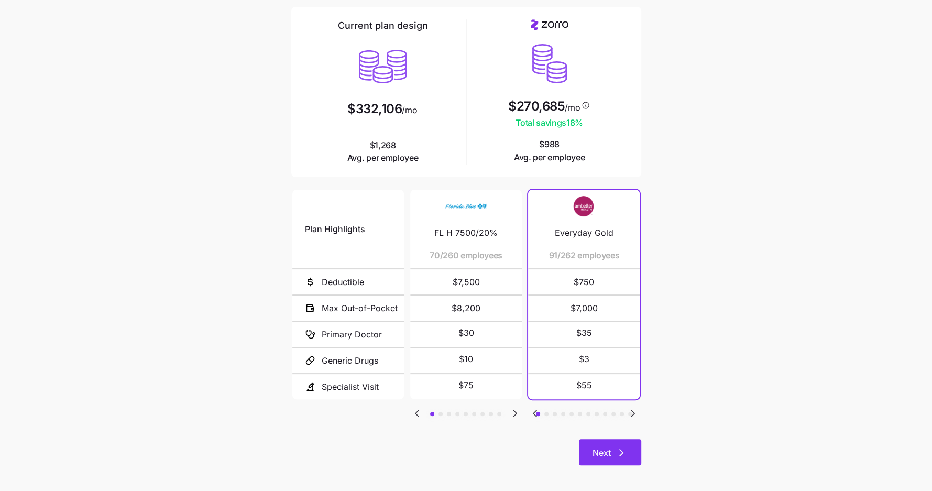
click at [619, 447] on icon "button" at bounding box center [621, 452] width 13 height 13
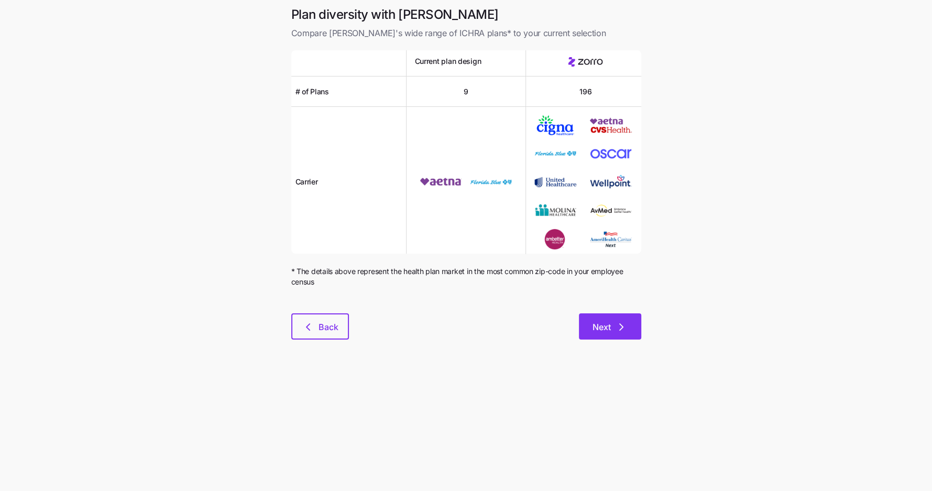
click at [612, 325] on span "Next" at bounding box center [609, 327] width 35 height 13
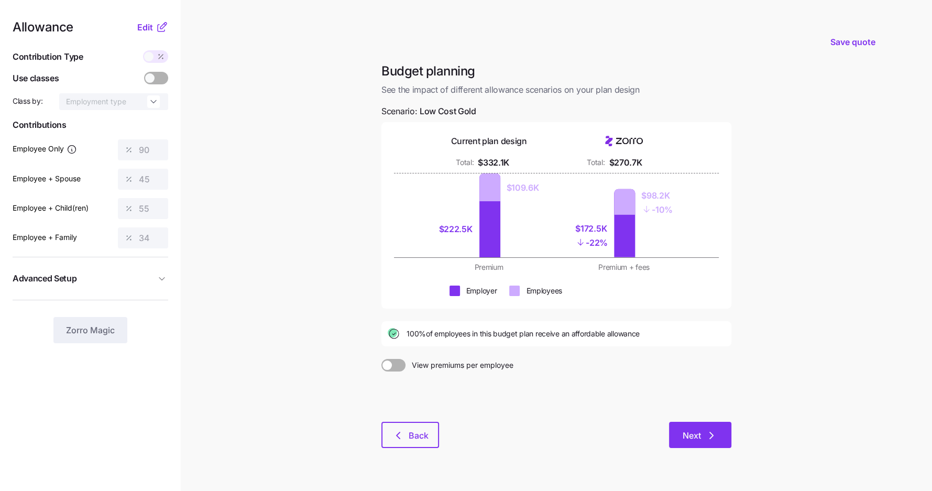
click at [688, 437] on span "Next" at bounding box center [691, 435] width 18 height 13
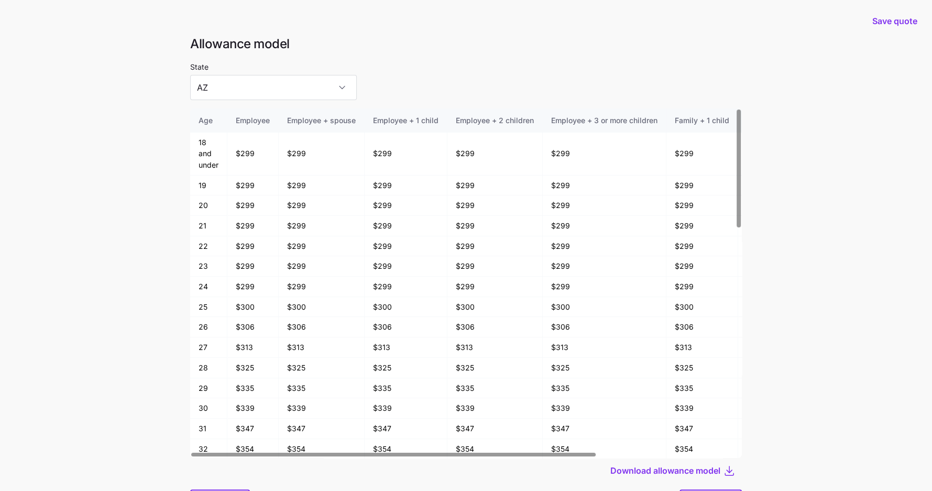
scroll to position [56, 0]
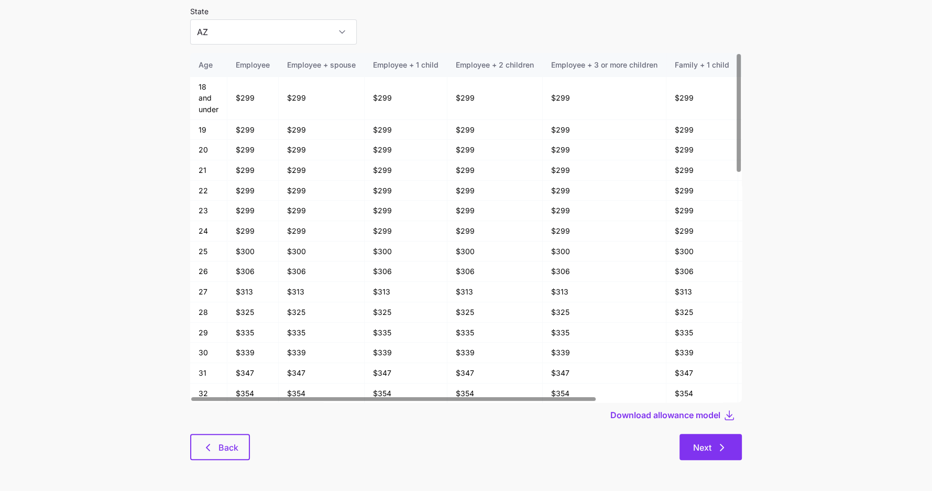
click at [712, 447] on span "Next" at bounding box center [710, 447] width 35 height 13
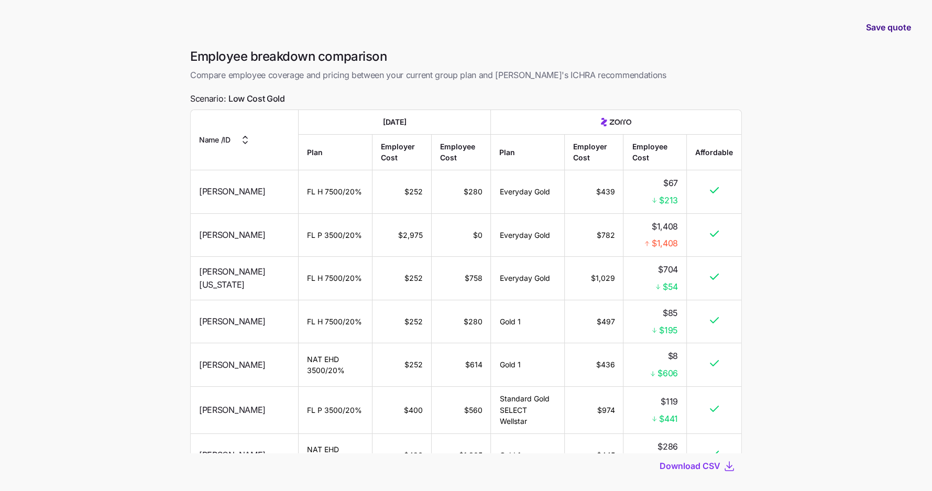
click at [875, 30] on span "Save quote" at bounding box center [888, 27] width 45 height 13
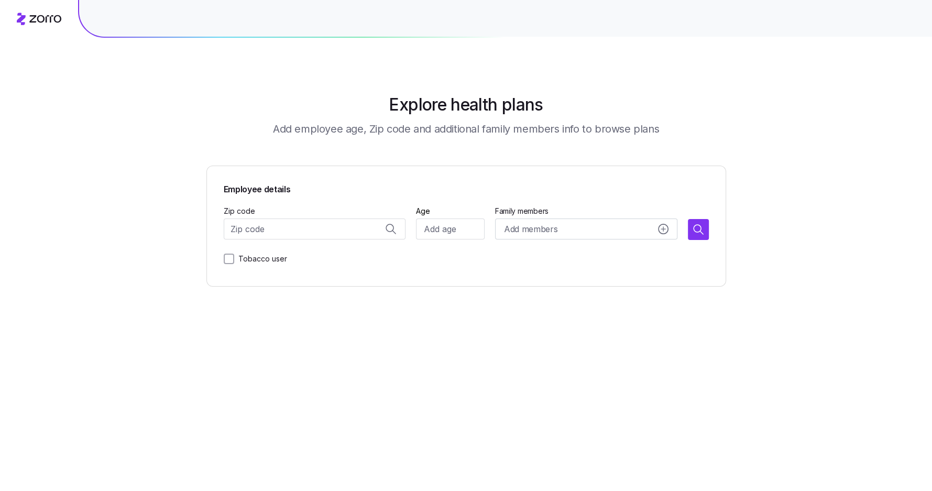
click at [291, 241] on div "Employee details Zip code Age Family members Add members Tobacco user" at bounding box center [466, 226] width 485 height 86
click at [291, 228] on input "Zip code" at bounding box center [315, 228] width 182 height 21
click at [297, 255] on span "33463, [GEOGRAPHIC_DATA], [GEOGRAPHIC_DATA]" at bounding box center [325, 256] width 147 height 13
type input "33463, [GEOGRAPHIC_DATA], [GEOGRAPHIC_DATA]"
click at [448, 229] on input "Age" at bounding box center [450, 228] width 68 height 21
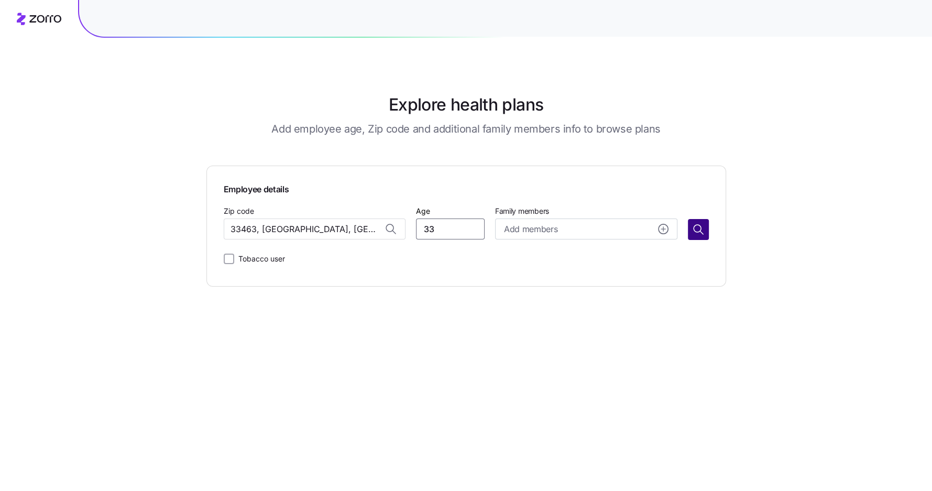
type input "33"
click at [700, 228] on icon "button" at bounding box center [696, 228] width 7 height 7
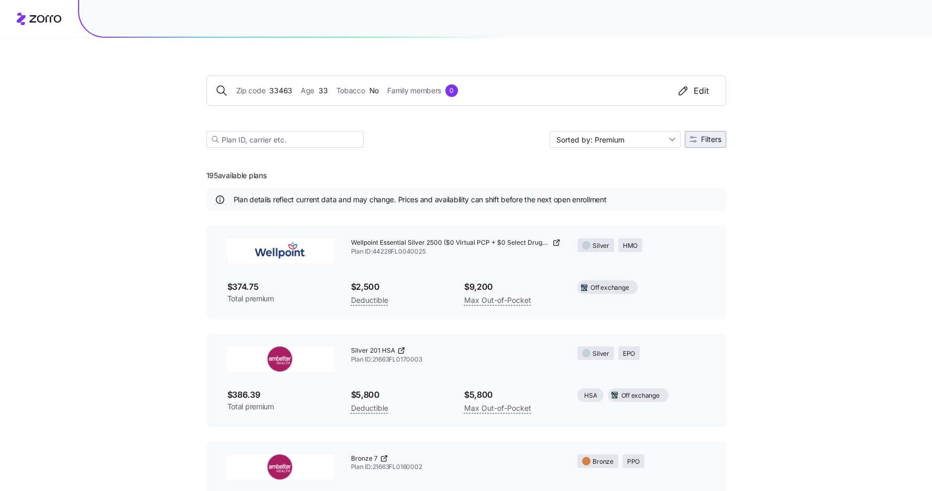
click at [711, 139] on span "Filters" at bounding box center [711, 139] width 20 height 7
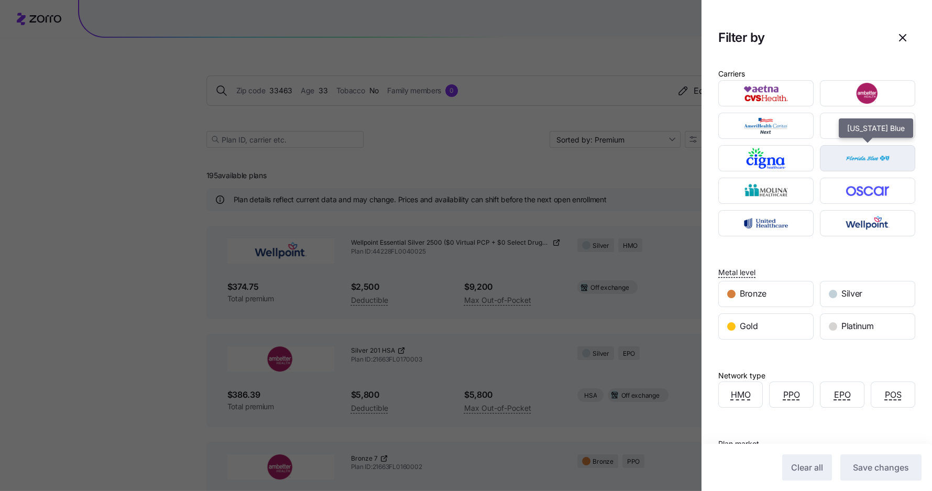
click at [858, 159] on img "button" at bounding box center [867, 158] width 77 height 21
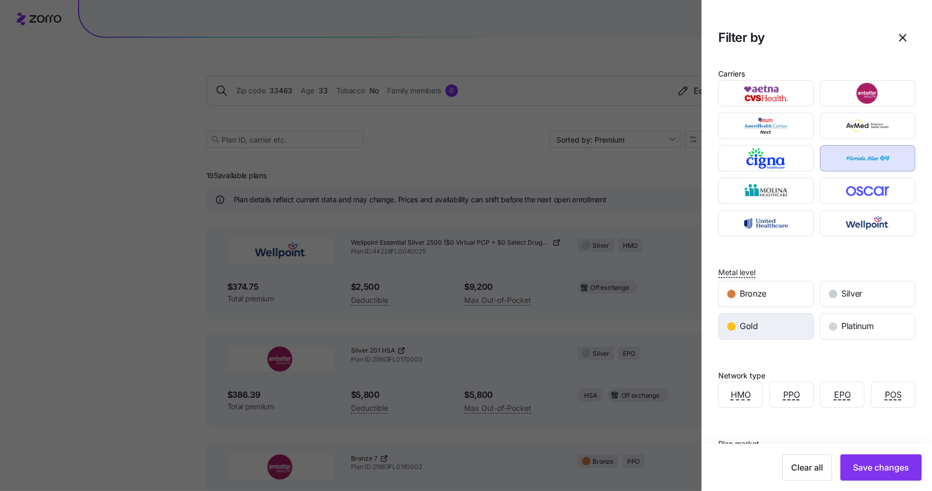
click at [780, 328] on div "Gold" at bounding box center [766, 326] width 94 height 25
click at [888, 469] on span "Save changes" at bounding box center [881, 467] width 56 height 13
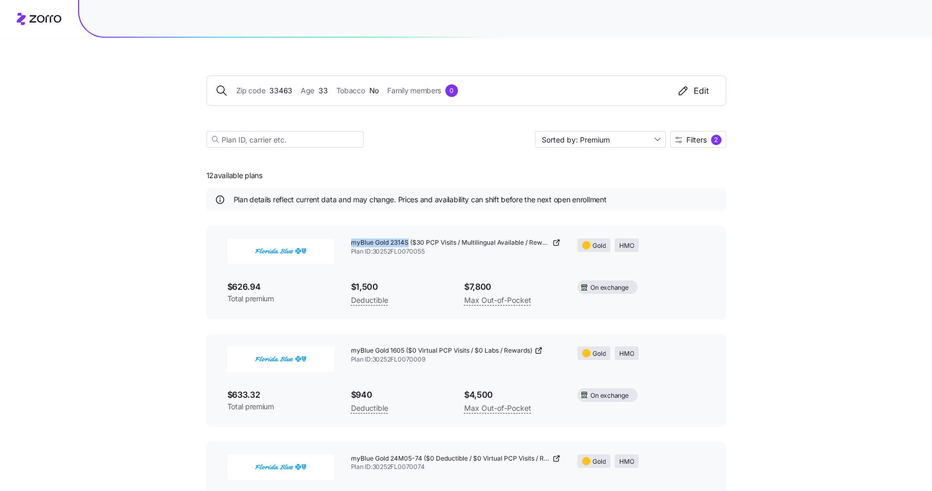
drag, startPoint x: 351, startPoint y: 242, endPoint x: 409, endPoint y: 246, distance: 57.7
click at [409, 246] on span "myBlue Gold 2314S ($30 PCP Visits / Multilingual Available / Rewards)" at bounding box center [451, 242] width 200 height 9
click at [420, 285] on span "$1,500" at bounding box center [399, 286] width 96 height 13
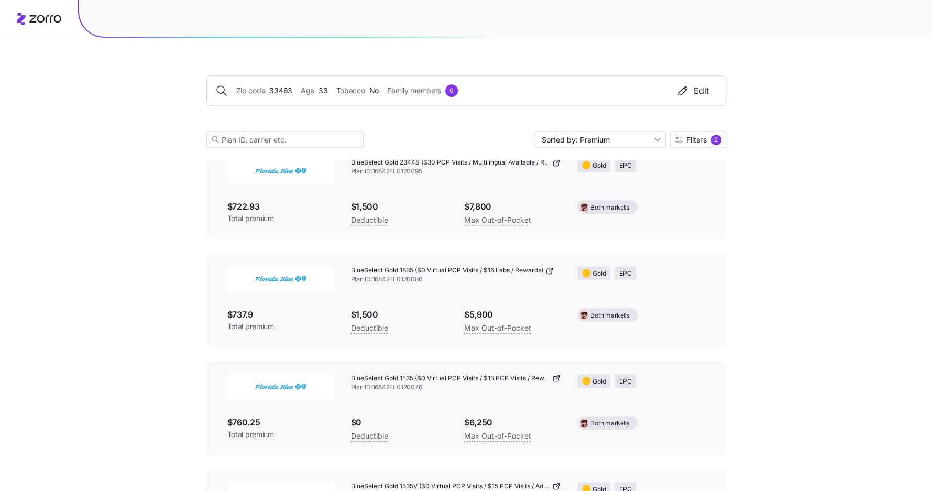
scroll to position [352, 0]
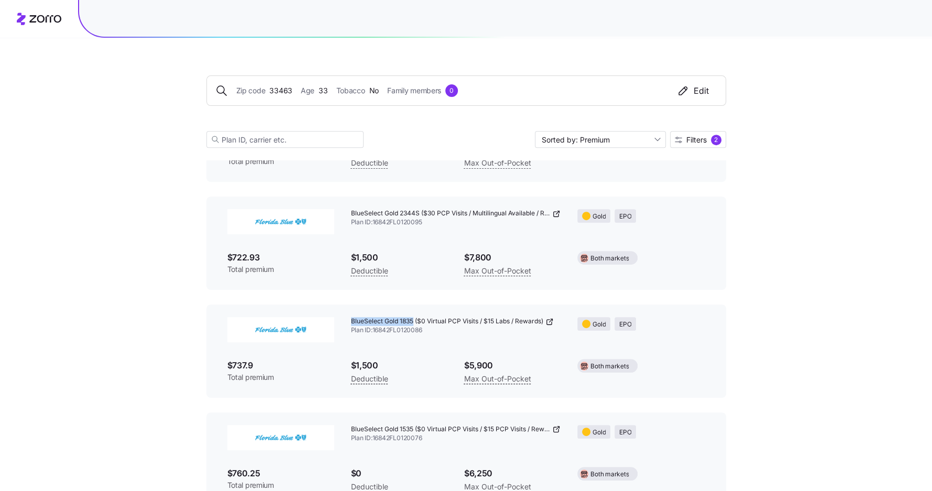
drag, startPoint x: 350, startPoint y: 320, endPoint x: 412, endPoint y: 323, distance: 61.9
click at [412, 323] on span "BlueSelect Gold 1835 ($0 Virtual PCP Visits / $15 Labs / Rewards)" at bounding box center [447, 321] width 192 height 9
copy span "BlueSelect Gold 1835"
click at [456, 287] on div "BlueSelect Gold 2344S ($30 PCP Visits / Multilingual Available / Rewards) Plan …" at bounding box center [466, 242] width 520 height 93
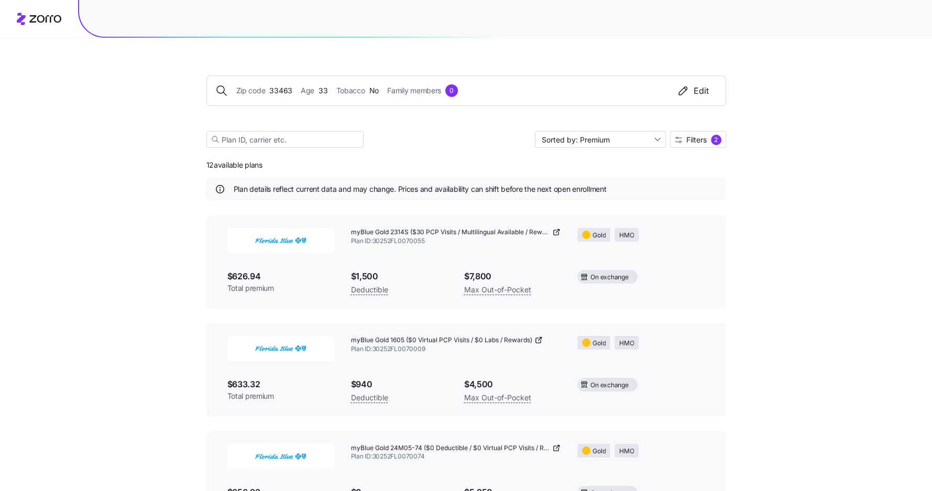
scroll to position [0, 0]
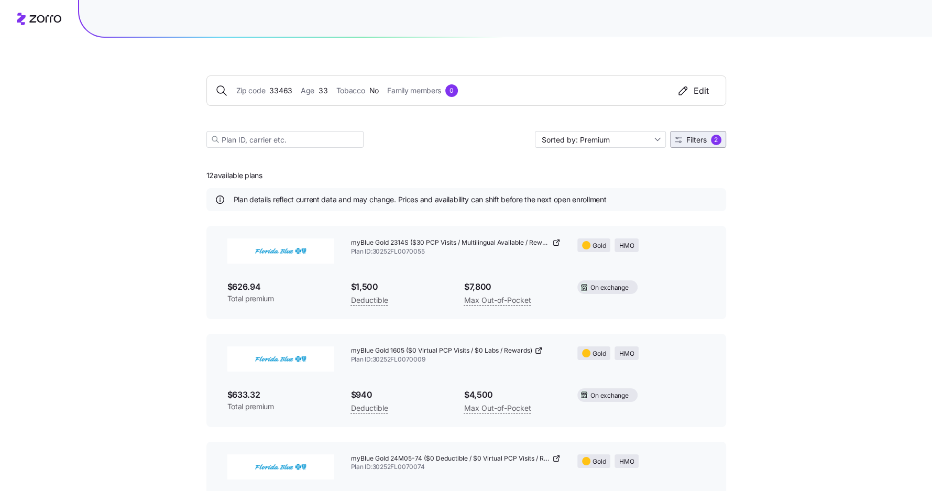
click at [705, 137] on span "Filters" at bounding box center [696, 139] width 20 height 7
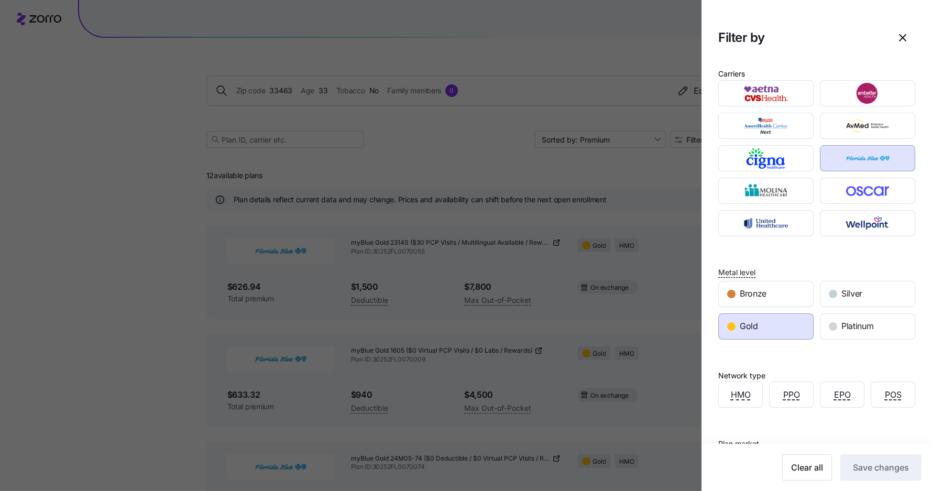
click at [741, 316] on div "Gold" at bounding box center [766, 326] width 94 height 25
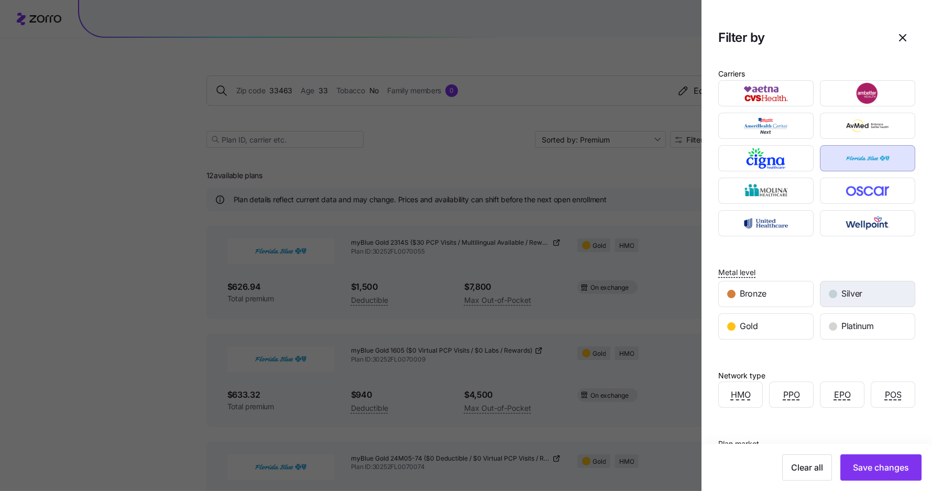
click at [861, 293] on span "Silver" at bounding box center [851, 293] width 21 height 13
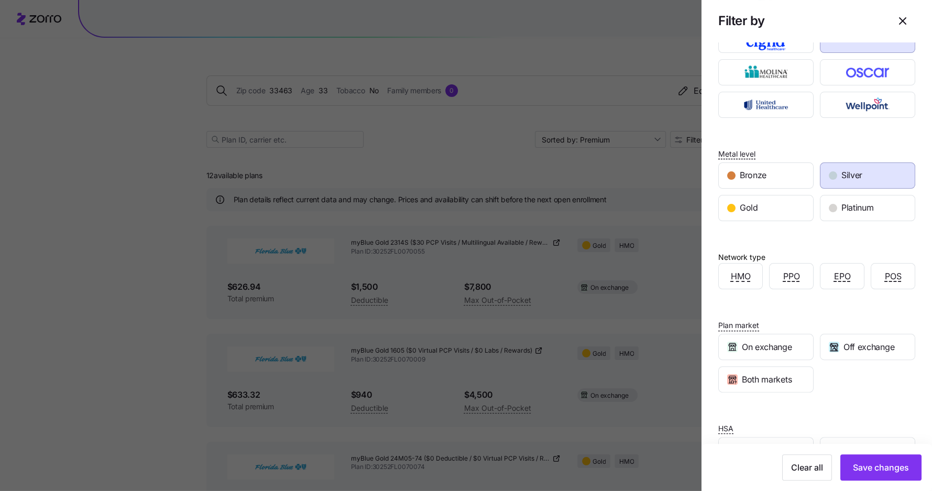
scroll to position [150, 0]
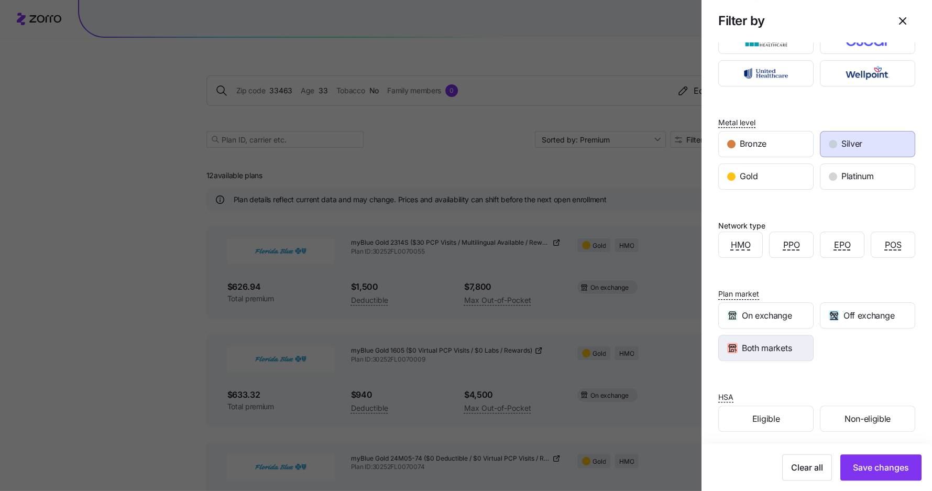
click at [776, 341] on span "Both markets" at bounding box center [767, 347] width 50 height 13
click at [847, 319] on div "Off exchange" at bounding box center [867, 315] width 94 height 25
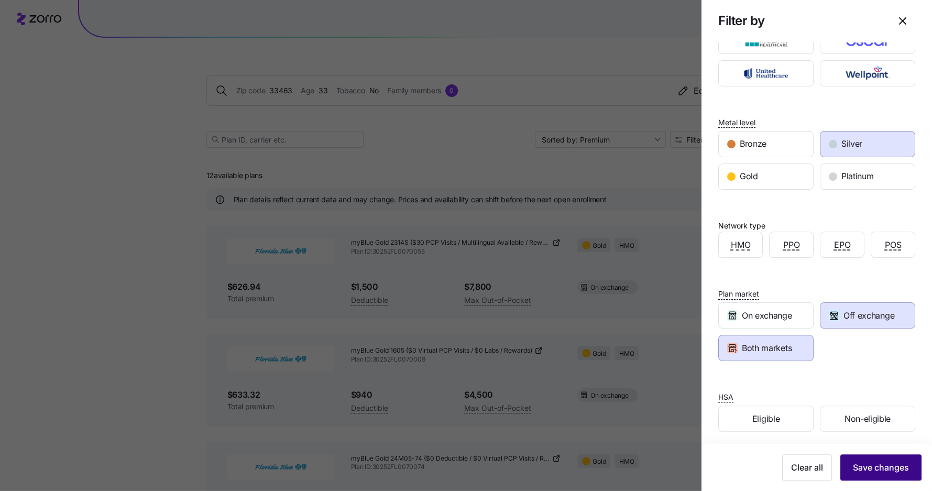
click at [862, 463] on span "Save changes" at bounding box center [881, 467] width 56 height 13
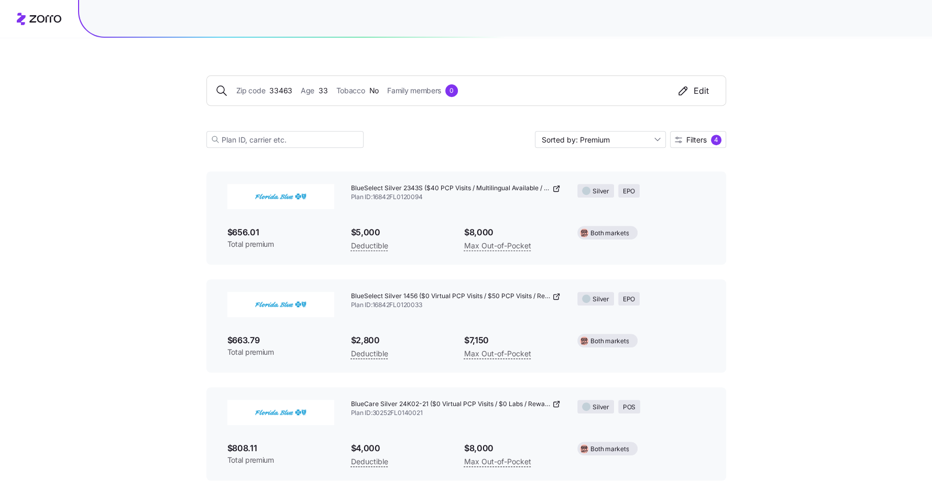
scroll to position [377, 0]
drag, startPoint x: 349, startPoint y: 295, endPoint x: 417, endPoint y: 299, distance: 67.7
click at [417, 299] on div "BlueSelect Silver 1456 ($0 Virtual PCP Visits / $50 PCP Visits / Rewards) Plan …" at bounding box center [456, 301] width 227 height 35
copy span "BlueSelect Silver 1456"
click at [383, 295] on span "BlueSelect Silver 1456 ($0 Virtual PCP Visits / $50 PCP Visits / Rewards)" at bounding box center [451, 296] width 200 height 9
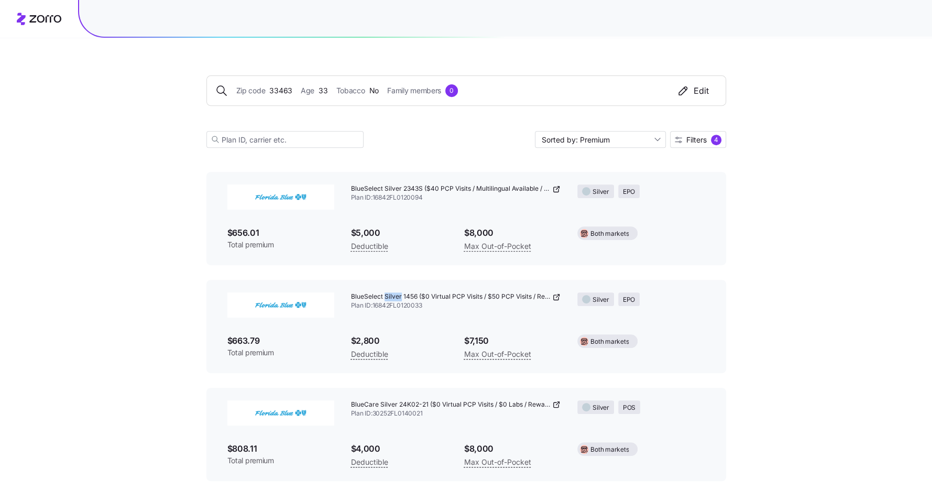
click at [383, 295] on span "BlueSelect Silver 1456 ($0 Virtual PCP Visits / $50 PCP Visits / Rewards)" at bounding box center [451, 296] width 200 height 9
drag, startPoint x: 351, startPoint y: 297, endPoint x: 417, endPoint y: 297, distance: 66.0
click at [417, 297] on span "BlueSelect Silver 1456 ($0 Virtual PCP Visits / $50 PCP Visits / Rewards)" at bounding box center [451, 296] width 200 height 9
copy span "BlueSelect Silver 1456"
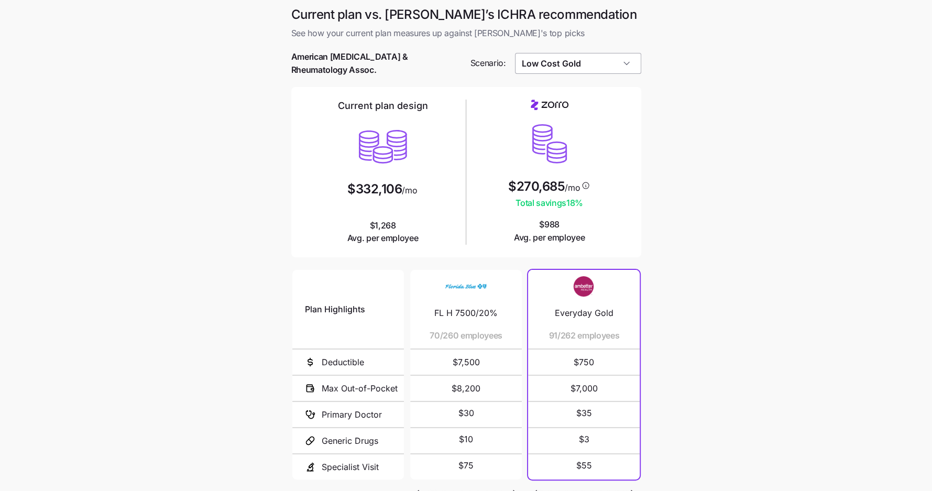
click at [600, 59] on input "Low Cost Gold" at bounding box center [578, 63] width 126 height 21
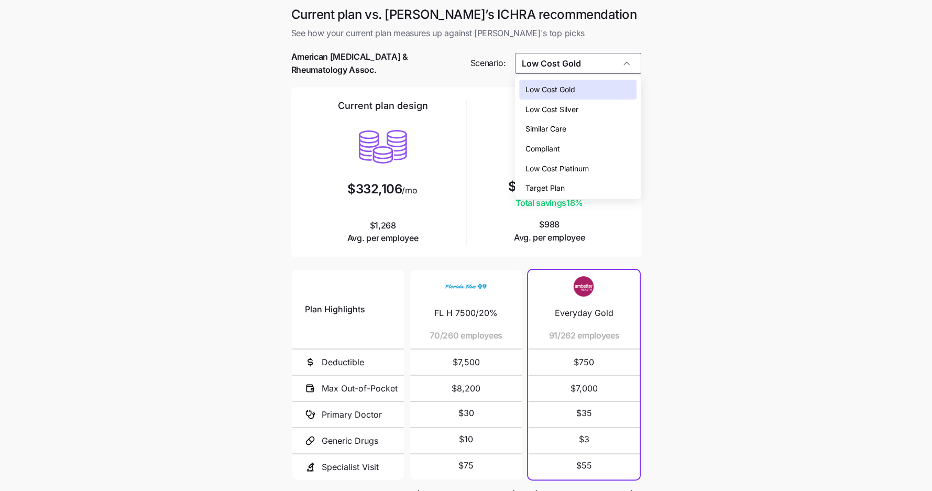
click at [575, 178] on div "Target Plan" at bounding box center [577, 188] width 117 height 20
type input "Target Plan"
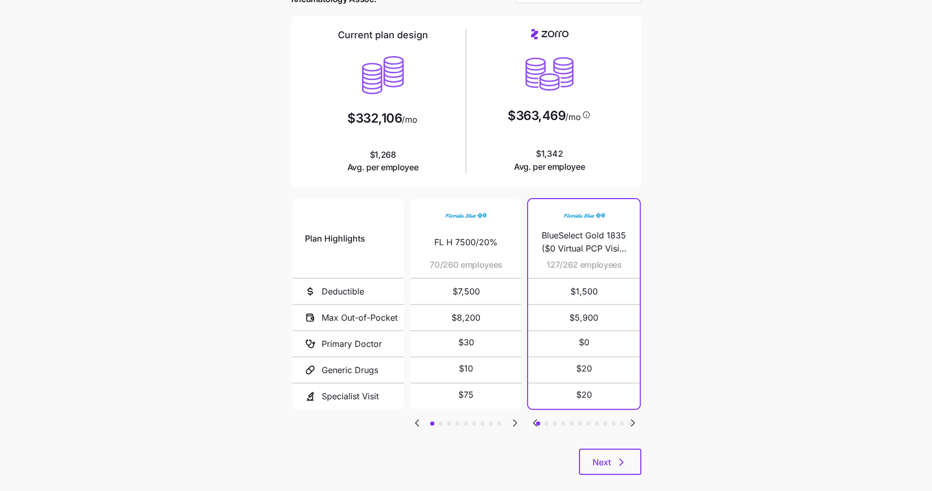
scroll to position [80, 0]
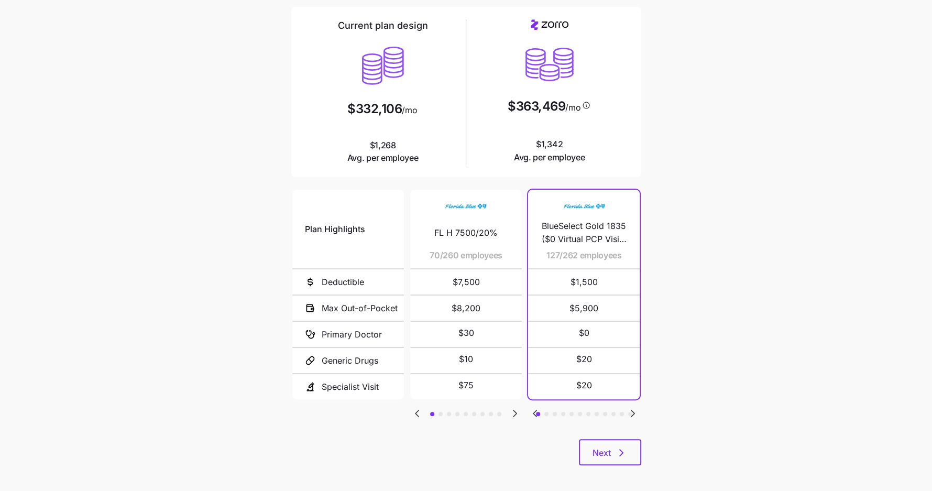
click at [516, 407] on icon "Go to next slide" at bounding box center [515, 413] width 13 height 13
click at [416, 407] on icon "Go to previous slide" at bounding box center [417, 413] width 13 height 13
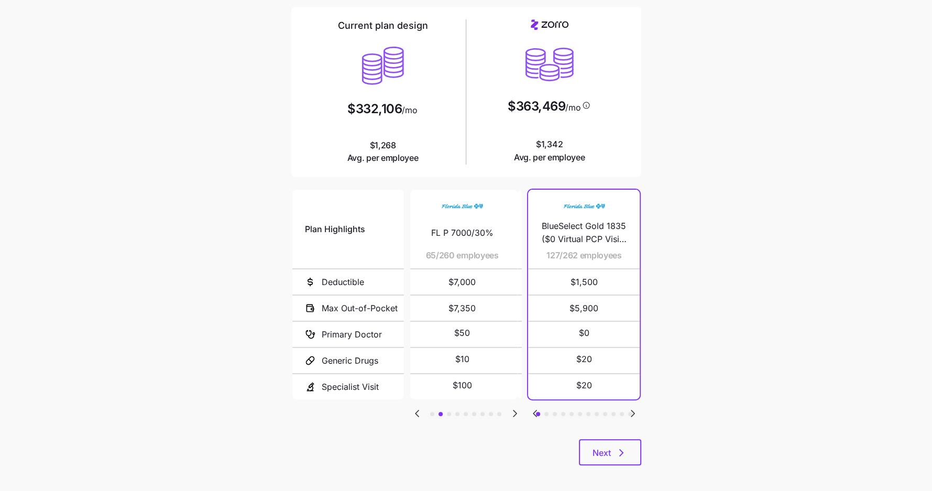
click at [416, 407] on icon "Go to previous slide" at bounding box center [417, 413] width 13 height 13
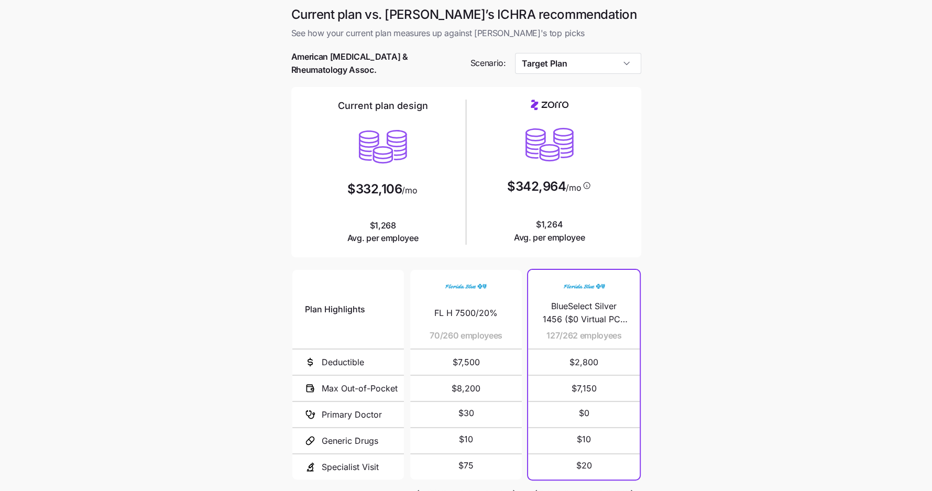
scroll to position [80, 0]
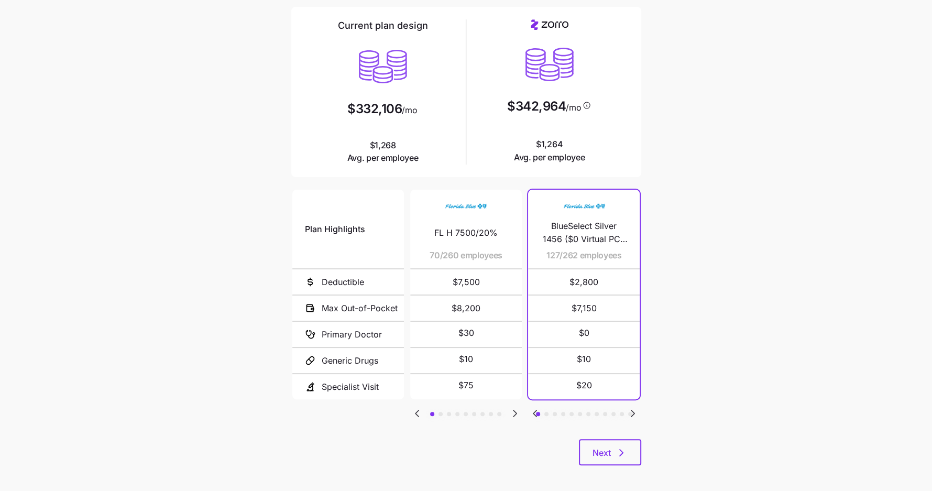
click at [630, 407] on icon "Go to next slide" at bounding box center [632, 413] width 13 height 13
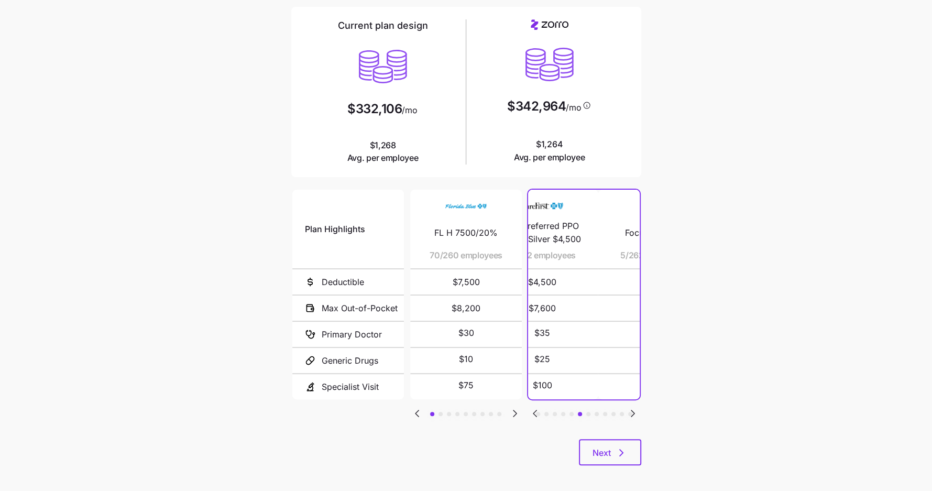
click at [630, 407] on icon "Go to next slide" at bounding box center [632, 413] width 13 height 13
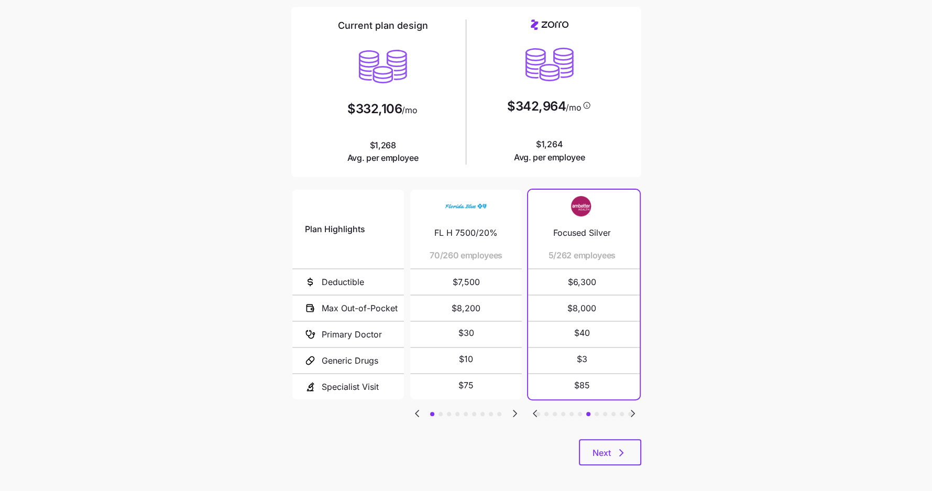
click at [630, 407] on icon "Go to next slide" at bounding box center [632, 413] width 13 height 13
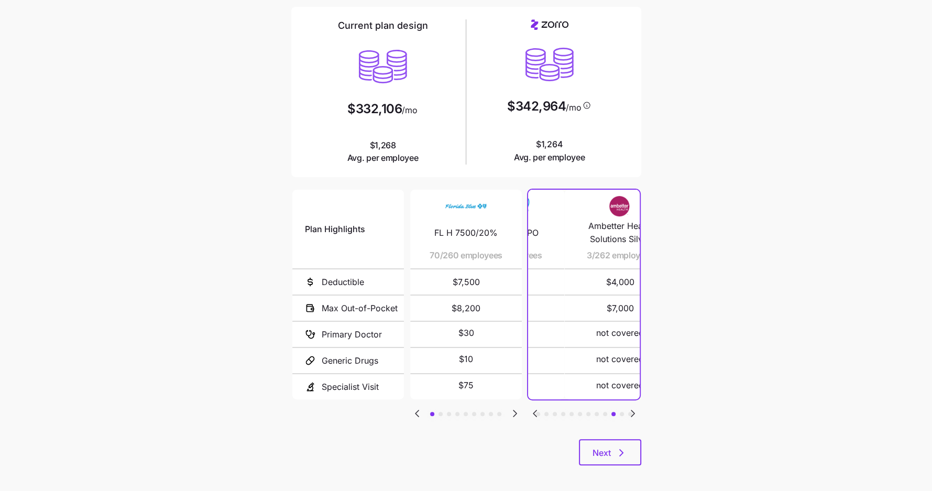
click at [630, 407] on icon "Go to next slide" at bounding box center [632, 413] width 13 height 13
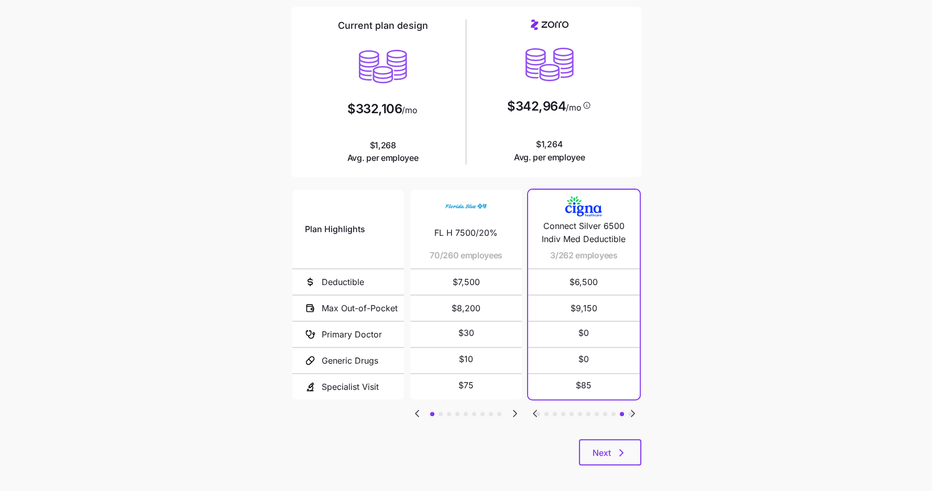
click at [532, 407] on icon "Go to previous slide" at bounding box center [534, 413] width 13 height 13
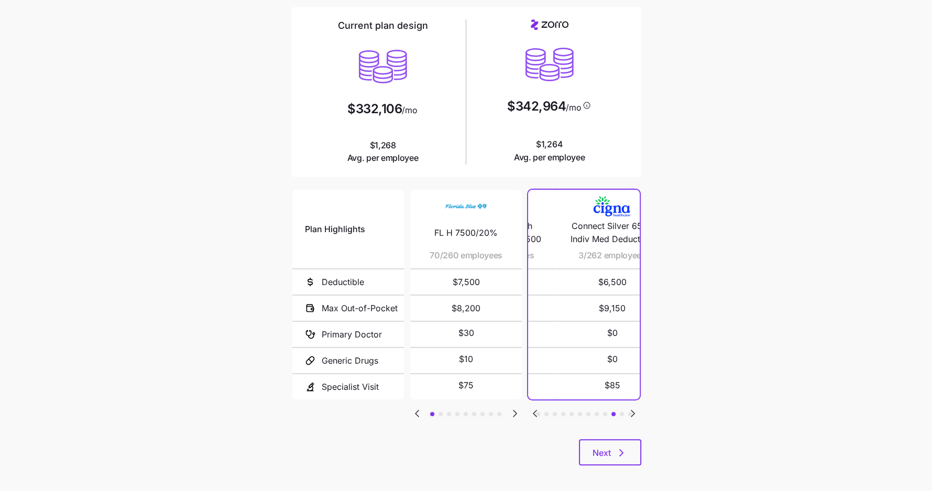
click at [532, 407] on icon "Go to previous slide" at bounding box center [534, 413] width 13 height 13
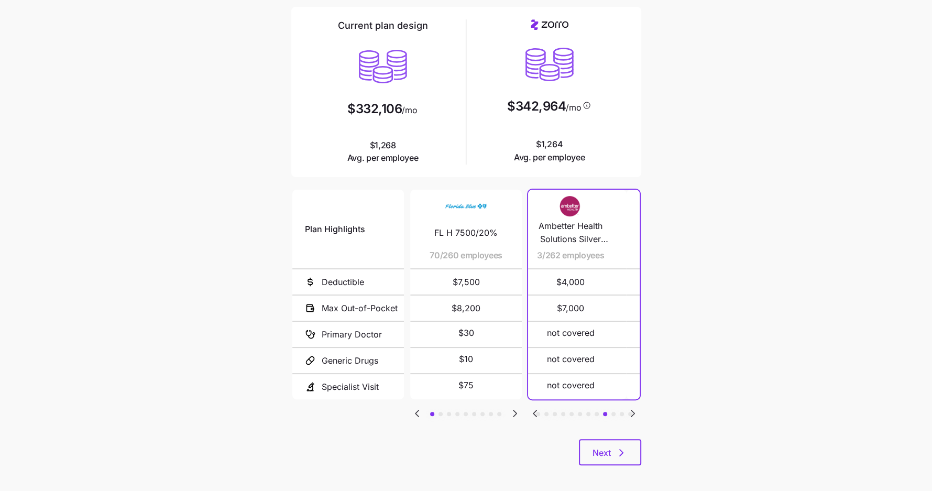
click at [532, 407] on icon "Go to previous slide" at bounding box center [534, 413] width 13 height 13
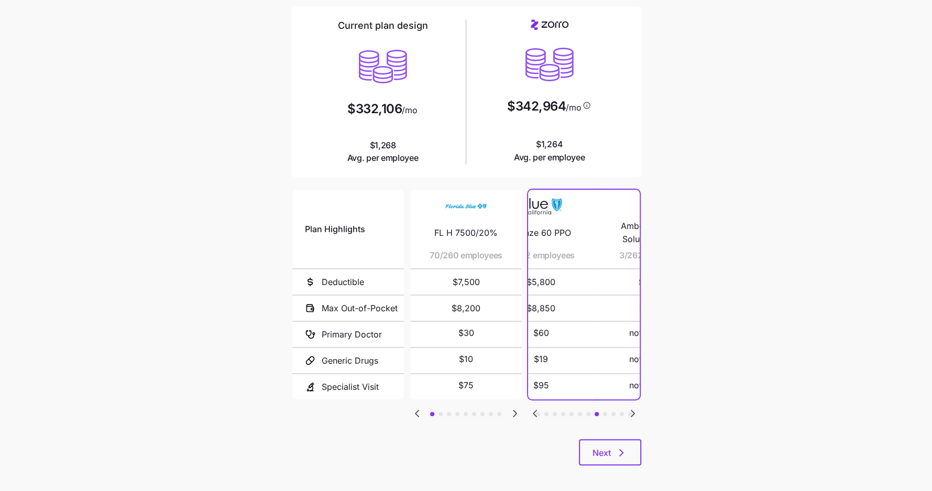
click at [532, 407] on icon "Go to previous slide" at bounding box center [534, 413] width 13 height 13
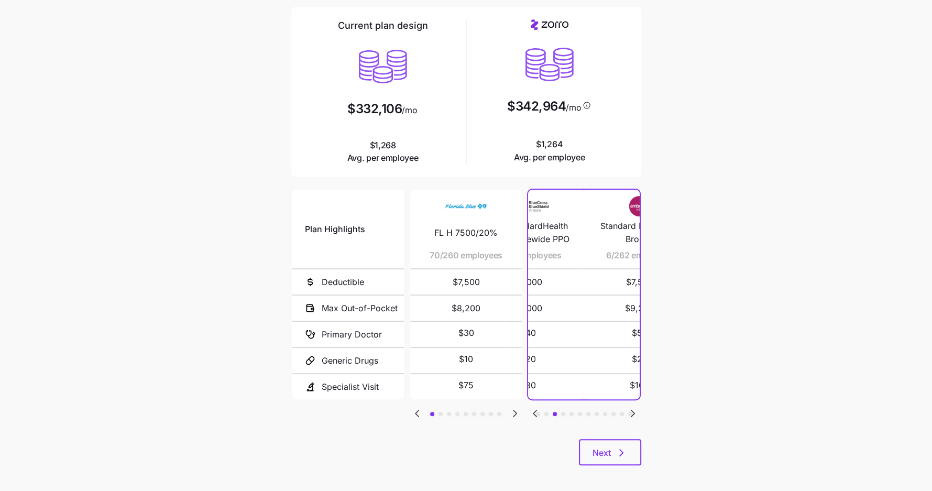
click at [532, 407] on icon "Go to previous slide" at bounding box center [534, 413] width 13 height 13
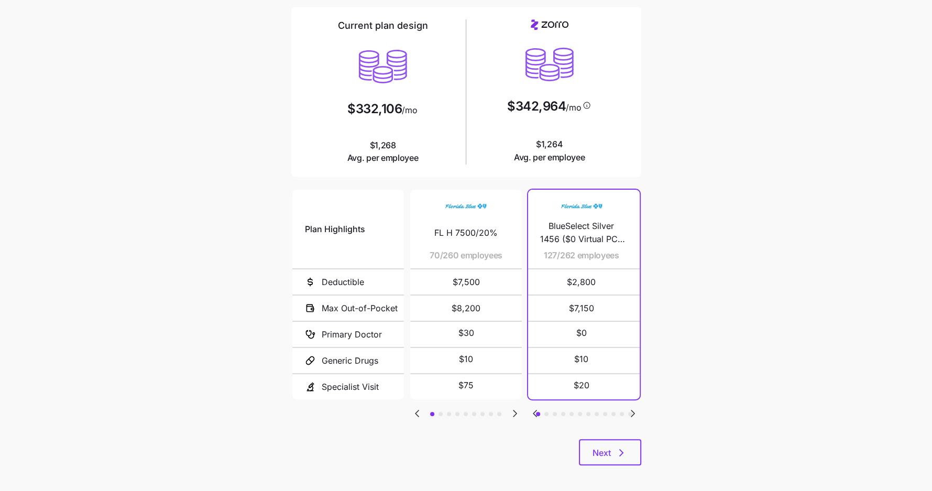
scroll to position [0, 0]
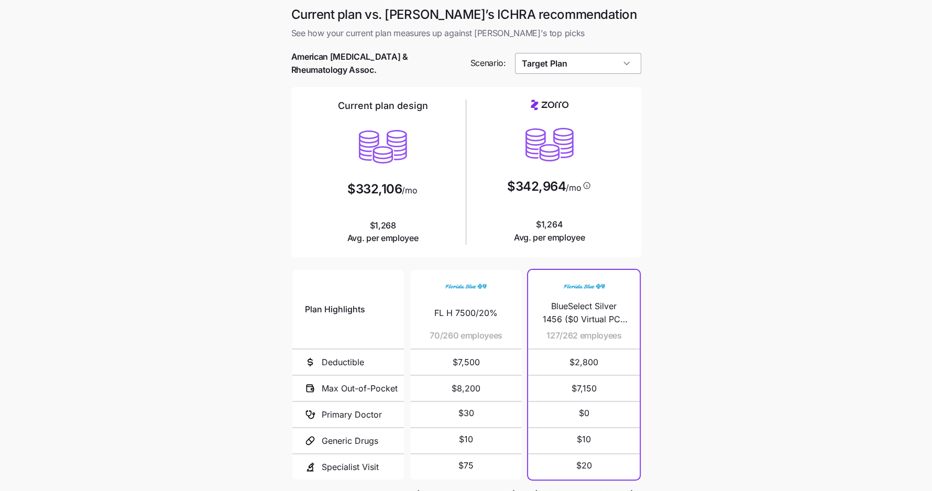
click at [592, 68] on input "Target Plan" at bounding box center [578, 63] width 126 height 21
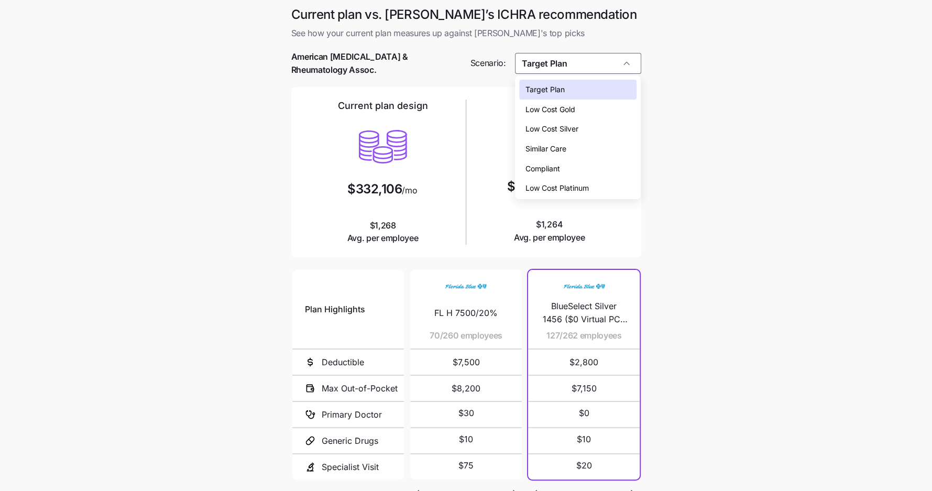
click at [583, 102] on div "Low Cost Gold" at bounding box center [577, 110] width 117 height 20
type input "Low Cost Gold"
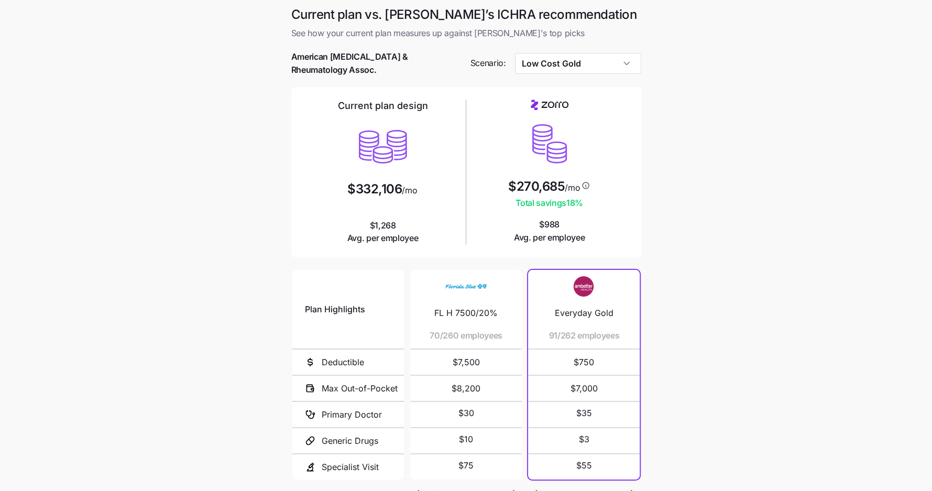
scroll to position [80, 0]
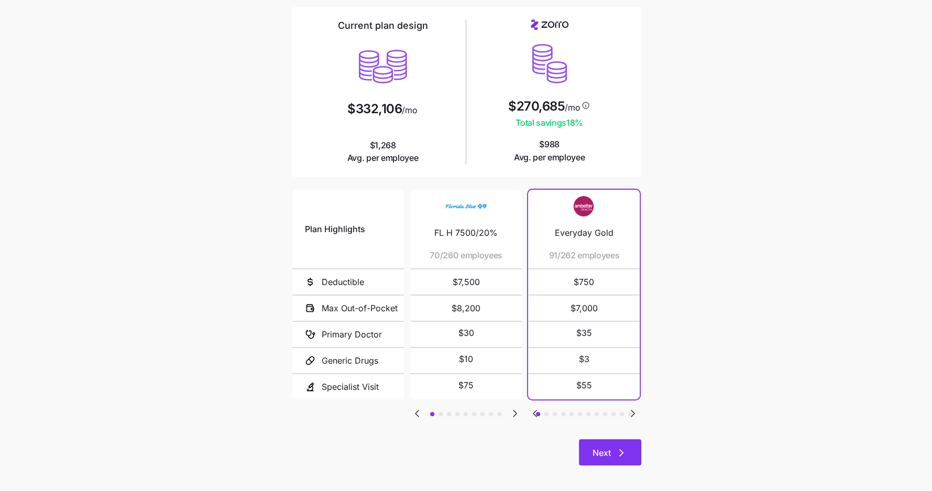
click at [620, 446] on icon "button" at bounding box center [621, 452] width 13 height 13
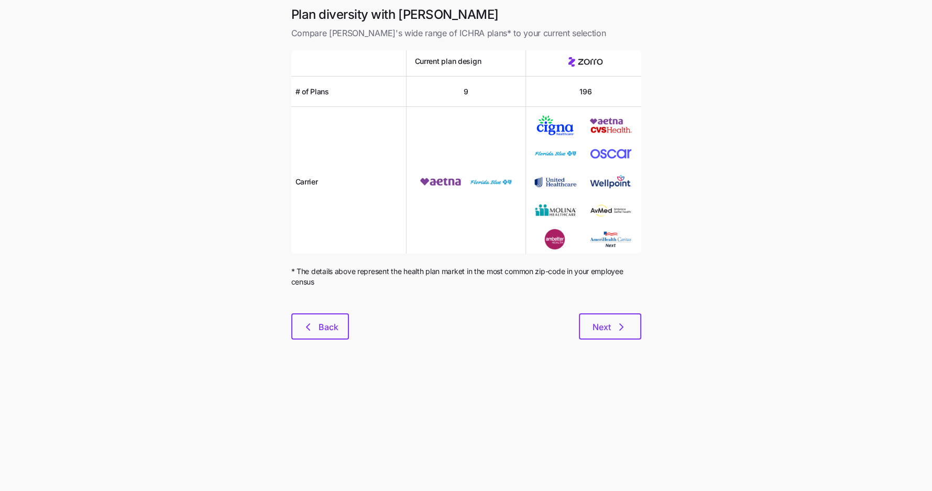
click at [630, 339] on div "Plan diversity with Zorro Compare Zorro's wide range of ICHRA plans* to your cu…" at bounding box center [466, 179] width 367 height 346
click at [630, 324] on button "Next" at bounding box center [610, 326] width 62 height 26
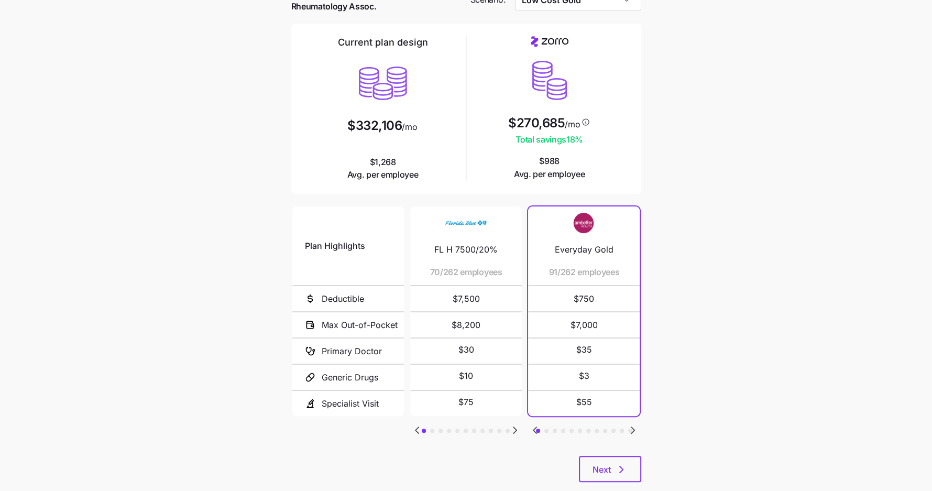
scroll to position [80, 0]
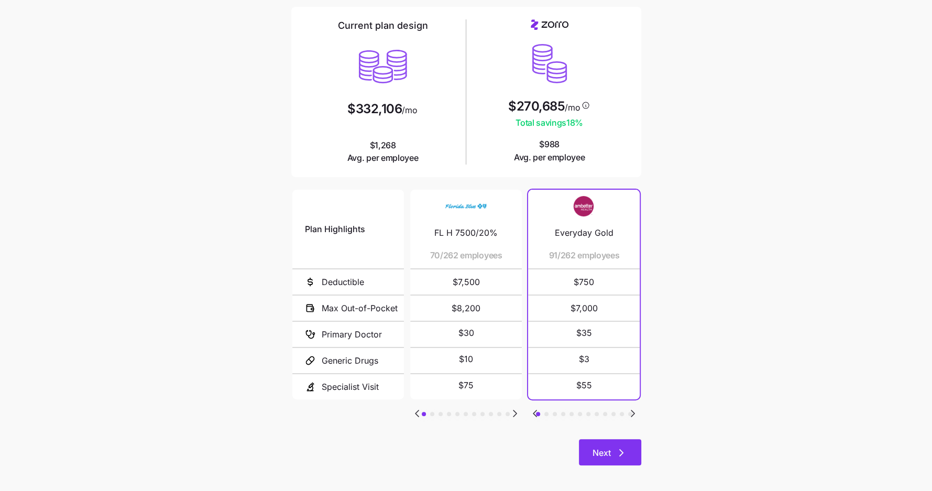
click at [600, 448] on span "Next" at bounding box center [601, 452] width 18 height 13
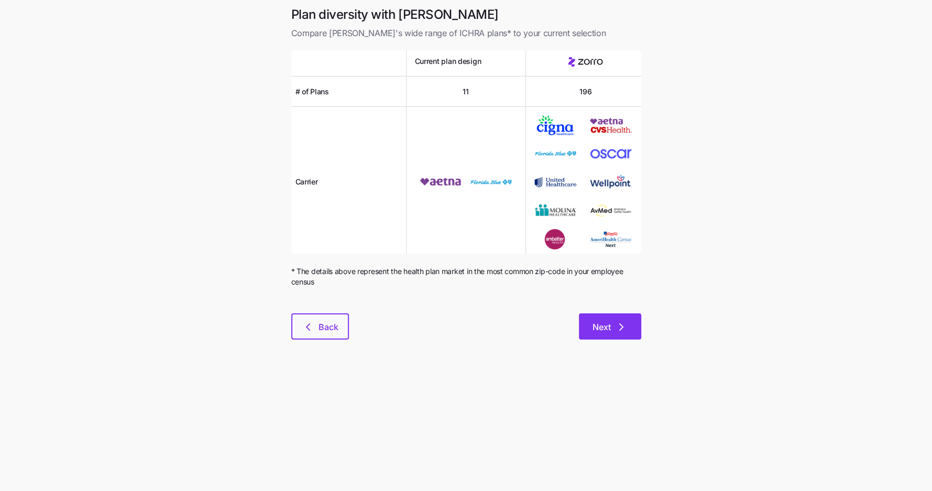
click at [628, 326] on button "Next" at bounding box center [610, 326] width 62 height 26
